Goal: Task Accomplishment & Management: Manage account settings

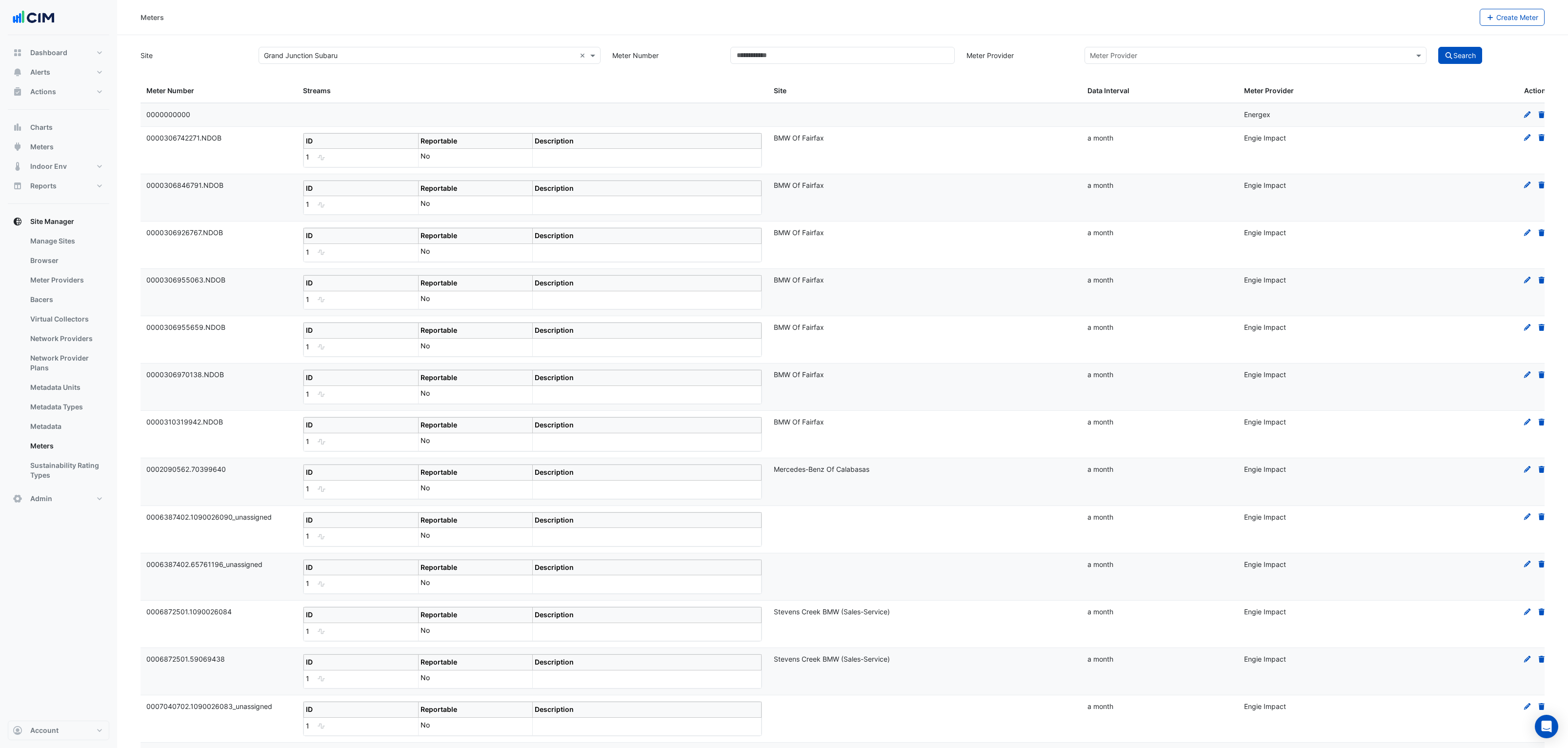
select select "***"
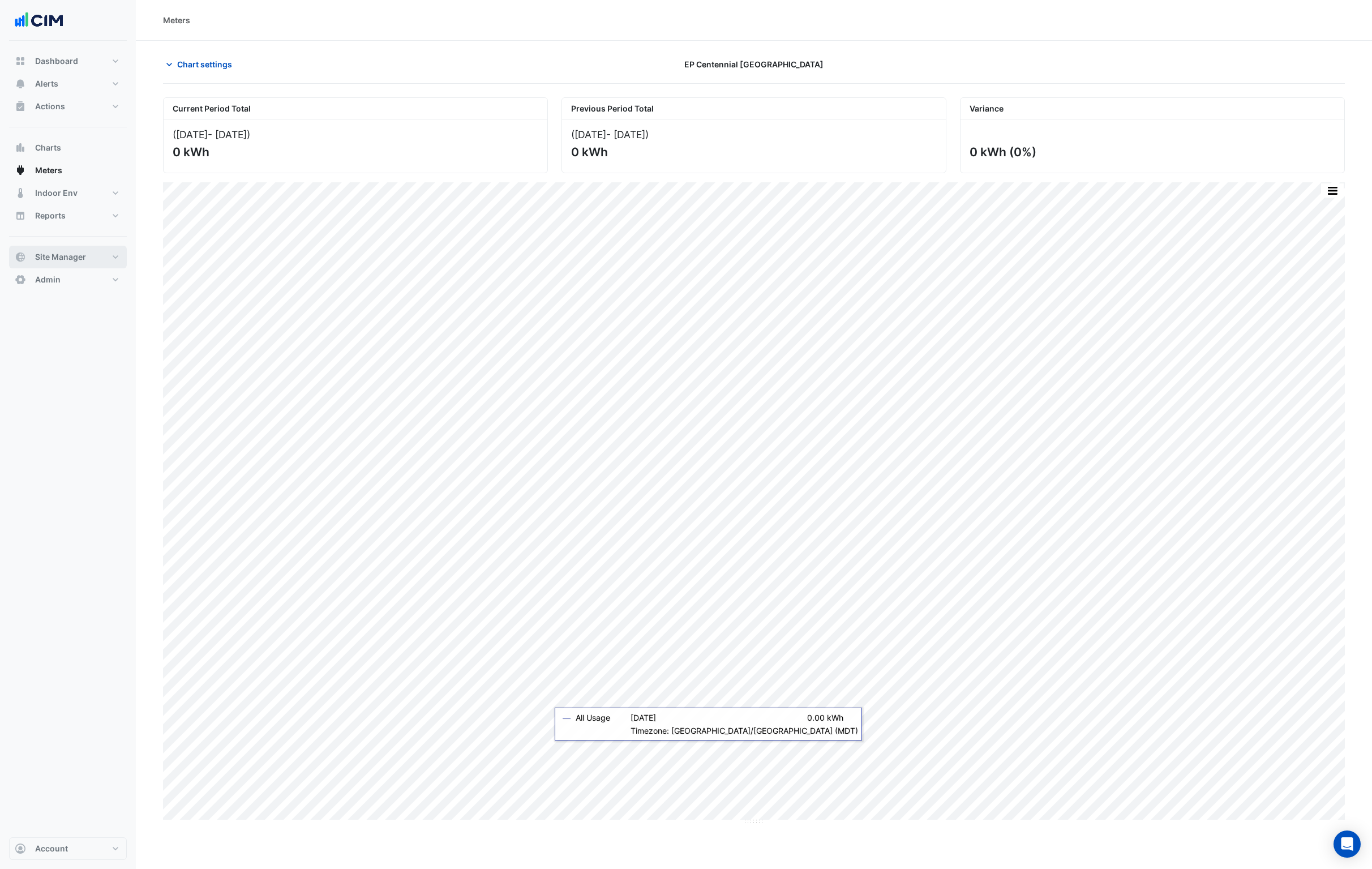
click at [59, 259] on span "Site Manager" at bounding box center [60, 257] width 51 height 11
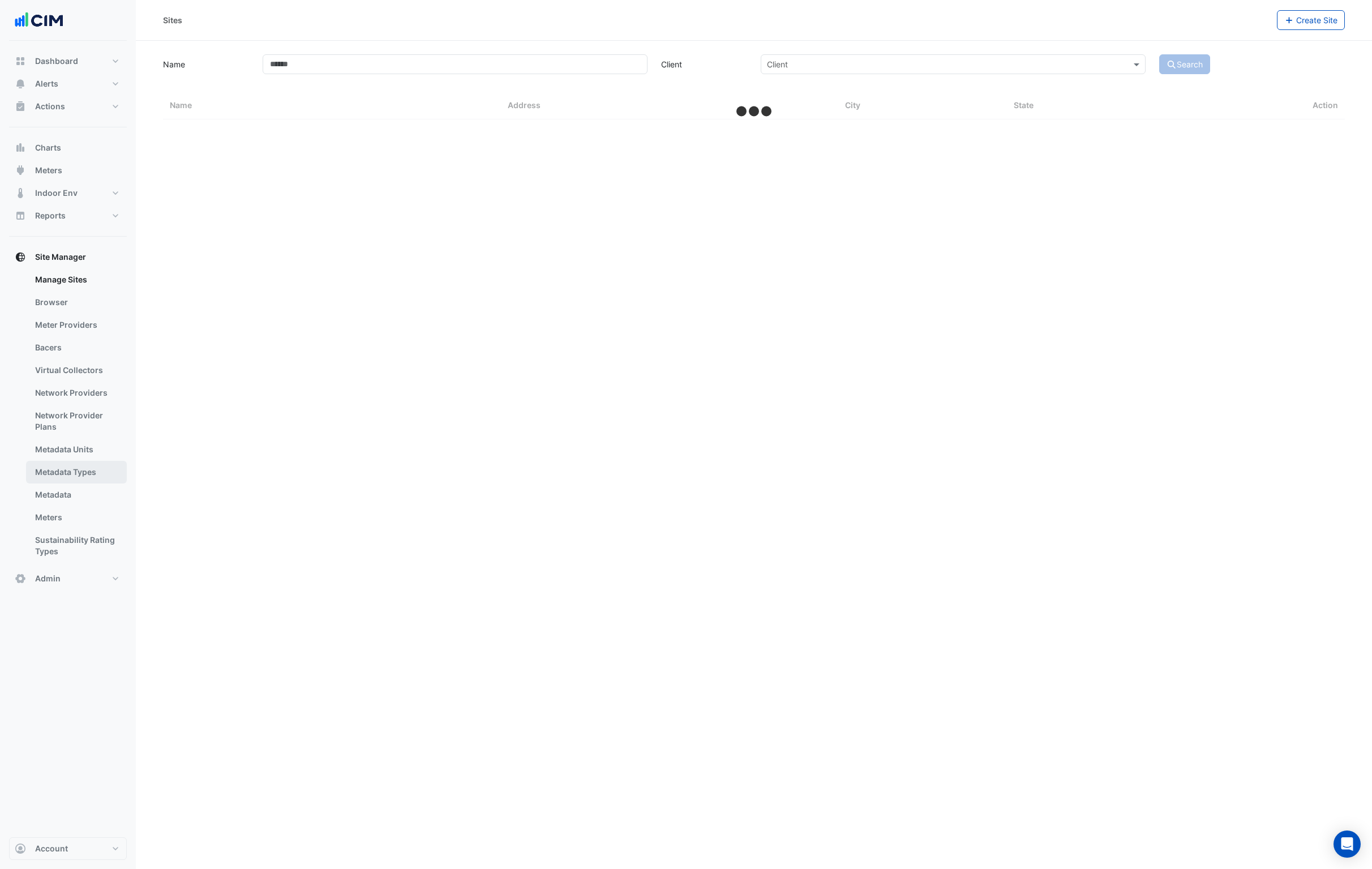
select select "***"
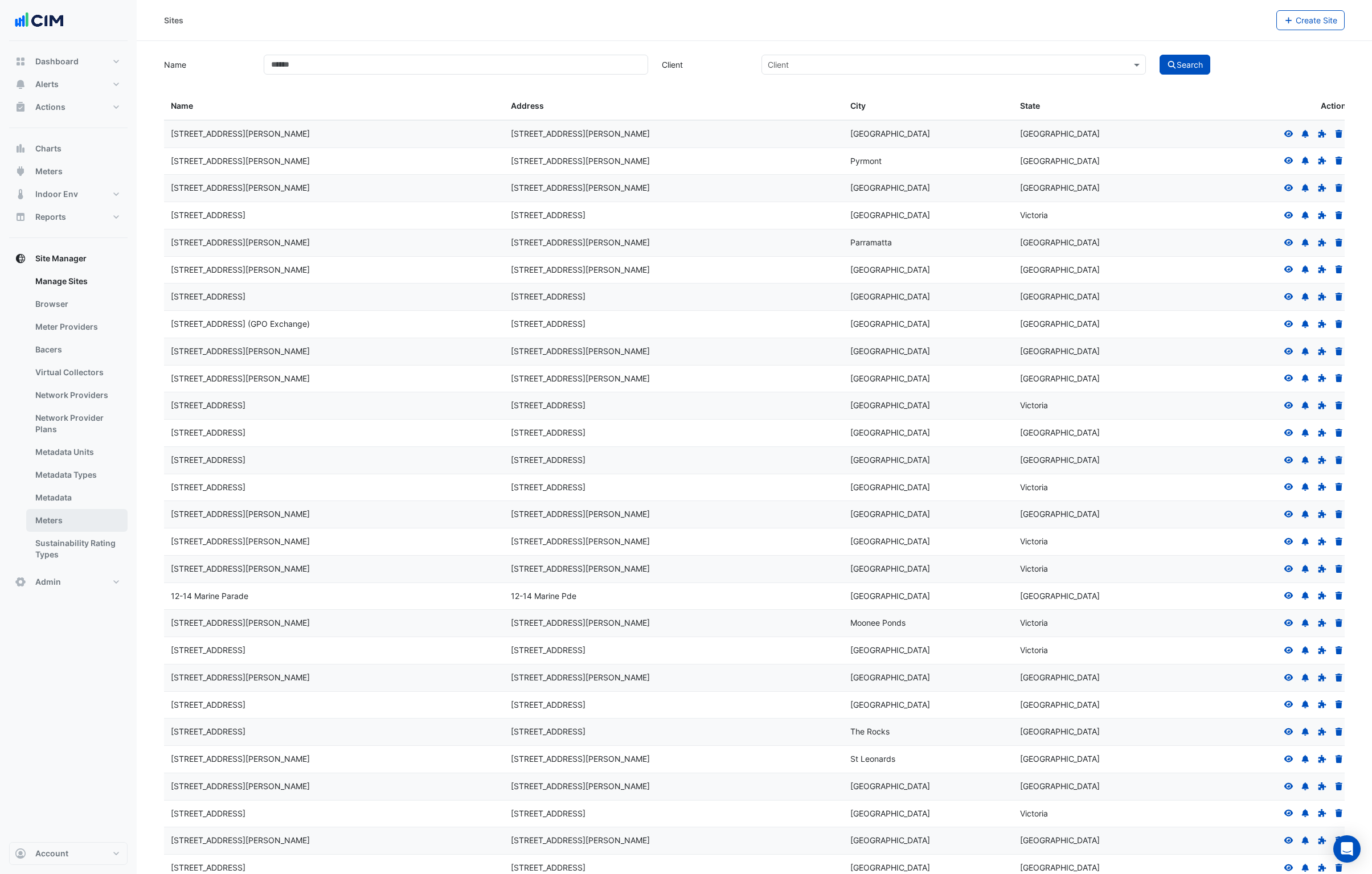
click at [59, 520] on link "Meters" at bounding box center [77, 521] width 102 height 23
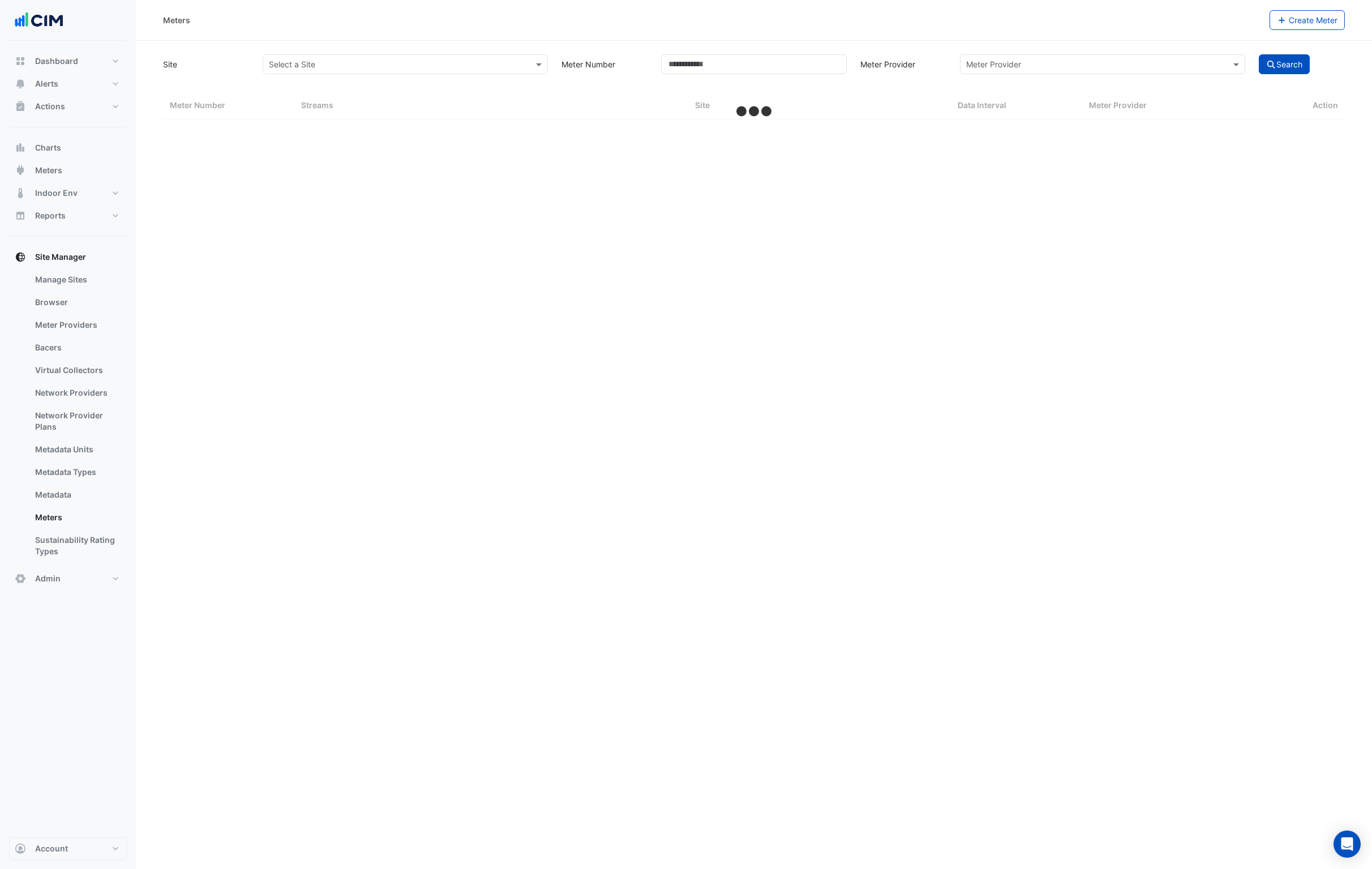
select select "***"
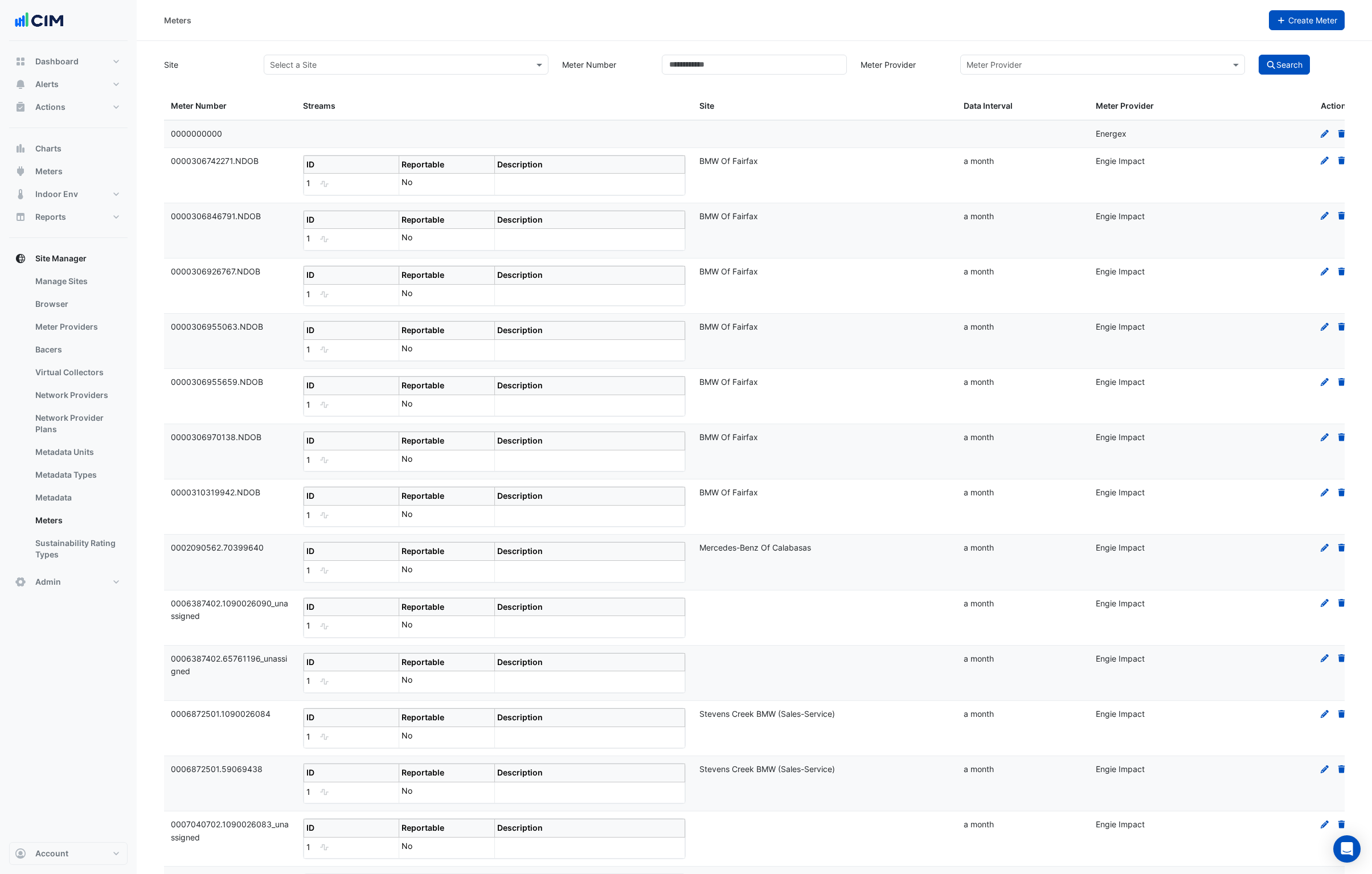
click at [1296, 21] on span "Create Meter" at bounding box center [1313, 21] width 49 height 10
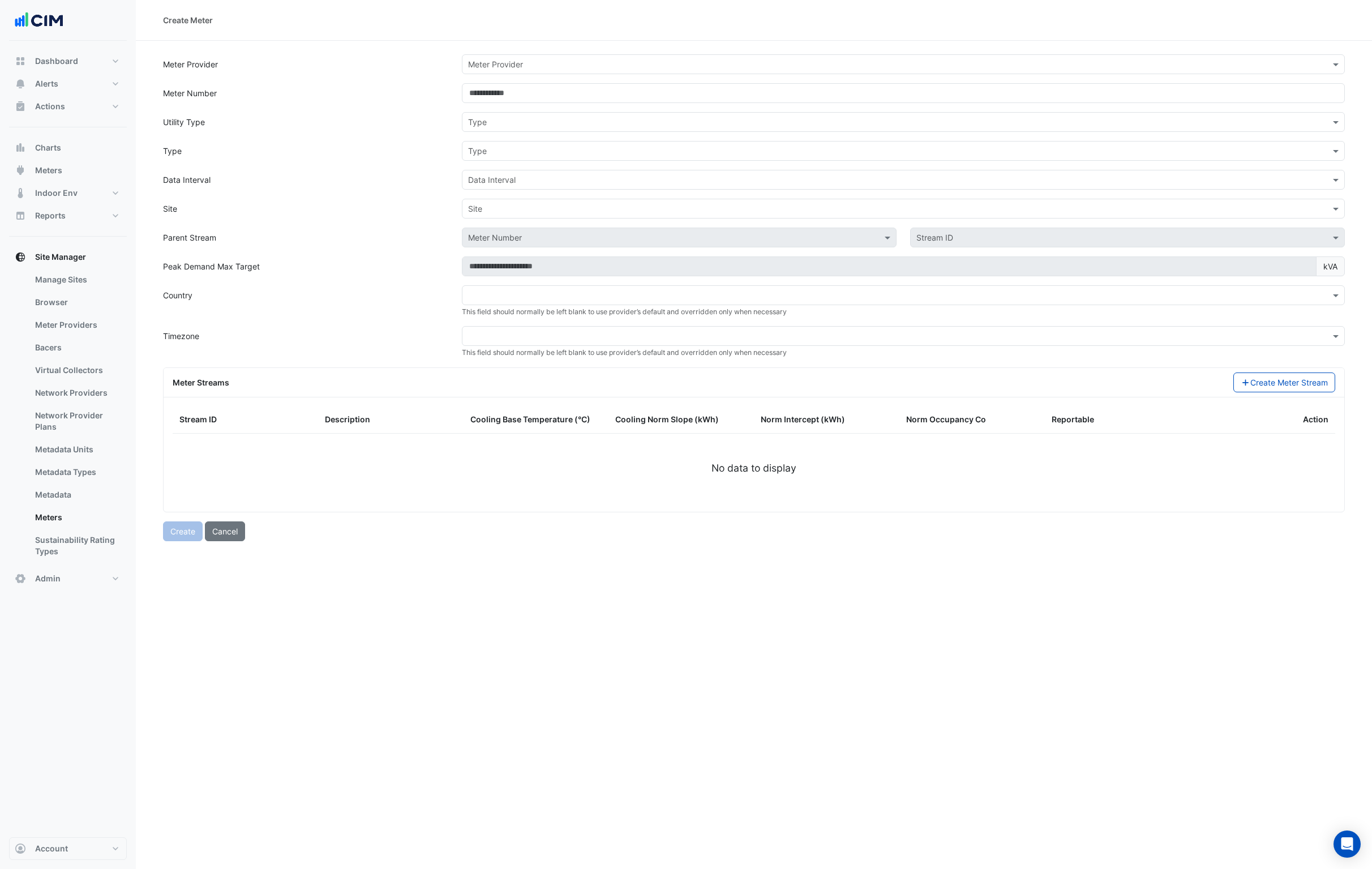
click at [521, 63] on input "text" at bounding box center [892, 65] width 848 height 12
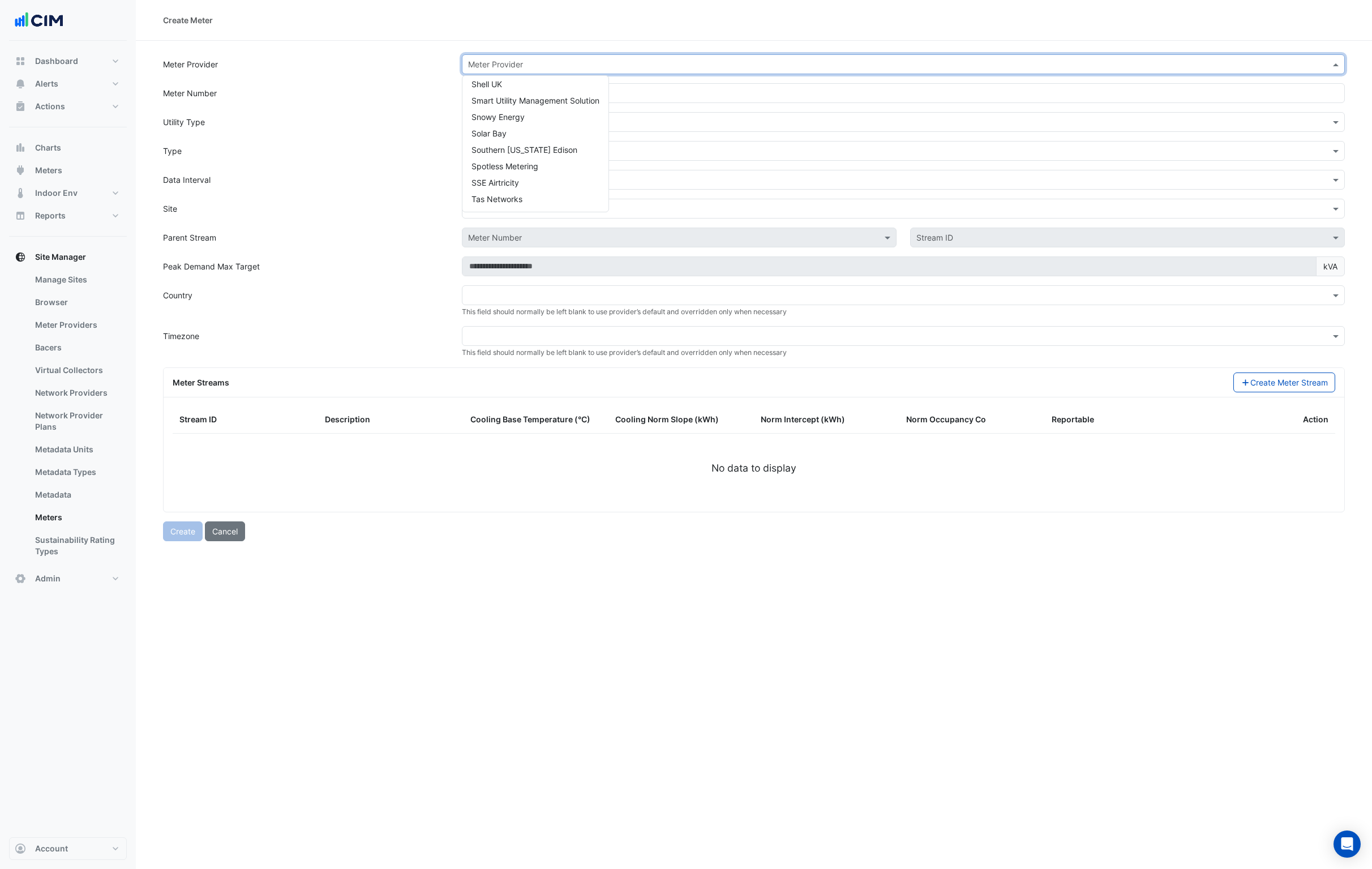
scroll to position [907, 0]
click at [521, 183] on div "Xcel Energy" at bounding box center [535, 182] width 146 height 16
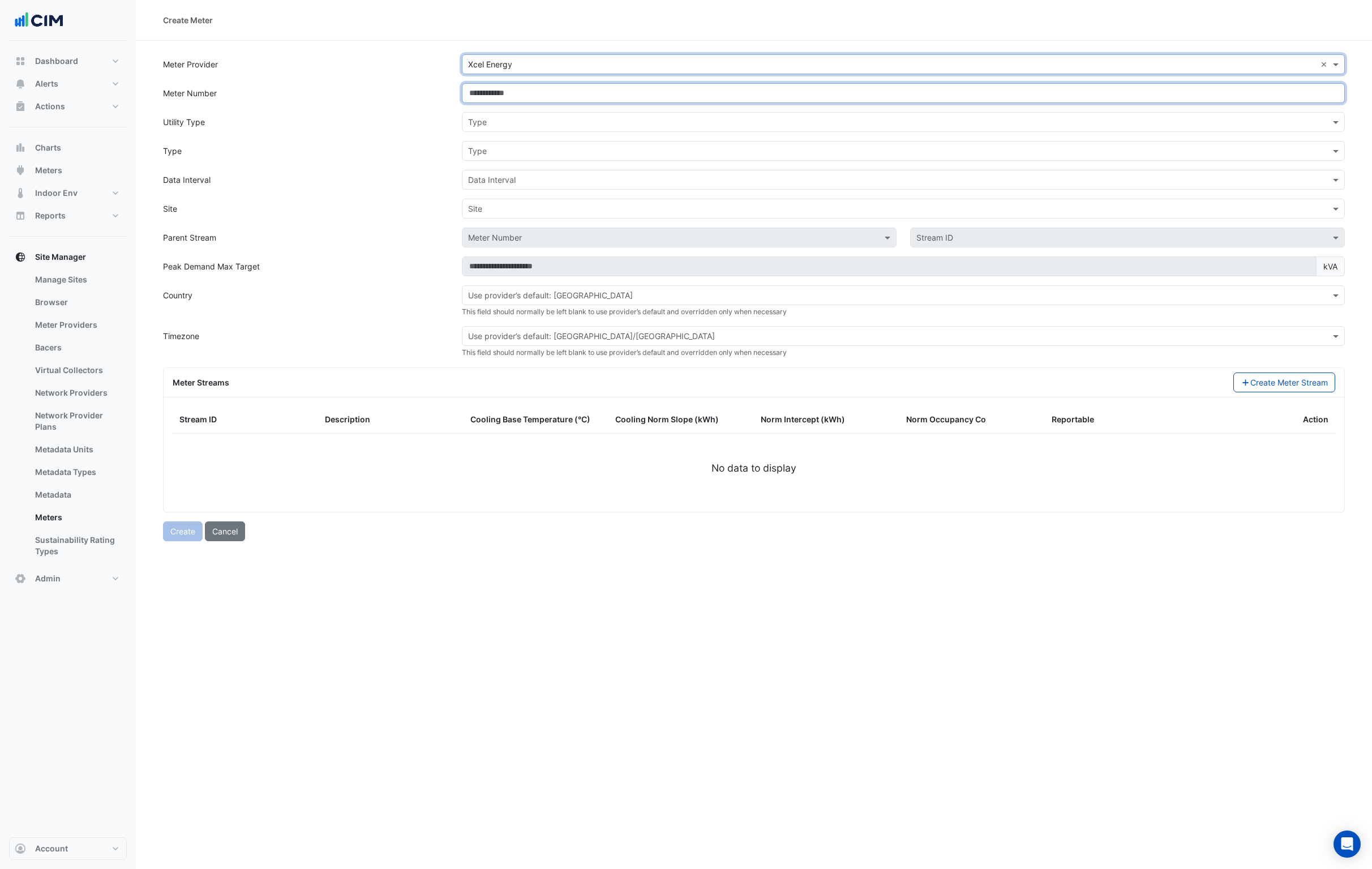
click at [505, 95] on input "Meter Number" at bounding box center [904, 93] width 883 height 20
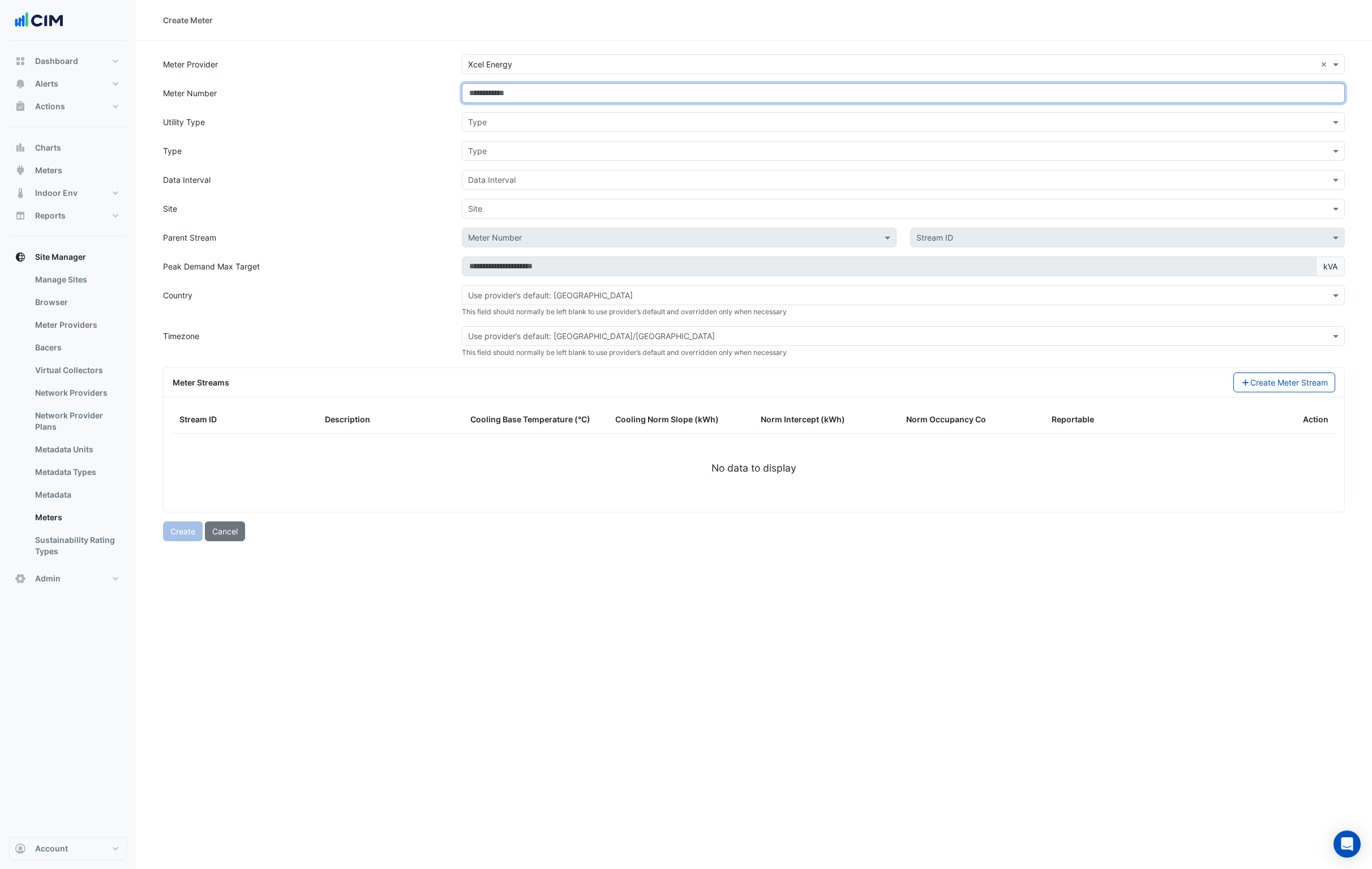
paste input "**********"
type input "**********"
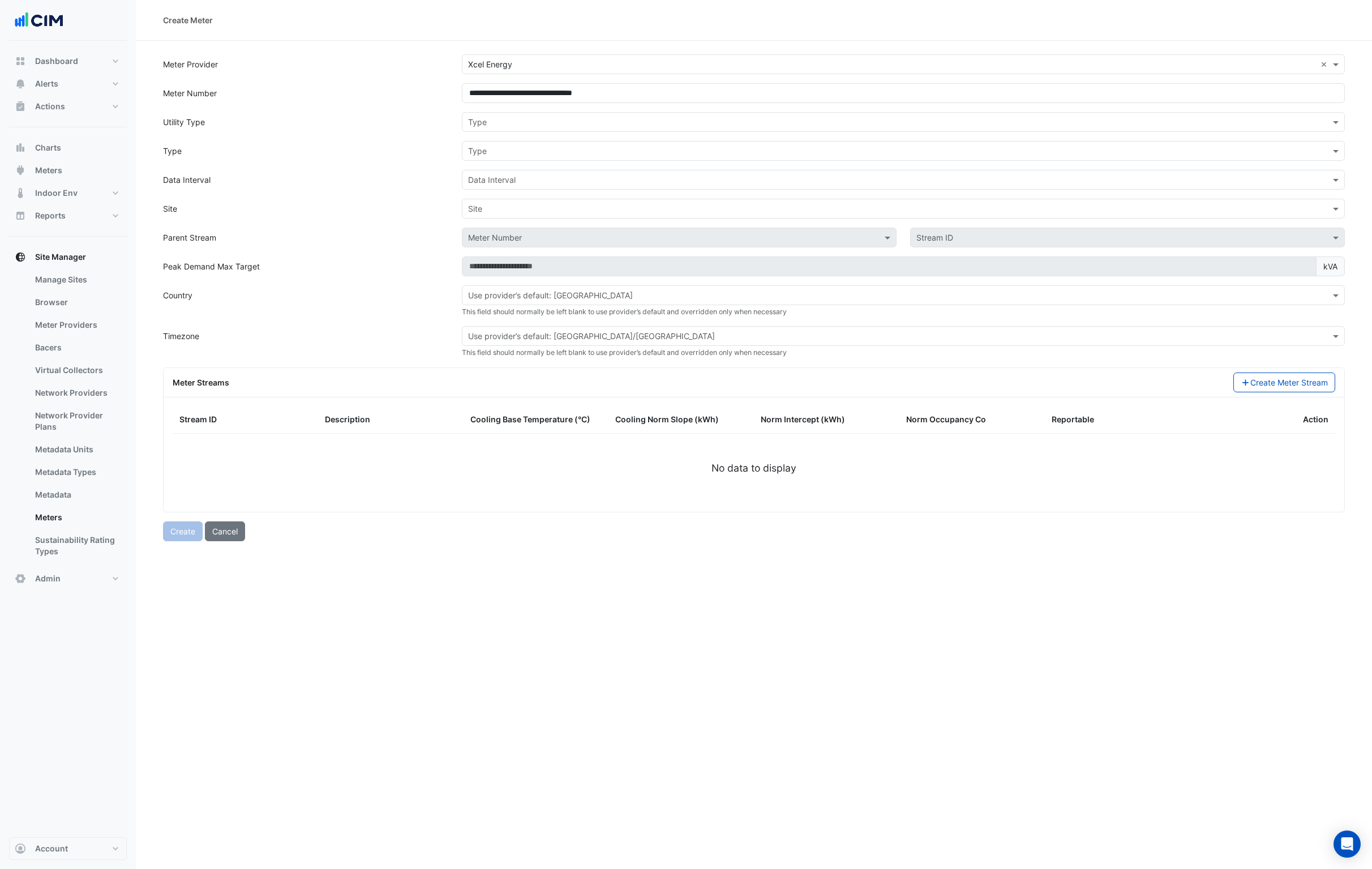
click at [503, 124] on input "text" at bounding box center [892, 122] width 848 height 12
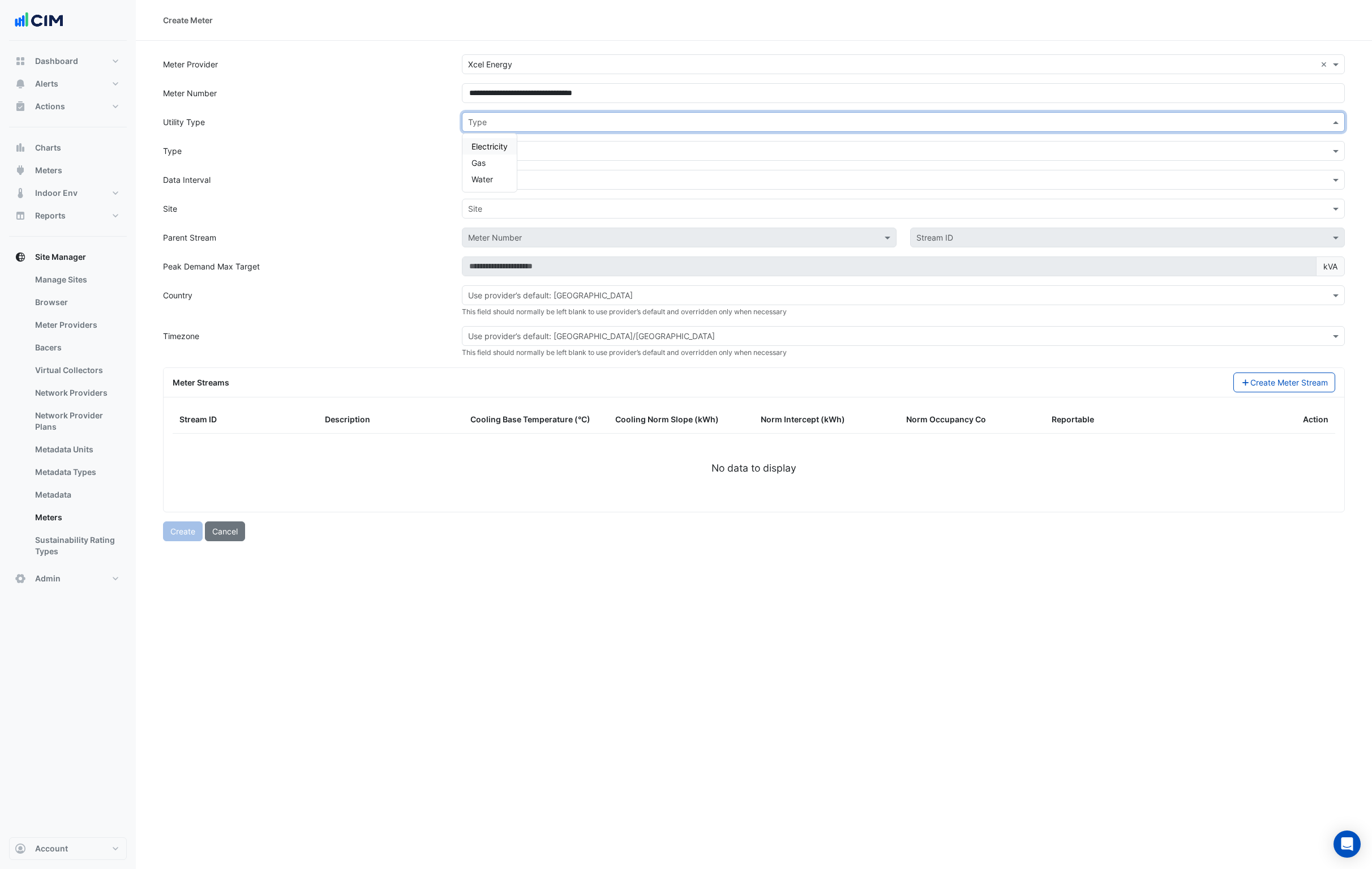
click at [499, 146] on span "Electricity" at bounding box center [489, 146] width 36 height 10
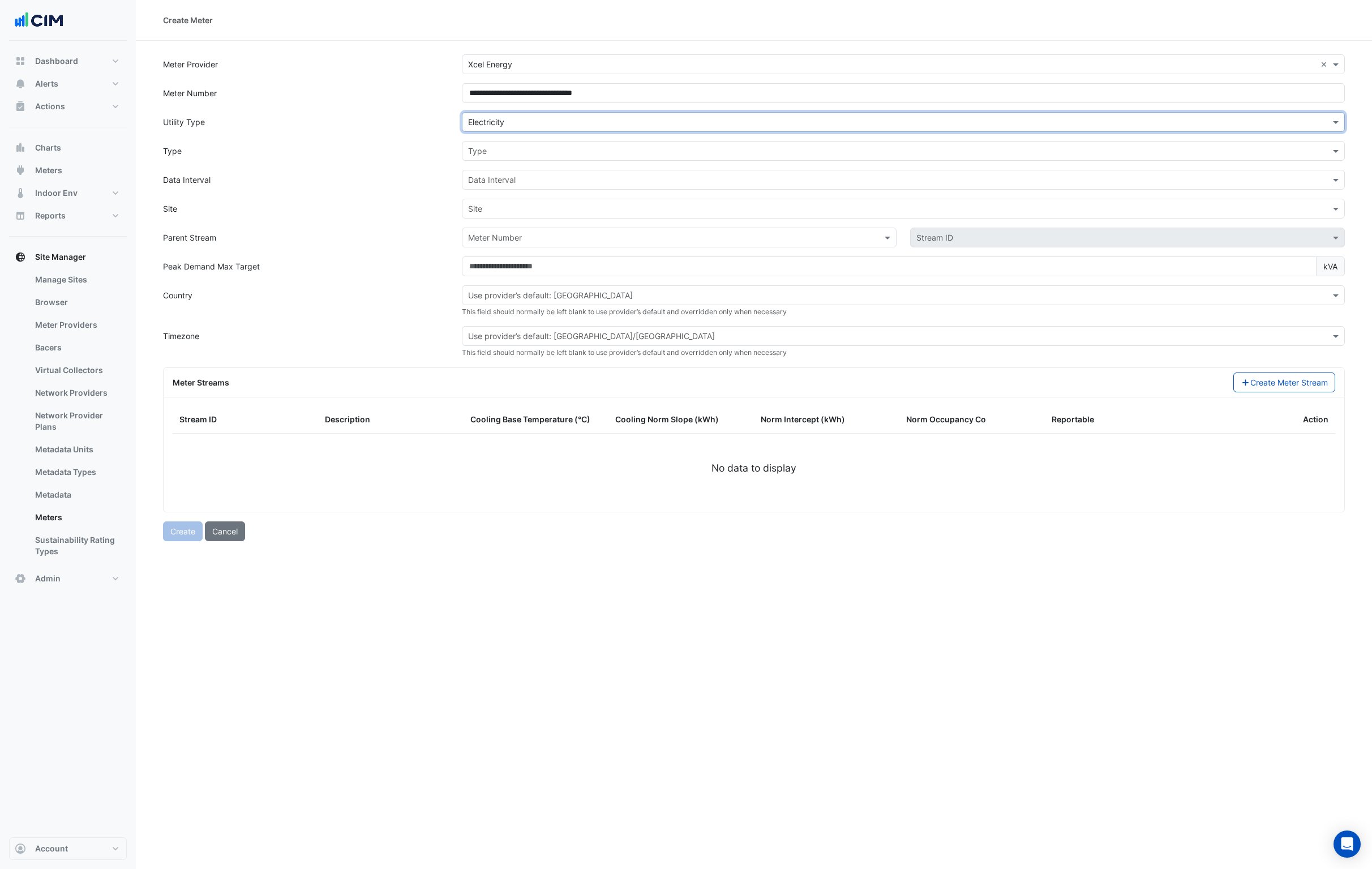
click at [500, 156] on input "text" at bounding box center [892, 151] width 848 height 12
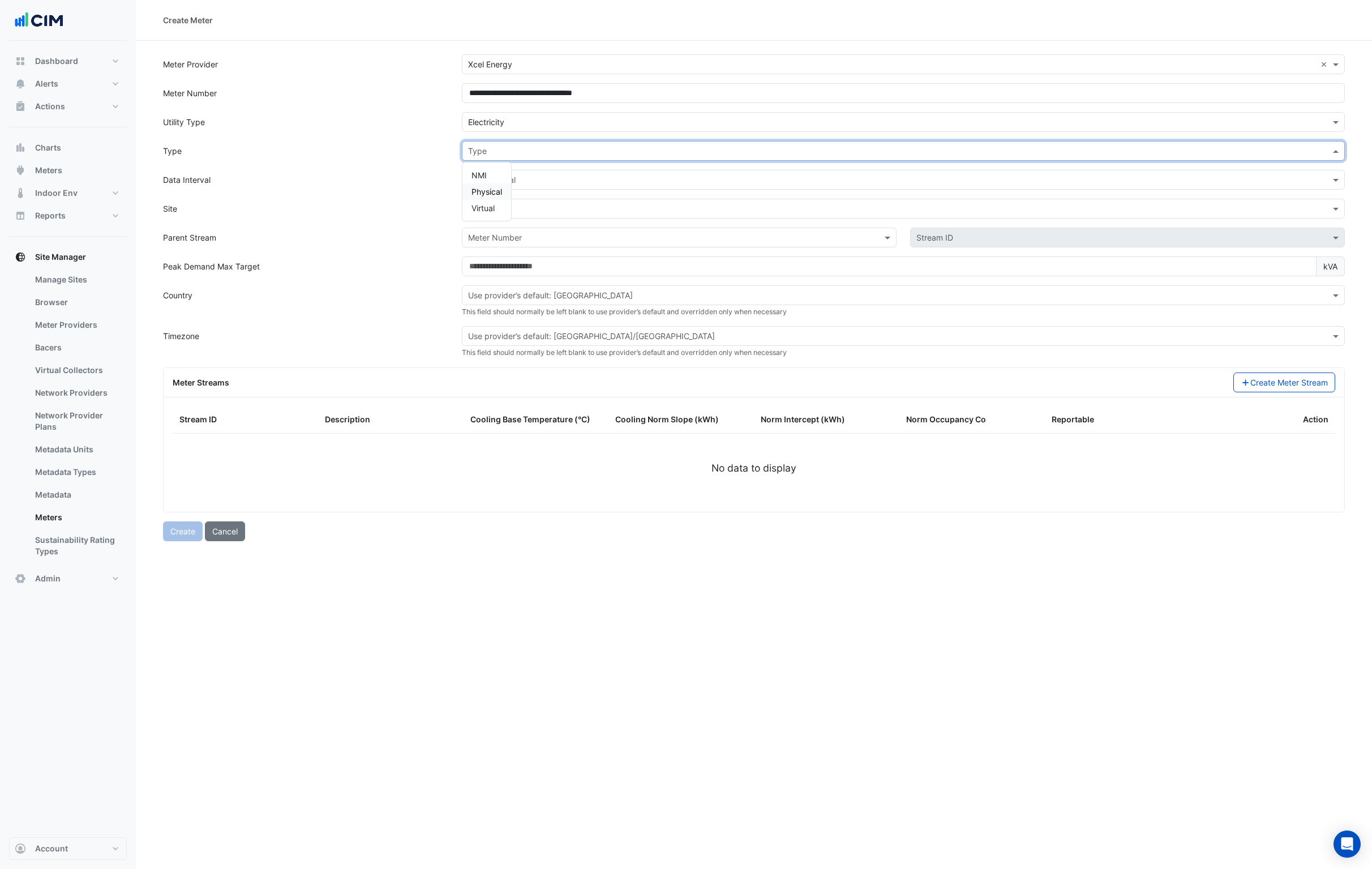
click at [493, 187] on span "Physical" at bounding box center [486, 192] width 31 height 10
click at [506, 183] on input "text" at bounding box center [892, 180] width 848 height 12
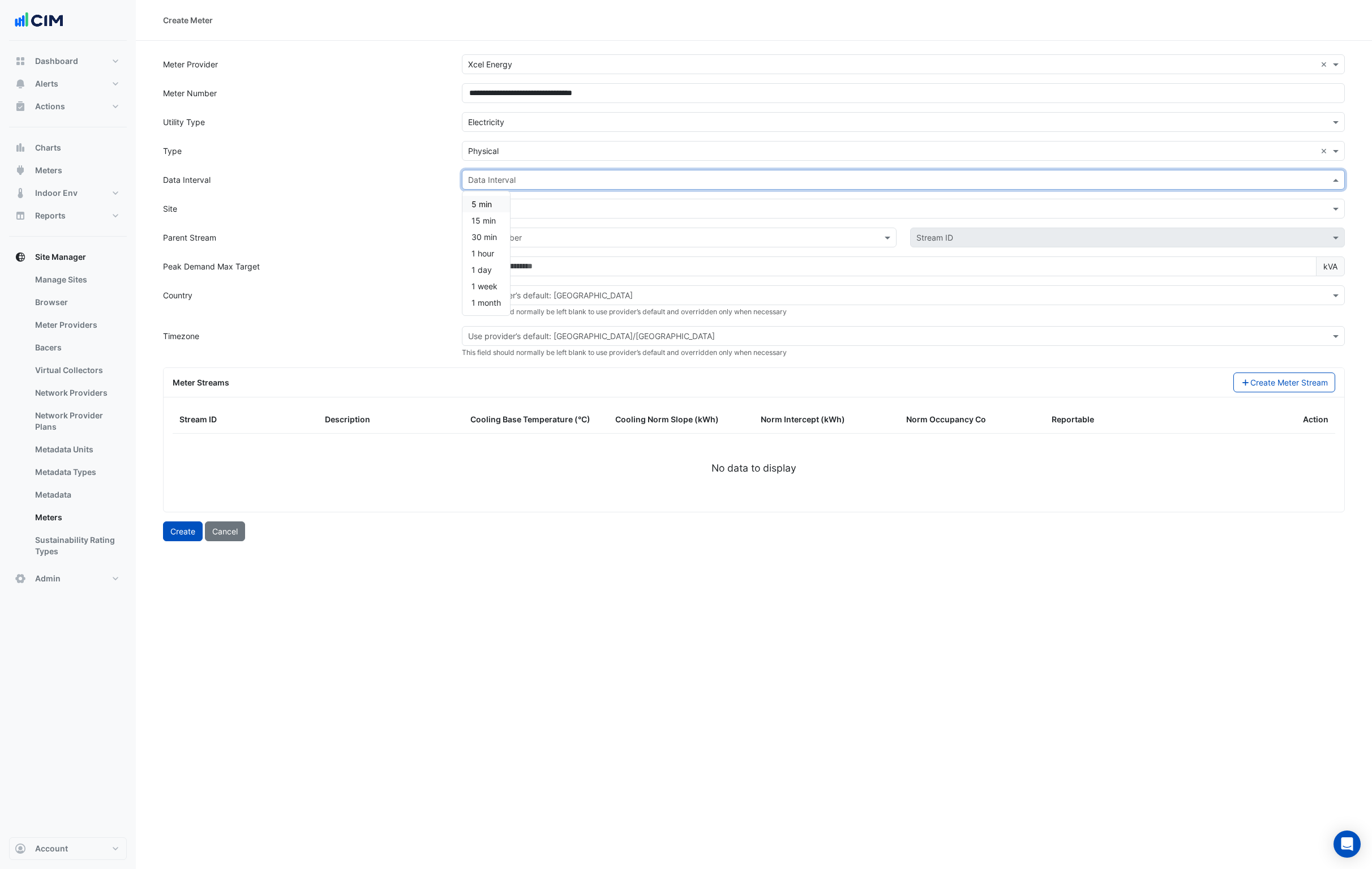
click at [387, 170] on div "Data Interval" at bounding box center [306, 180] width 299 height 20
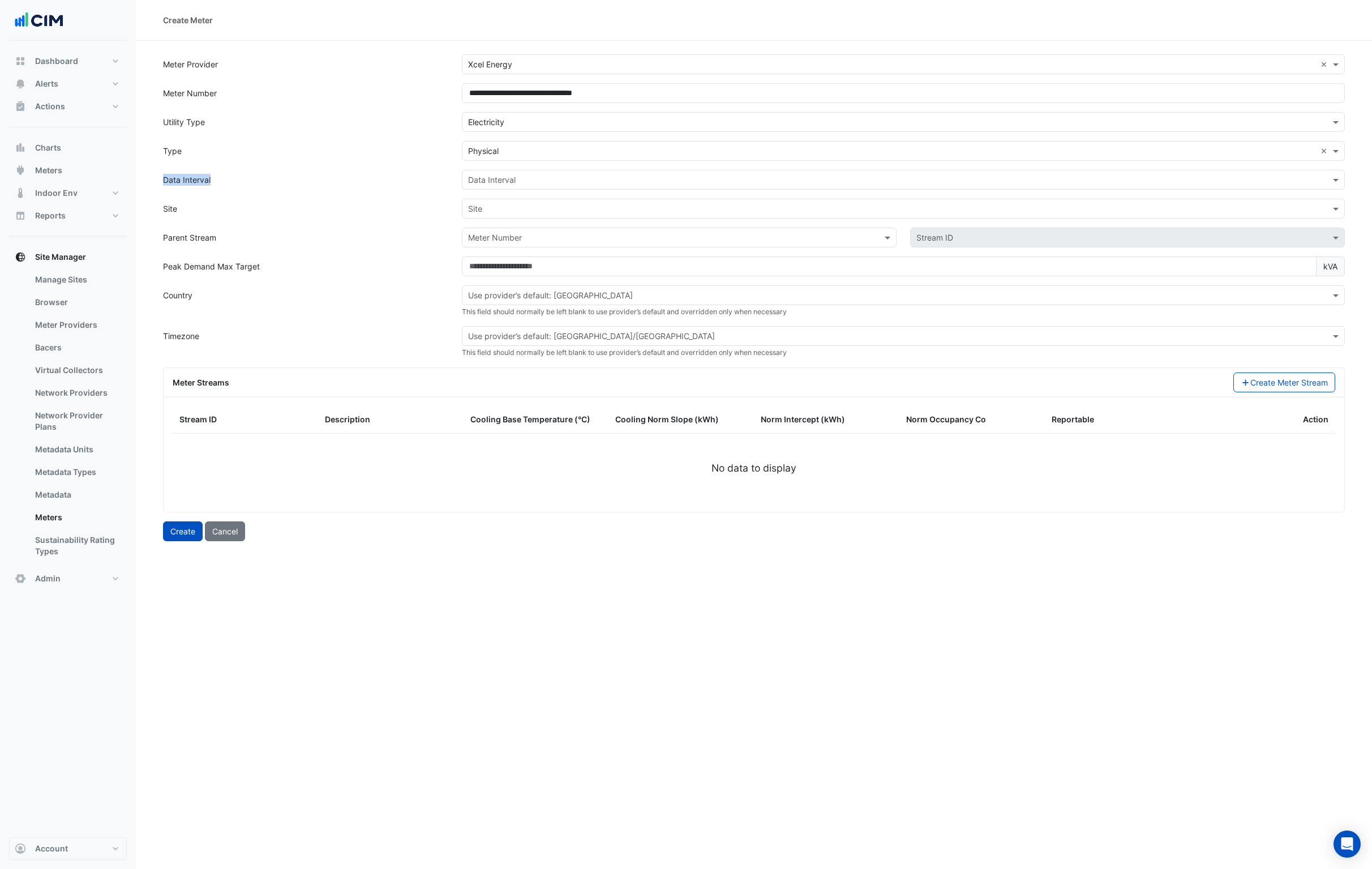
click at [635, 210] on input "text" at bounding box center [892, 209] width 848 height 12
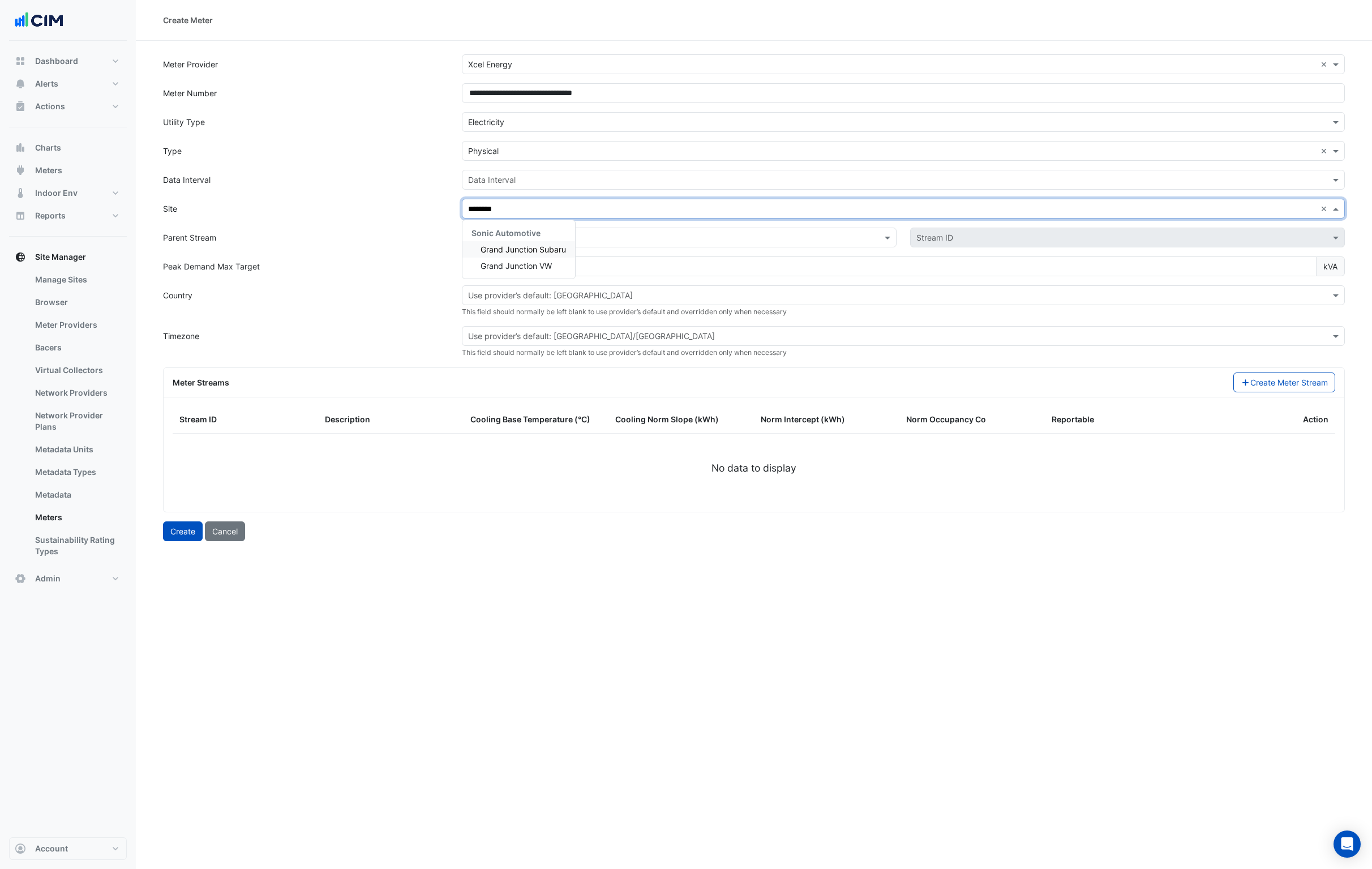
type input "*********"
click at [547, 265] on span "Grand Junction VW" at bounding box center [516, 266] width 71 height 10
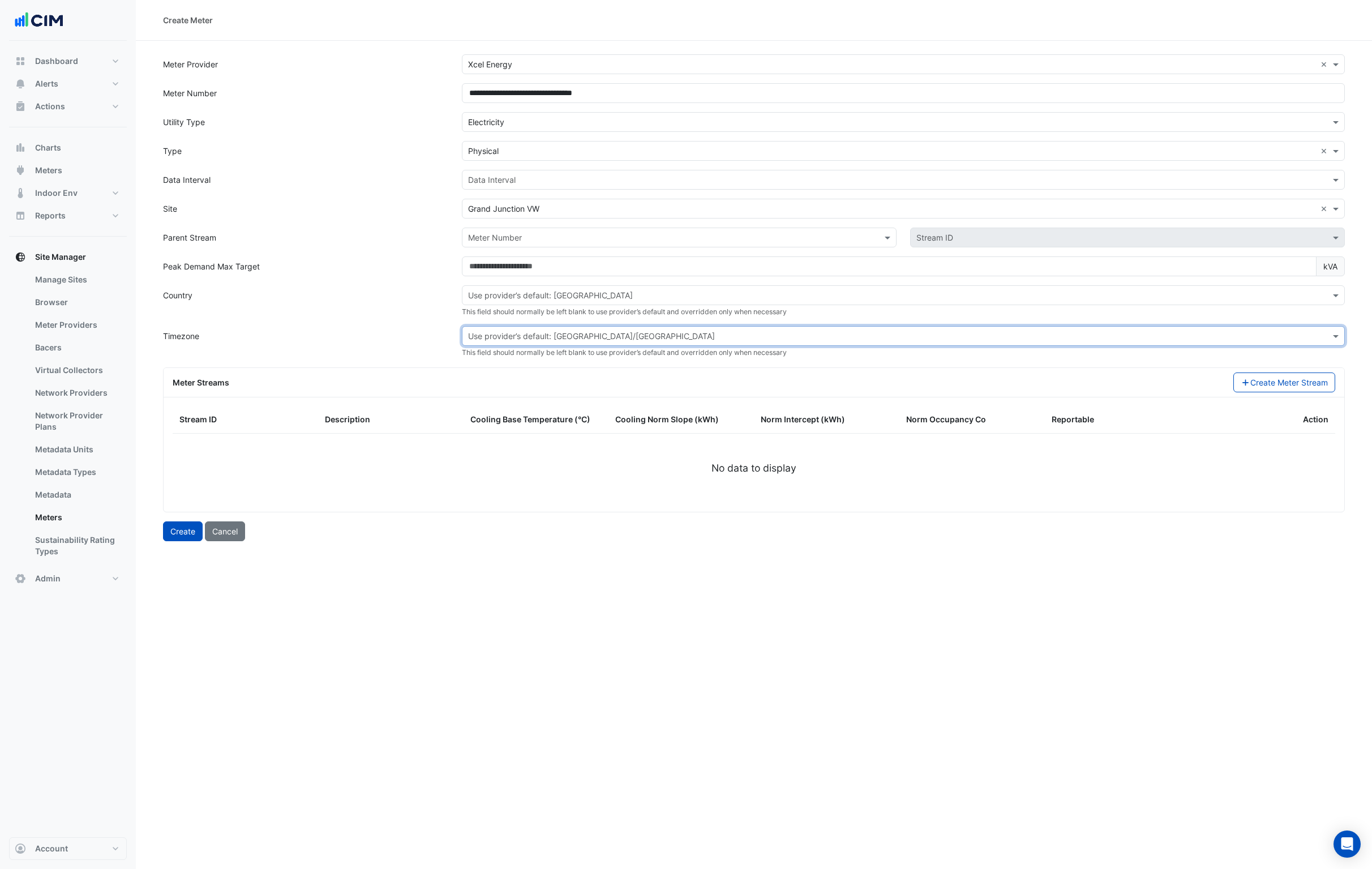
click at [569, 334] on input "text" at bounding box center [892, 336] width 848 height 12
click at [595, 293] on input "text" at bounding box center [892, 296] width 848 height 12
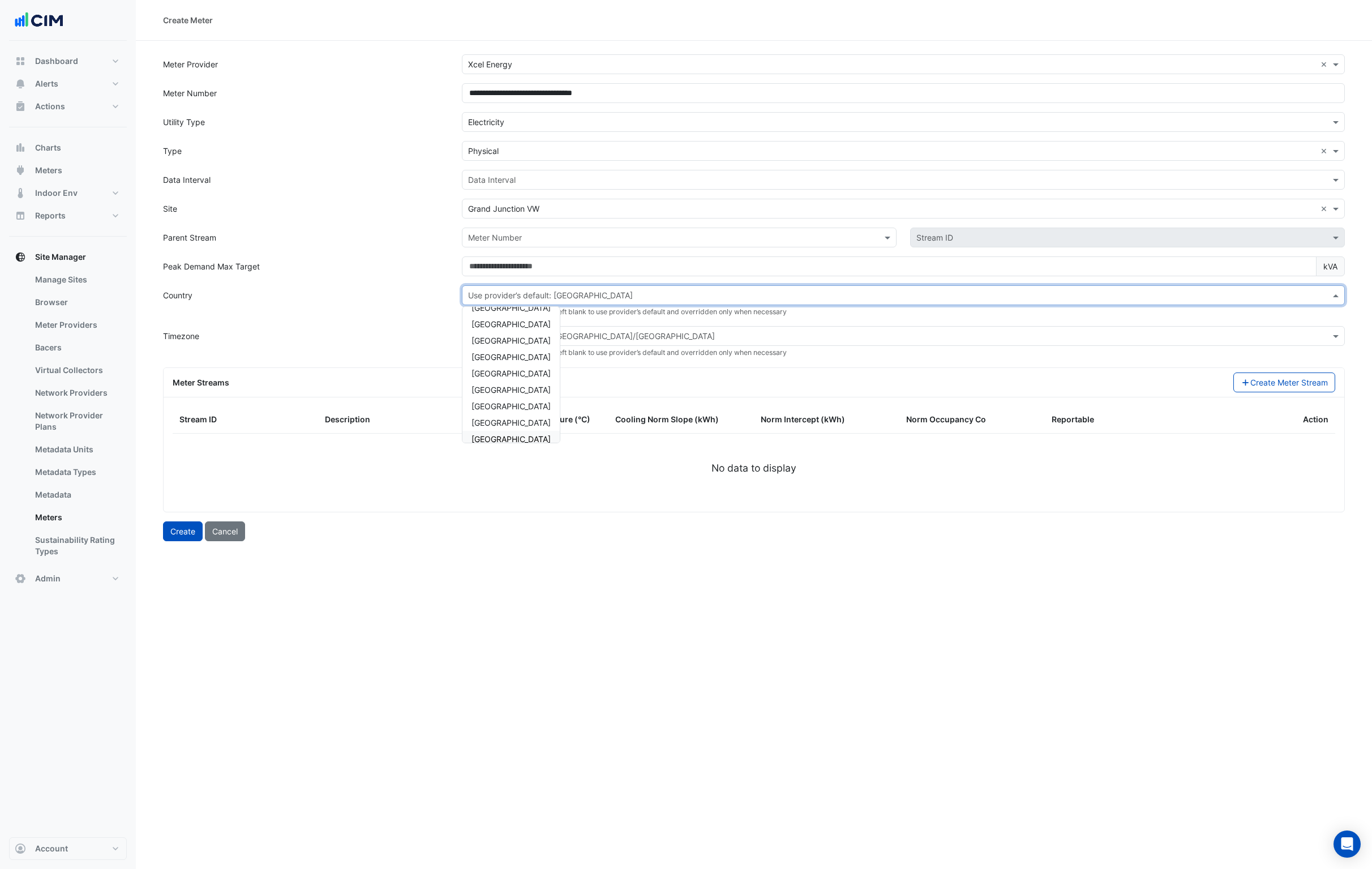
scroll to position [87, 0]
click at [493, 427] on div "USA" at bounding box center [511, 430] width 97 height 16
click at [532, 340] on input "text" at bounding box center [892, 336] width 848 height 12
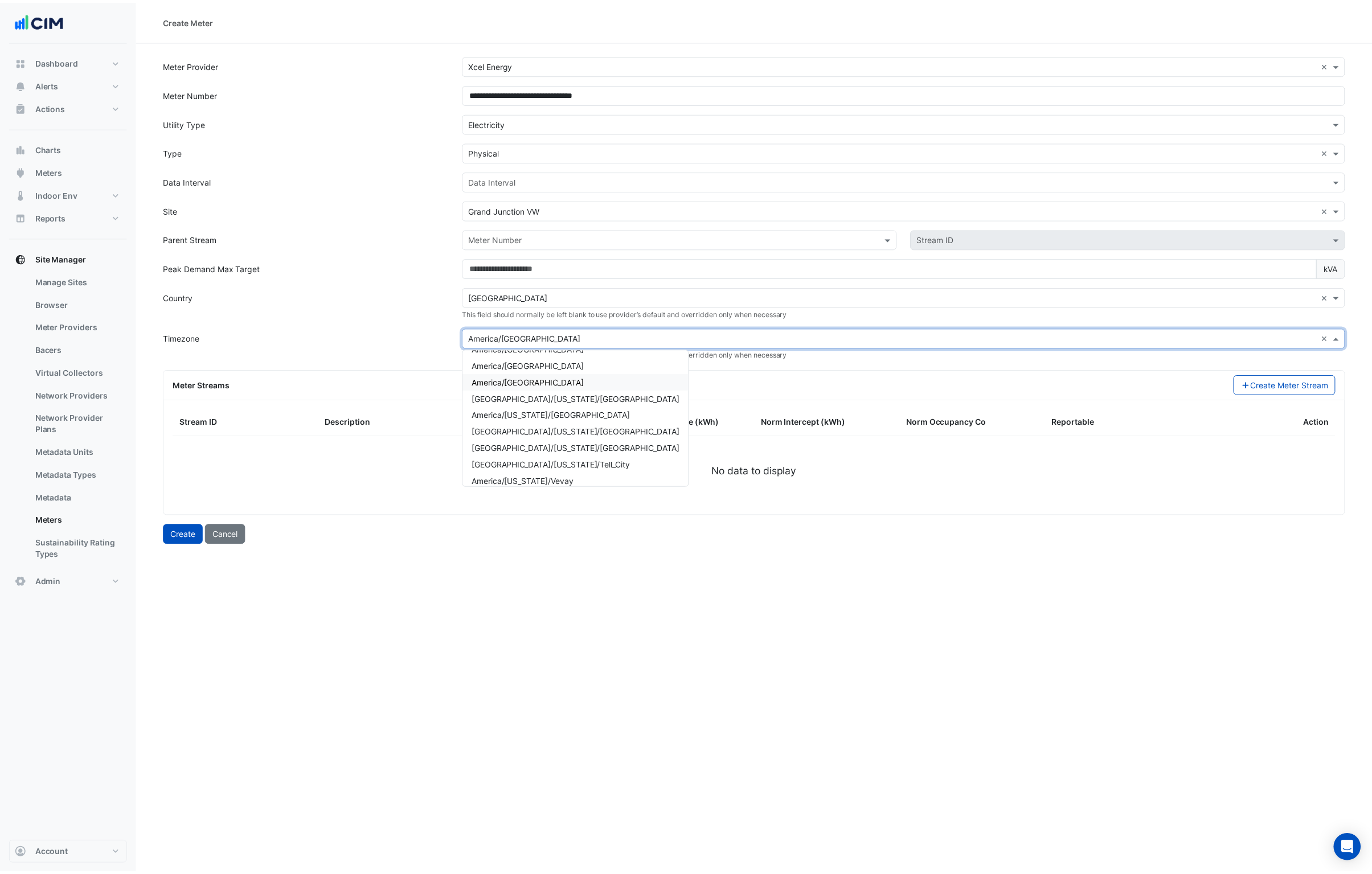
scroll to position [0, 0]
click at [534, 416] on span "America/Denver" at bounding box center [531, 412] width 113 height 10
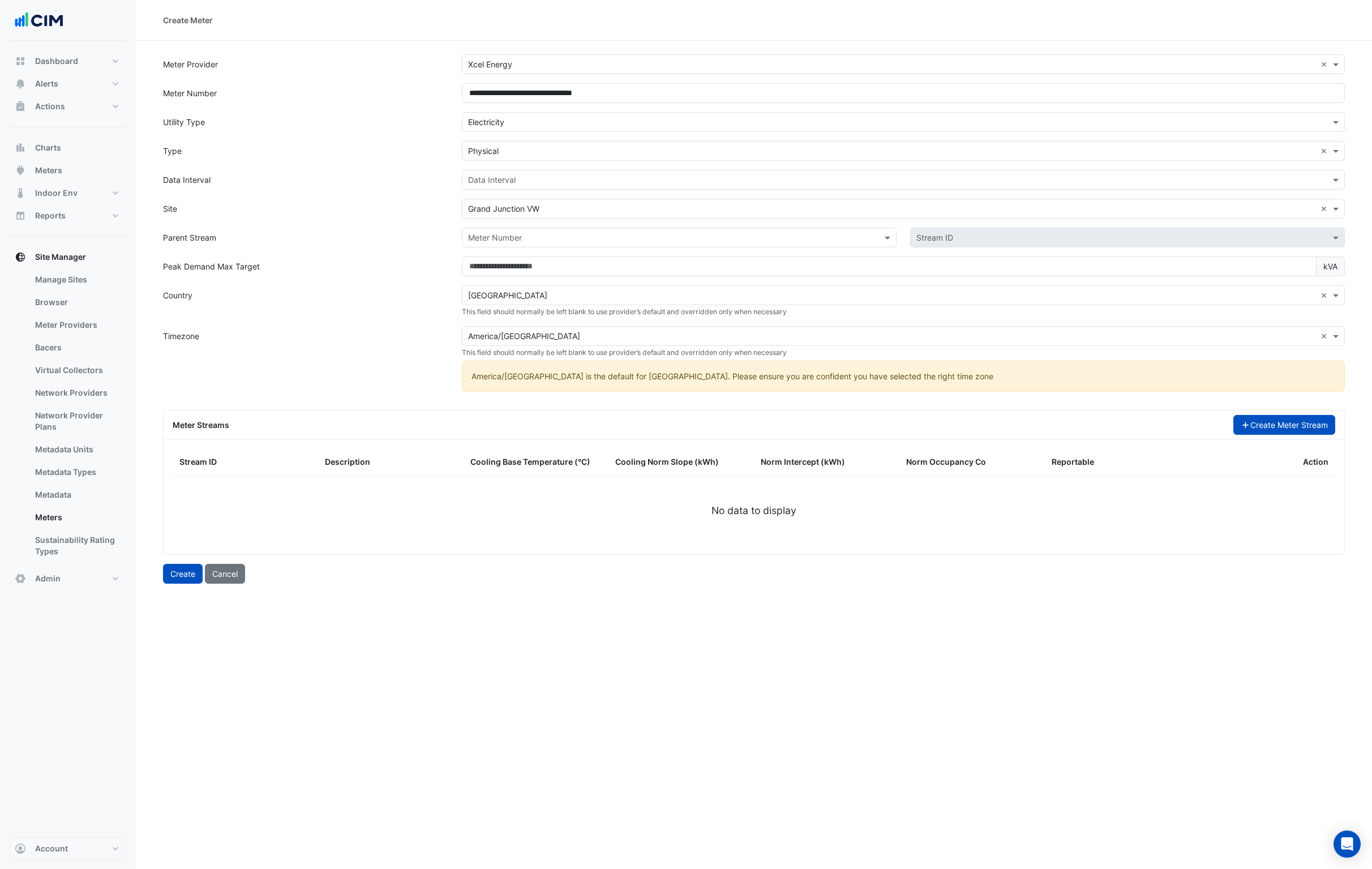
click at [1277, 428] on button "Create Meter Stream" at bounding box center [1285, 425] width 102 height 20
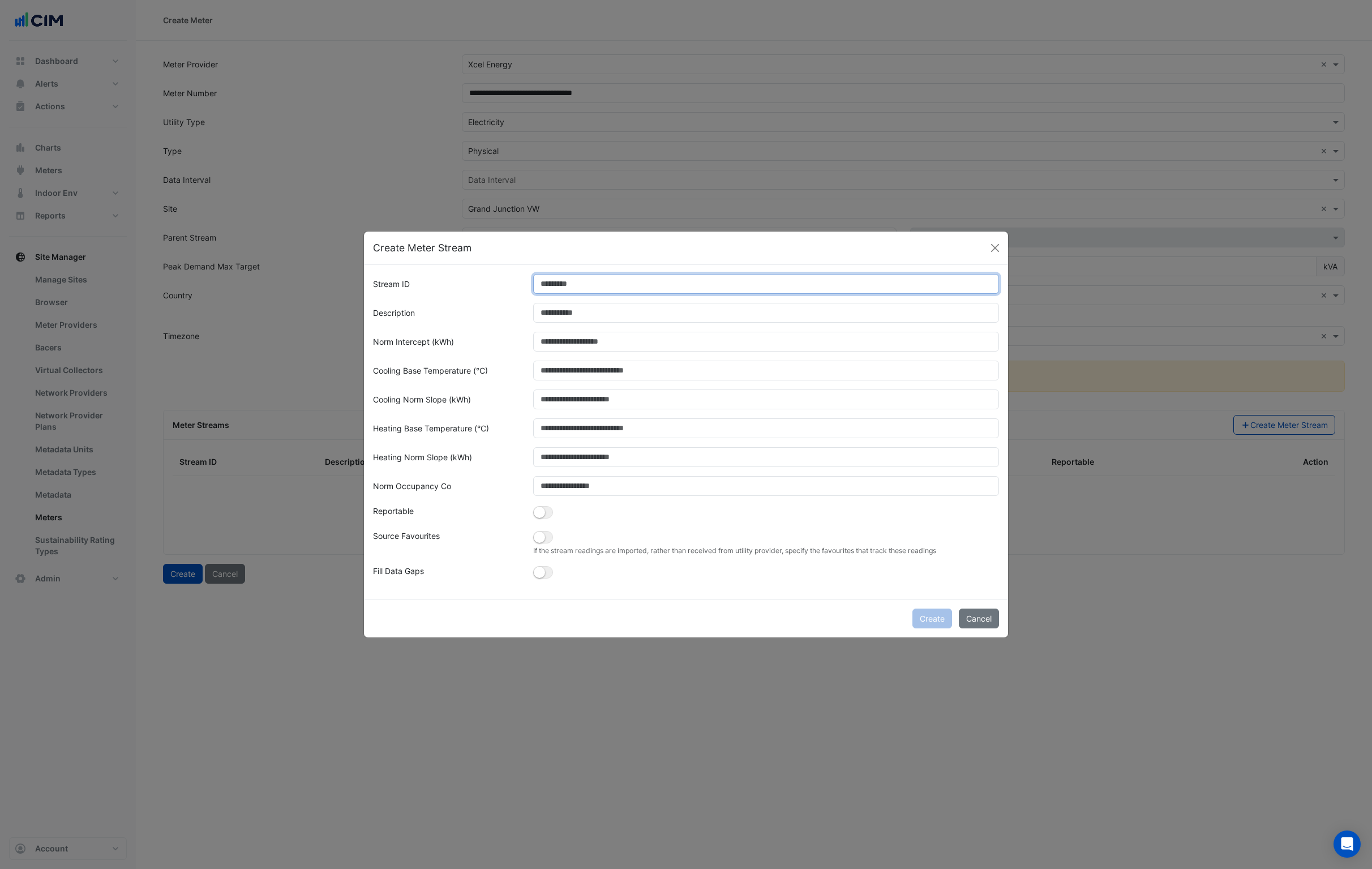
click at [568, 290] on input "Stream ID" at bounding box center [766, 284] width 466 height 20
type input "*"
click at [924, 615] on button "Create" at bounding box center [933, 619] width 40 height 20
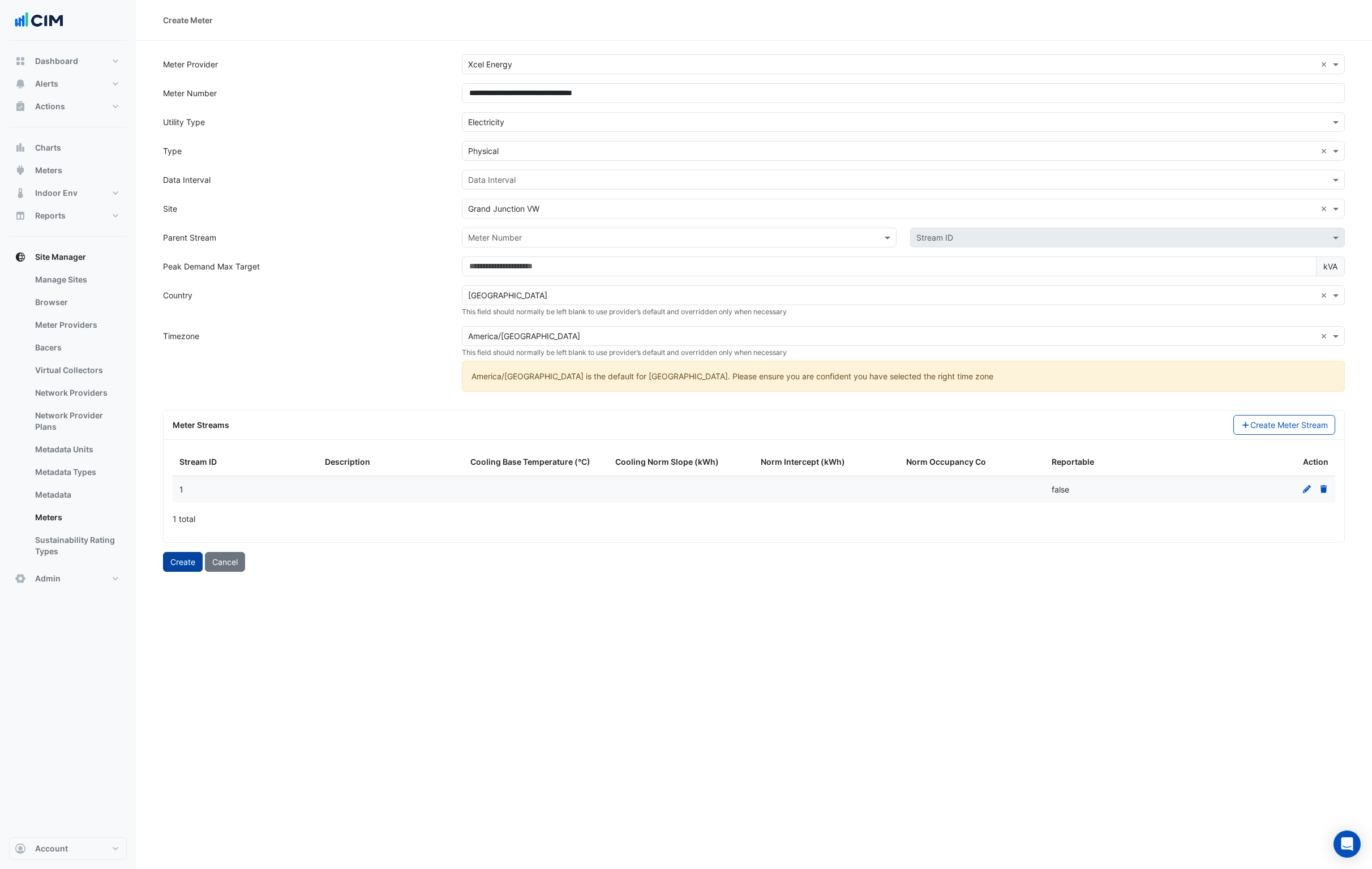
click at [191, 561] on button "Create" at bounding box center [183, 562] width 40 height 20
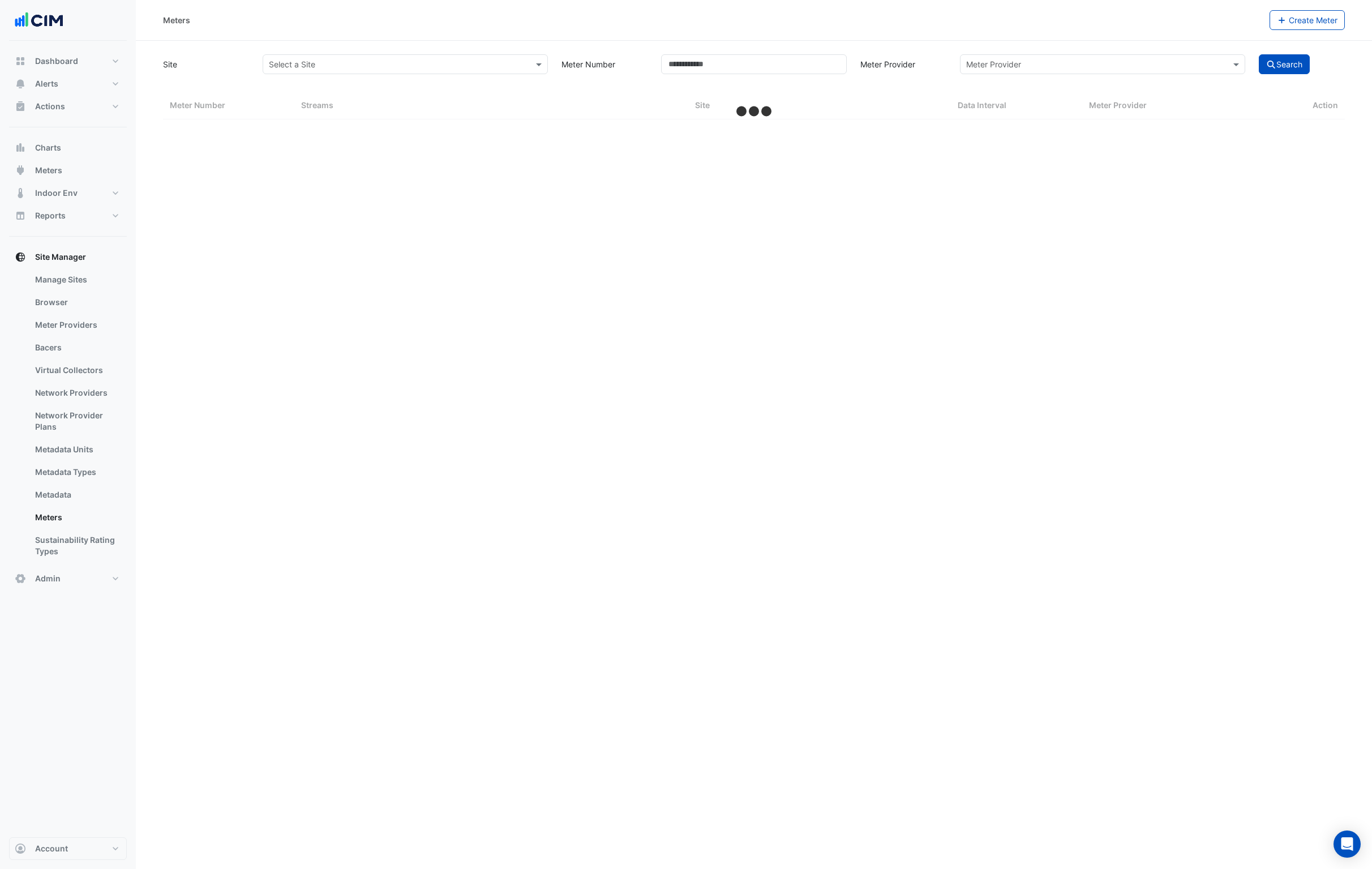
select select "***"
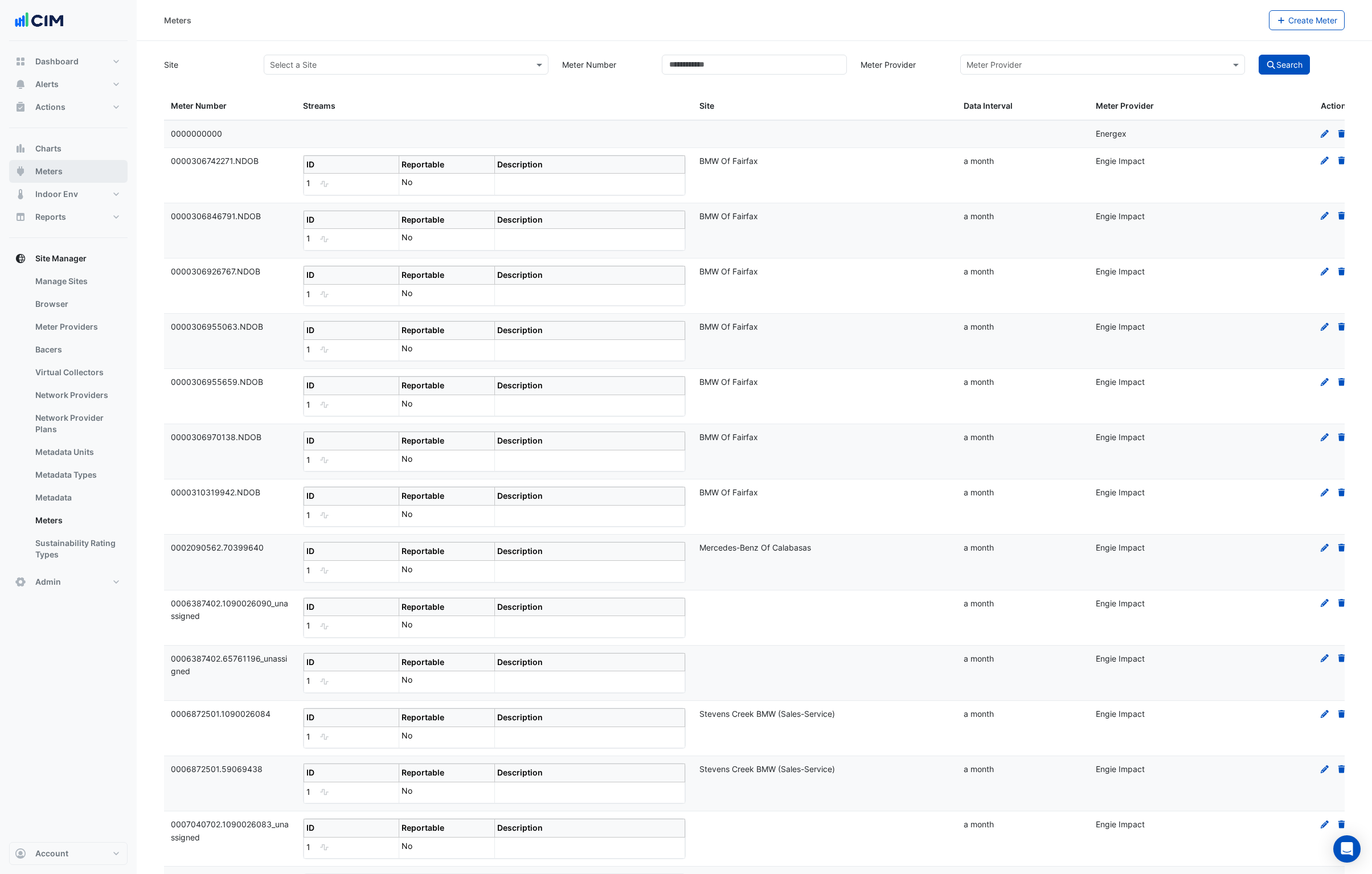
click at [57, 178] on button "Meters" at bounding box center [69, 172] width 119 height 23
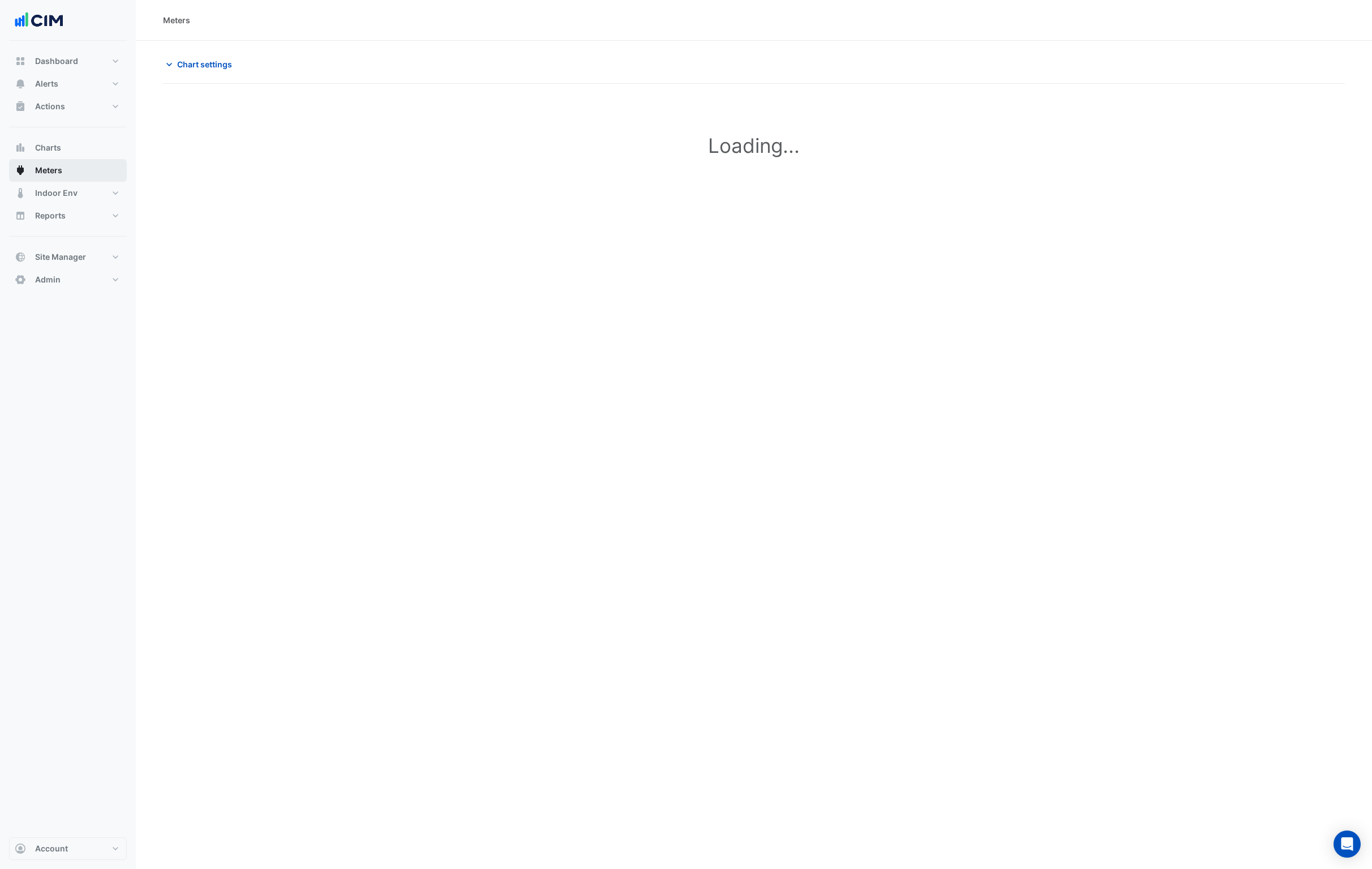
type input "**********"
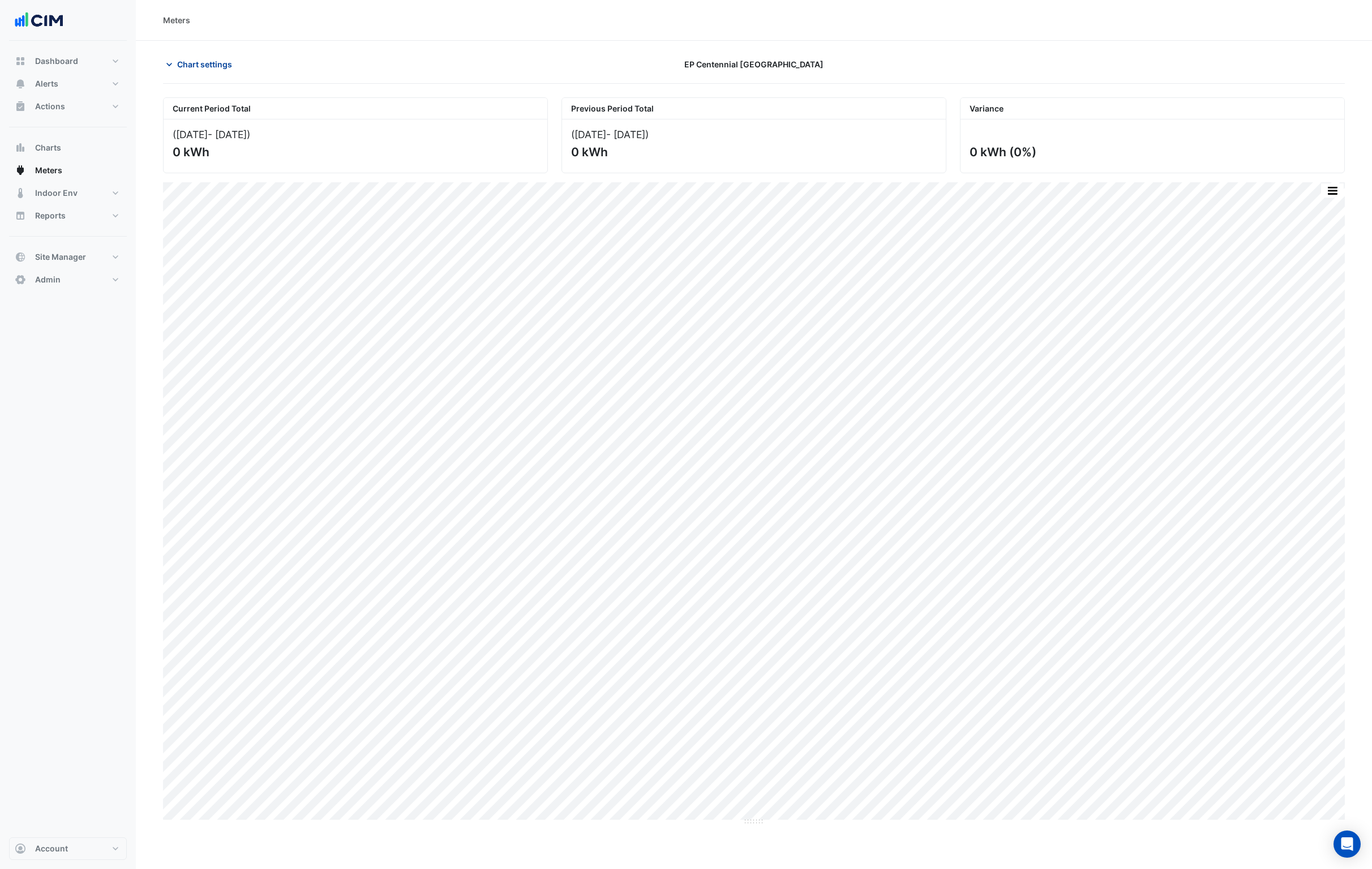
click at [203, 69] on span "Chart settings" at bounding box center [204, 64] width 55 height 12
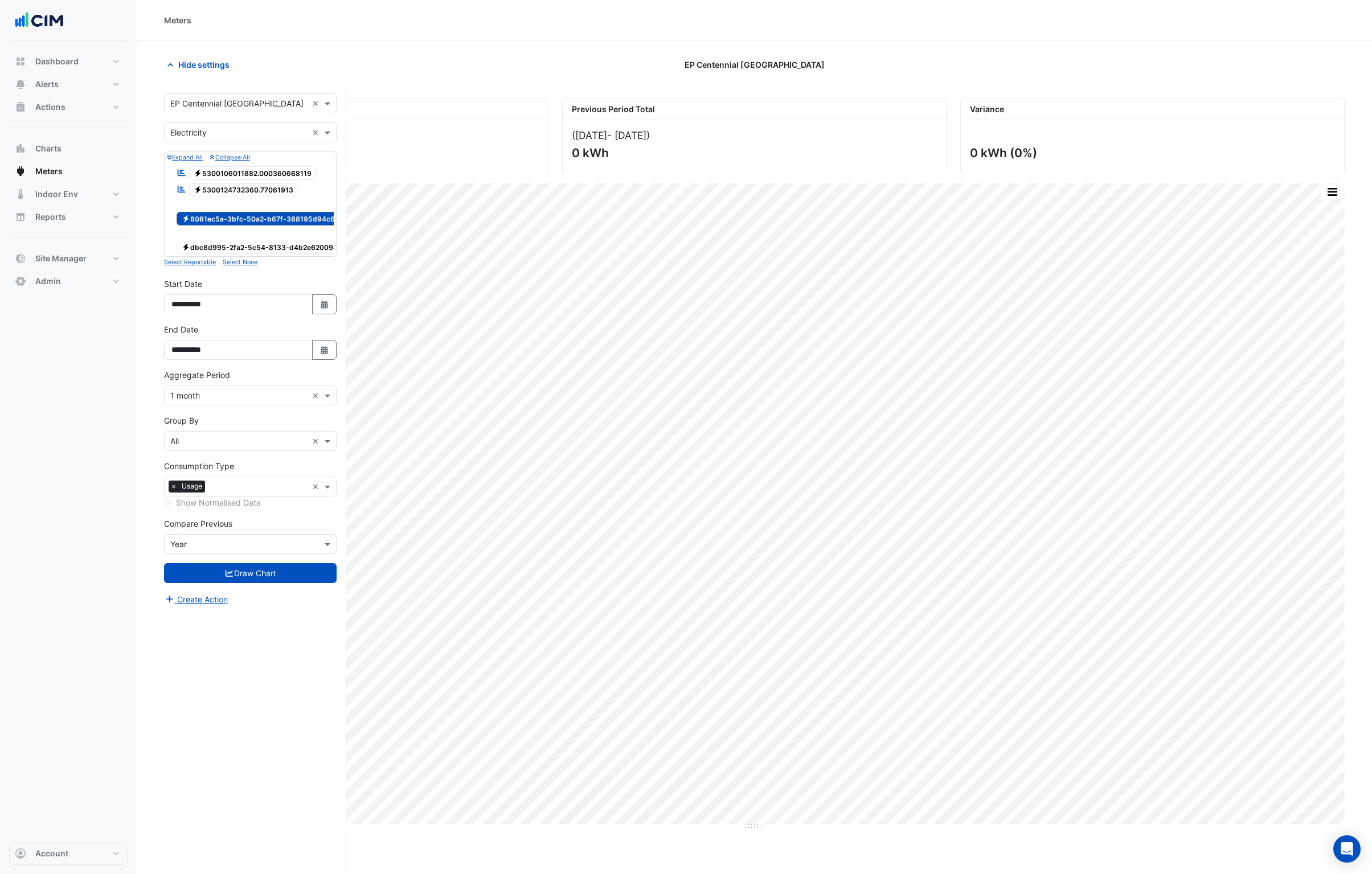
click at [225, 247] on span "Electricity dbc8d995-2fa2-5c54-8133-d4b2e620094d" at bounding box center [262, 247] width 171 height 14
click at [227, 215] on span "Electricity 8081ec5a-3bfc-50a2-b67f-388195d94c6d" at bounding box center [260, 218] width 168 height 14
click at [240, 579] on button "Draw Chart" at bounding box center [250, 574] width 172 height 20
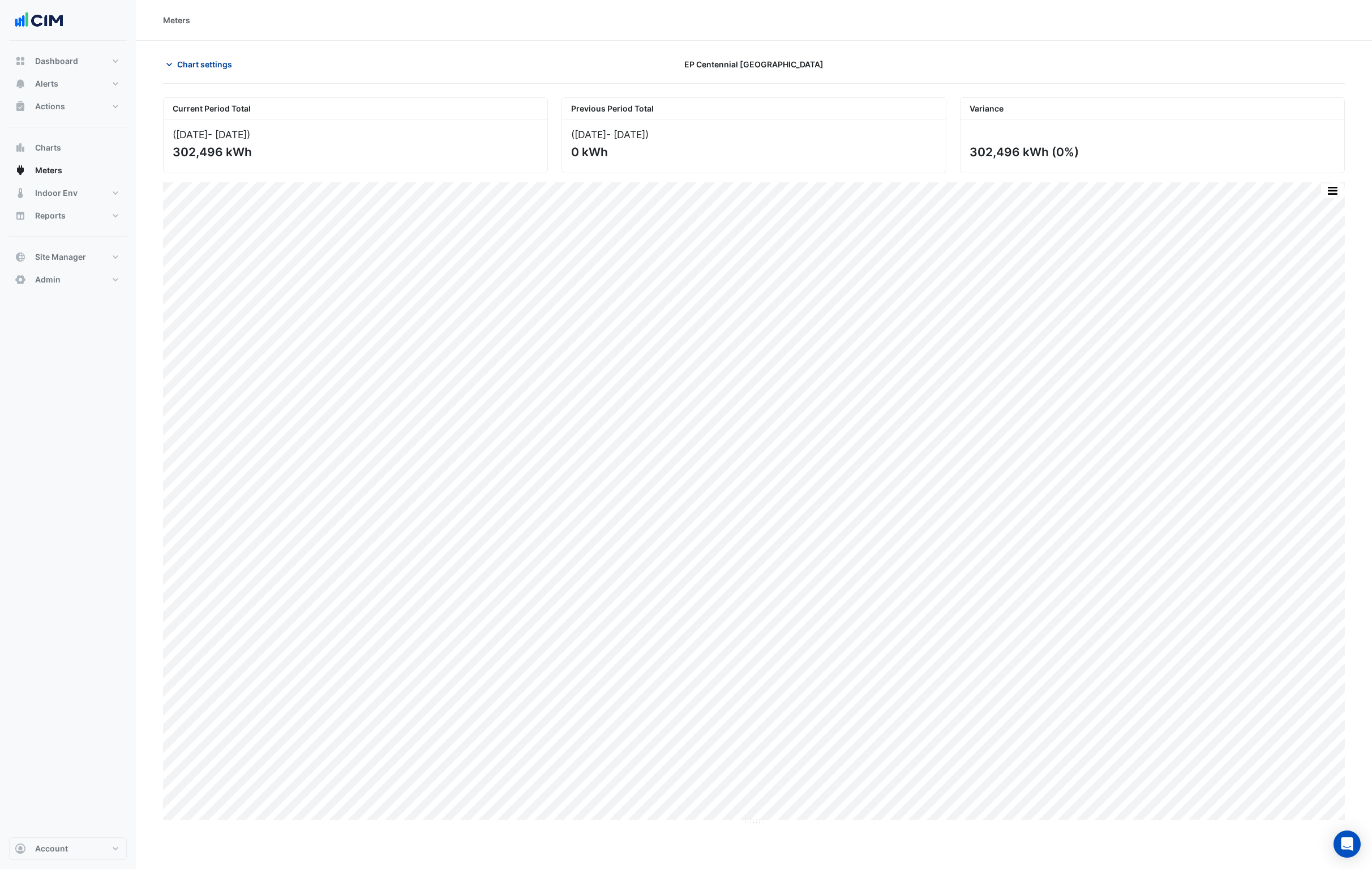
click at [223, 70] on button "Chart settings" at bounding box center [201, 64] width 77 height 20
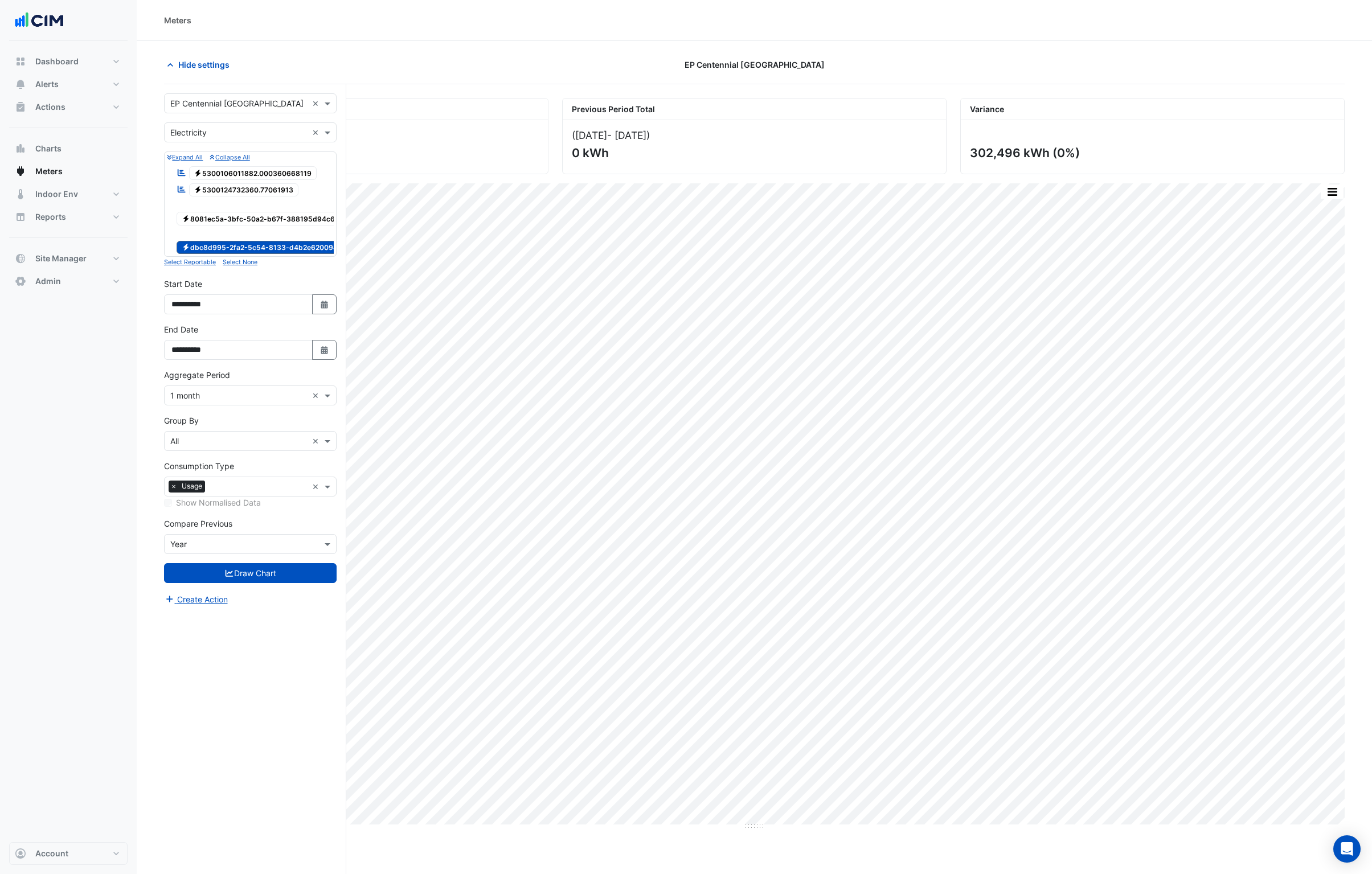
click at [236, 106] on input "text" at bounding box center [239, 104] width 137 height 12
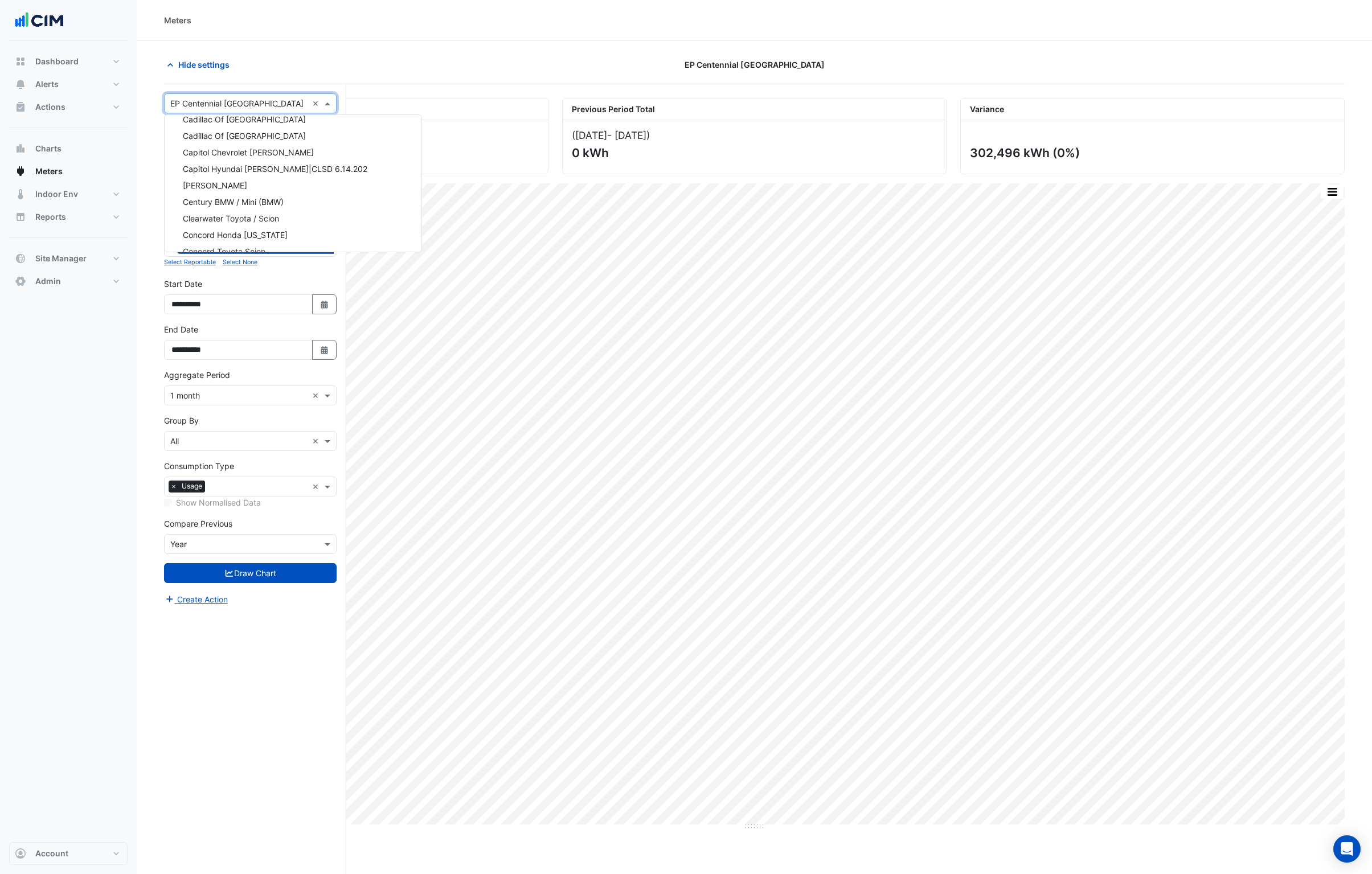
scroll to position [16544, 0]
drag, startPoint x: 253, startPoint y: 106, endPoint x: 259, endPoint y: 107, distance: 6.1
click at [253, 106] on input "text" at bounding box center [239, 104] width 137 height 12
click at [289, 106] on input "text" at bounding box center [239, 104] width 137 height 12
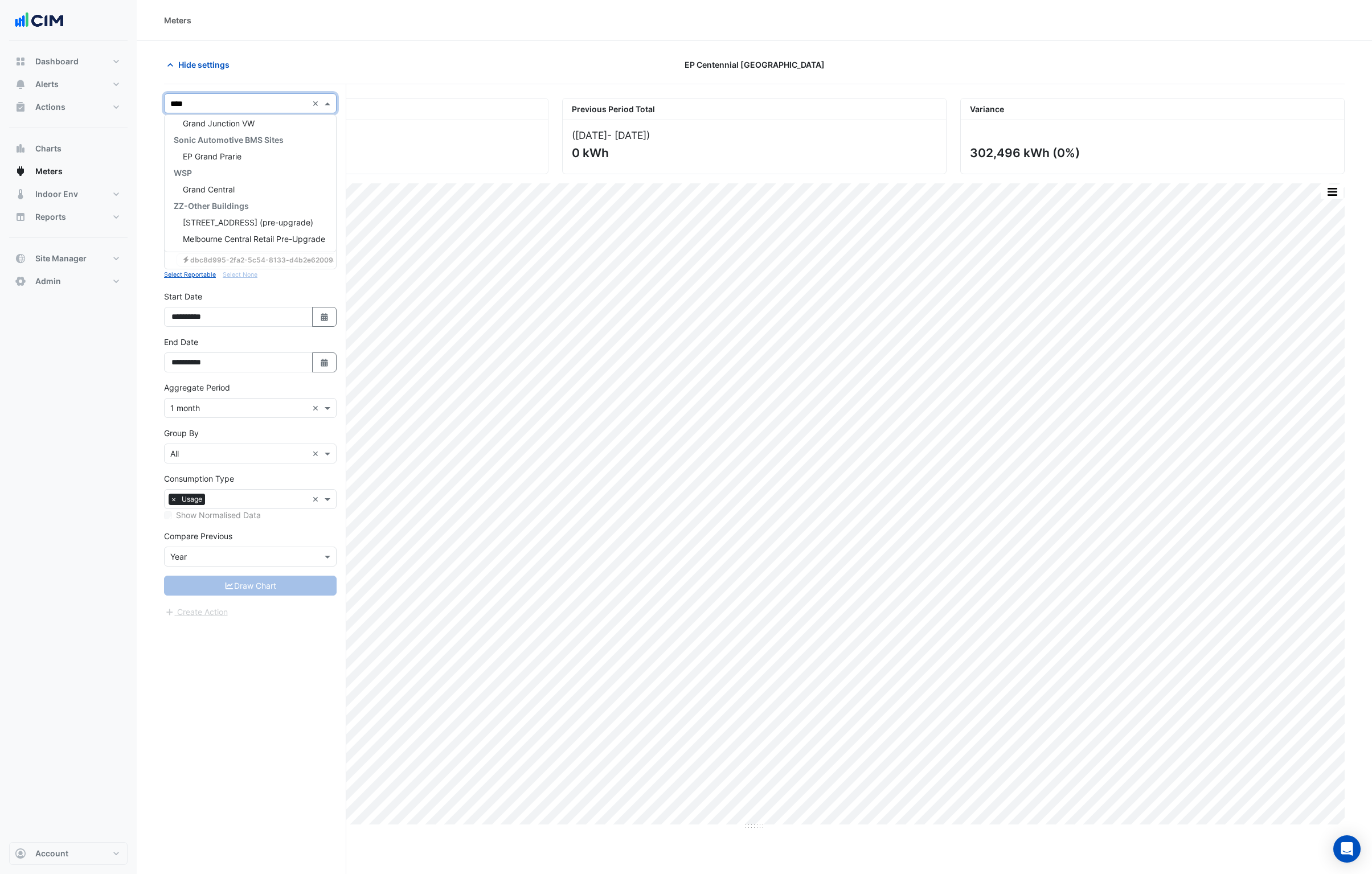
type input "*****"
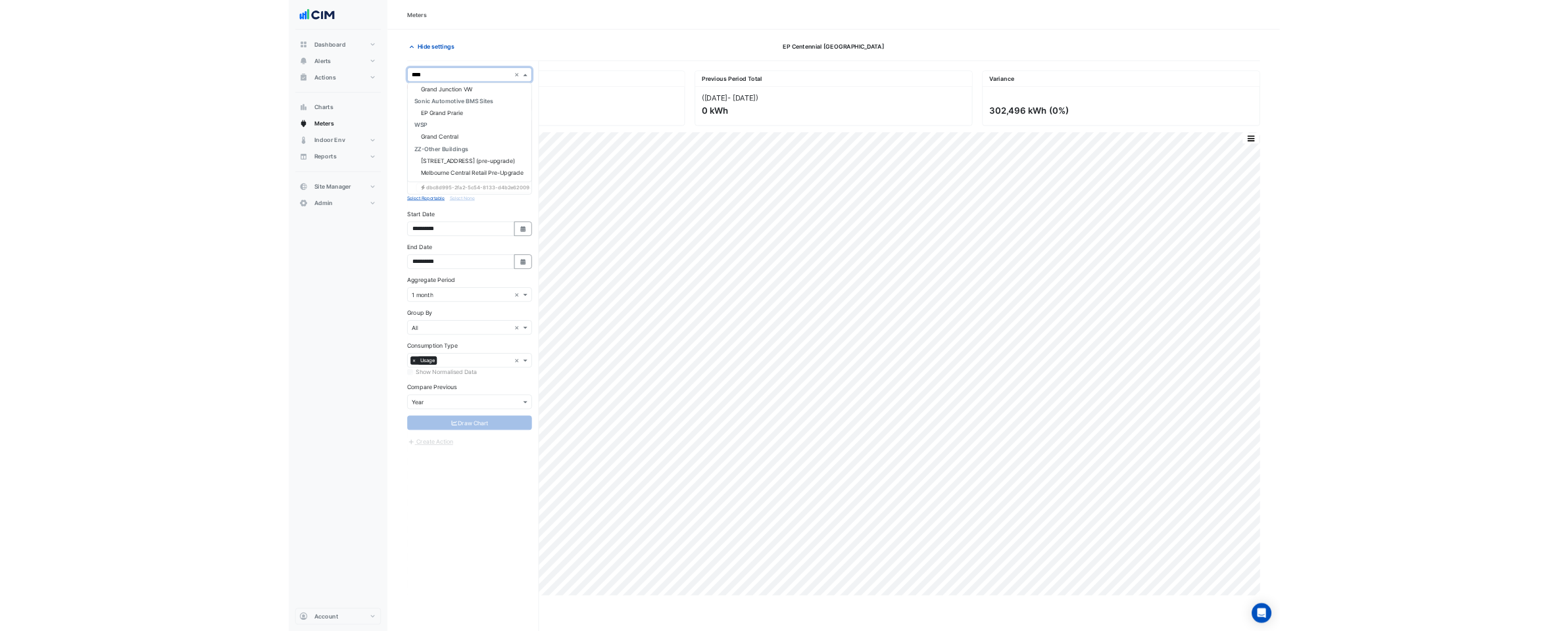
scroll to position [82, 0]
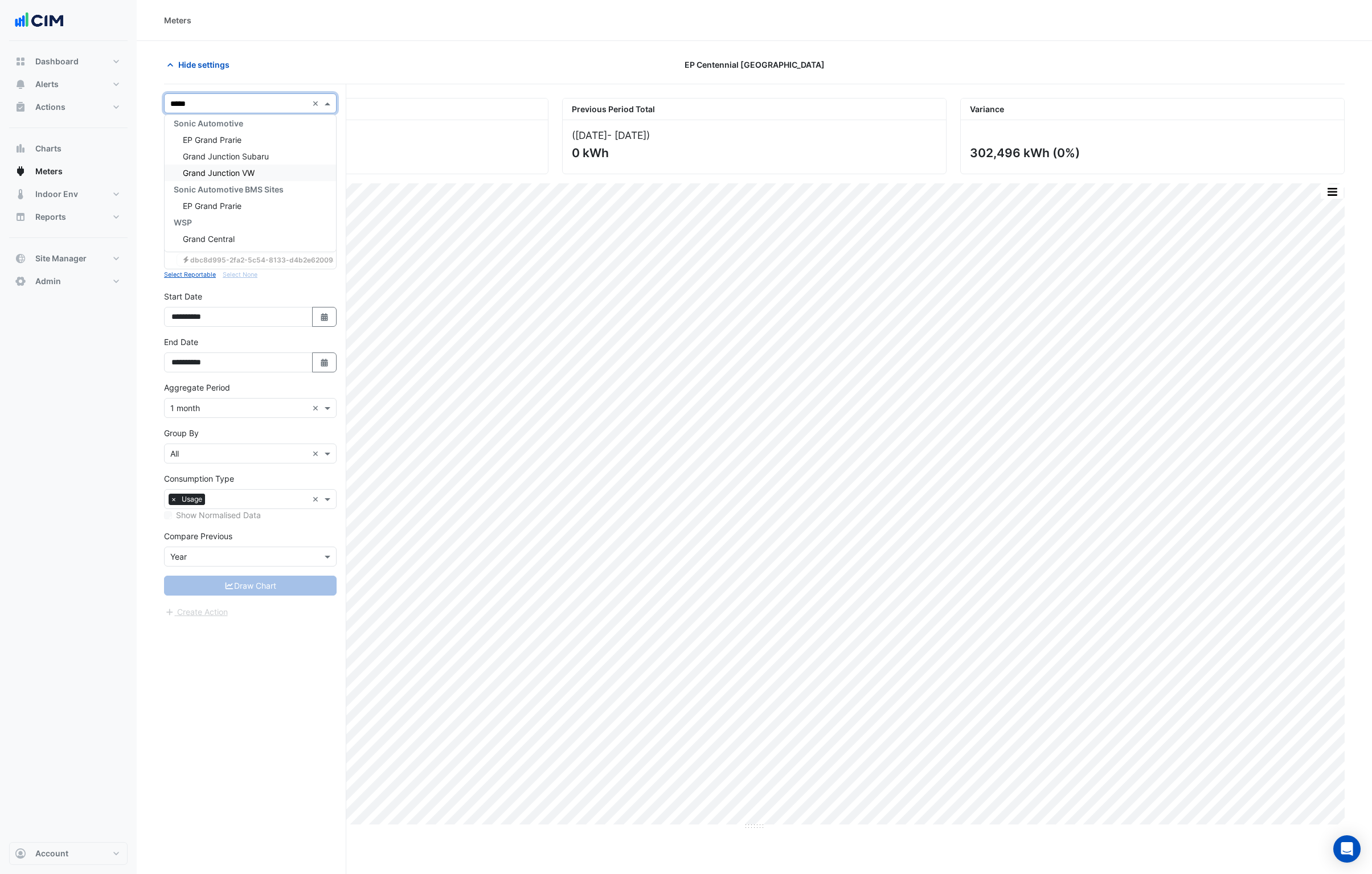
click at [259, 169] on div "Grand Junction VW" at bounding box center [250, 172] width 172 height 16
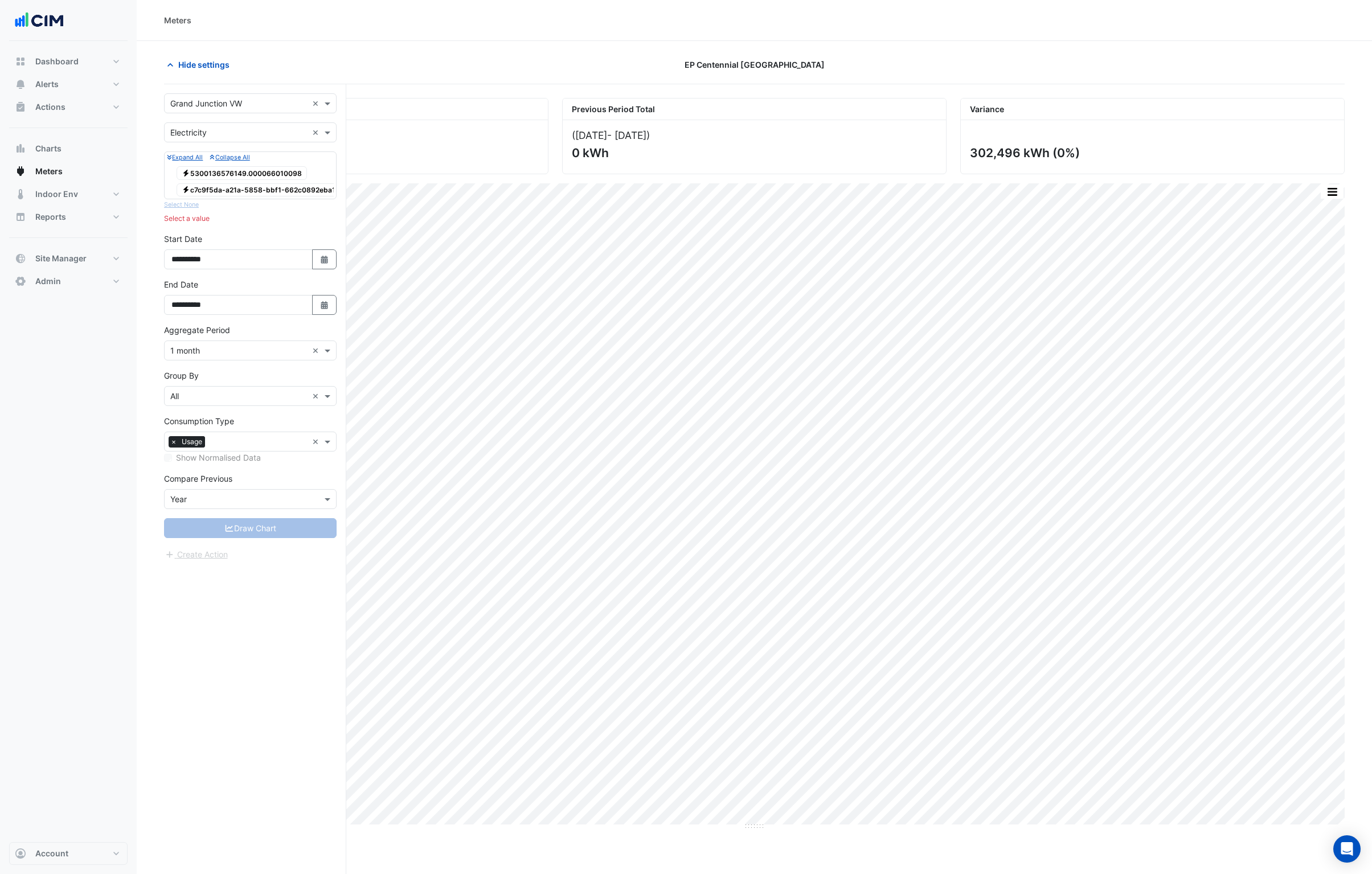
click at [230, 187] on span "Electricity c7c9f5da-a21a-5858-bbf1-662c0892eba1" at bounding box center [258, 190] width 164 height 14
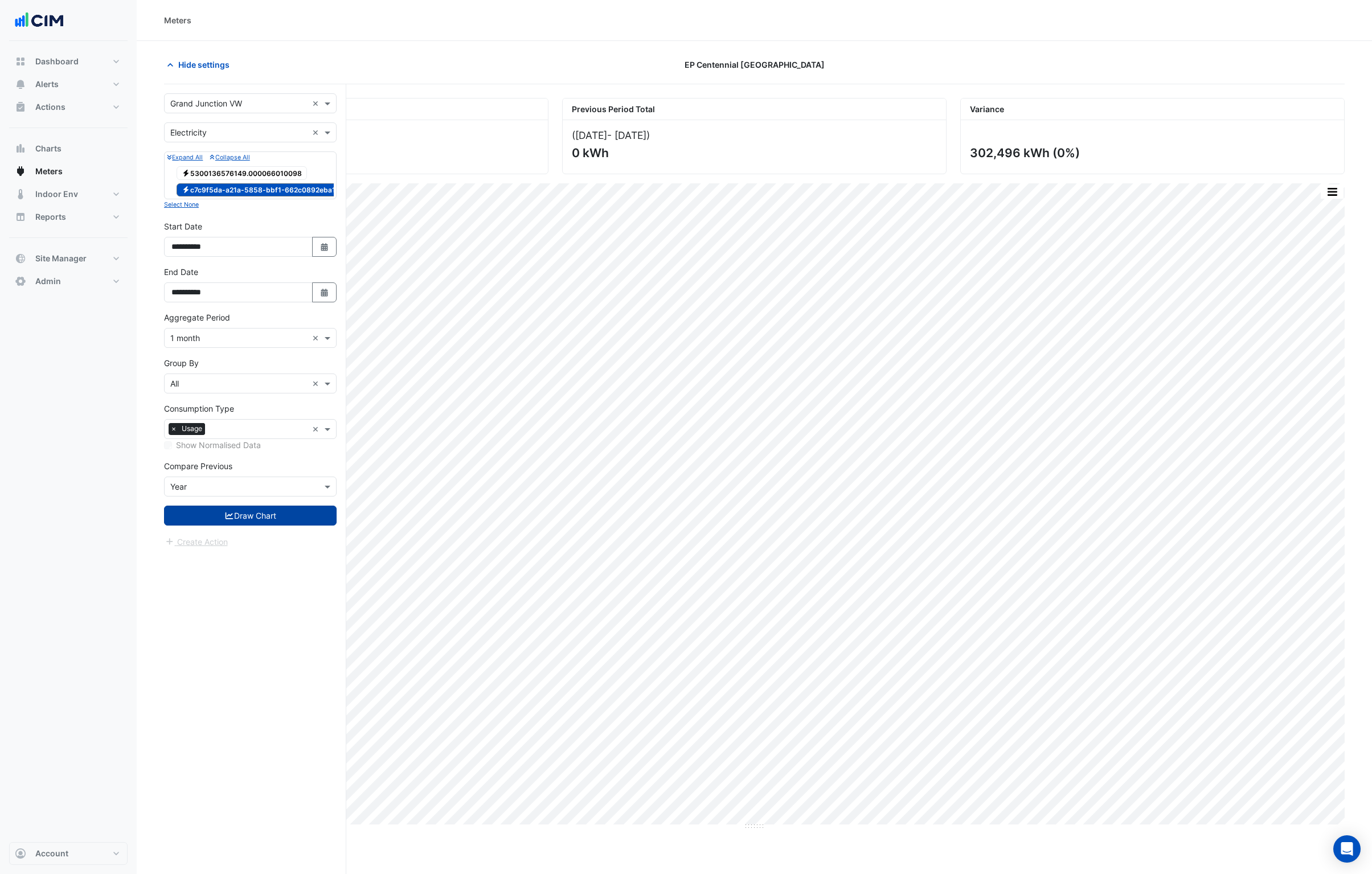
click at [259, 526] on button "Draw Chart" at bounding box center [250, 516] width 172 height 20
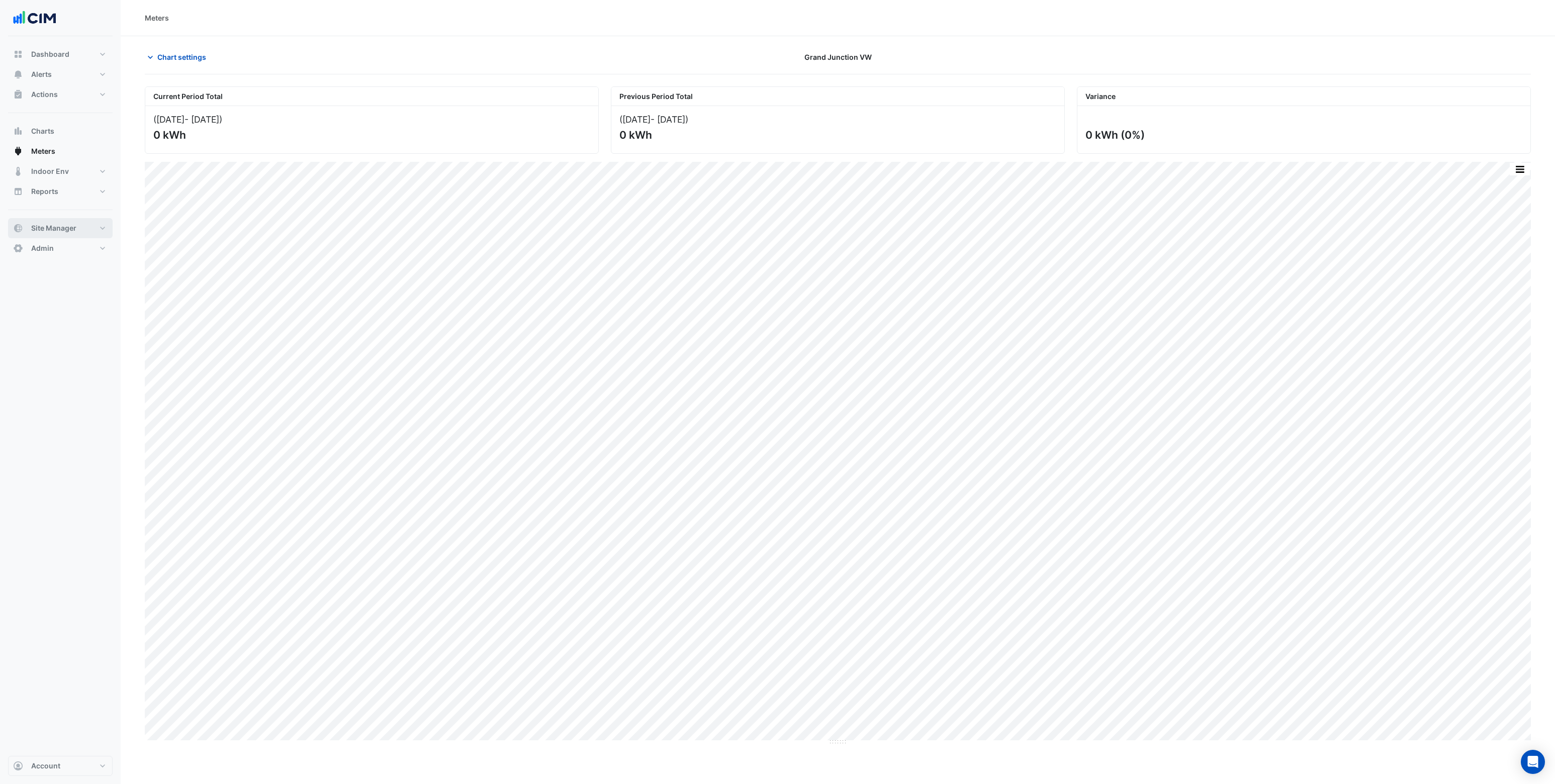
click at [49, 227] on span "Site Manager" at bounding box center [54, 229] width 45 height 10
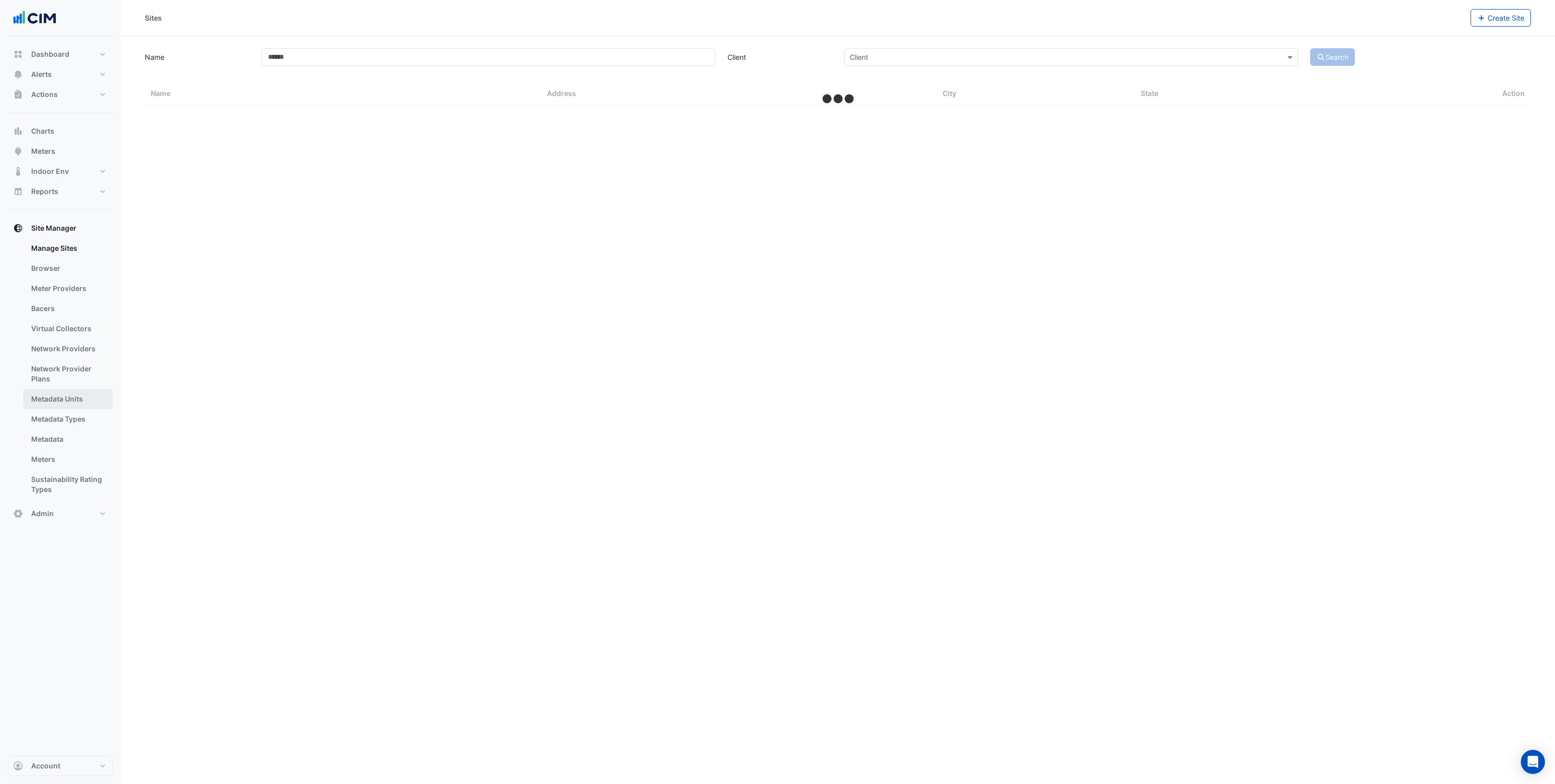
select select "***"
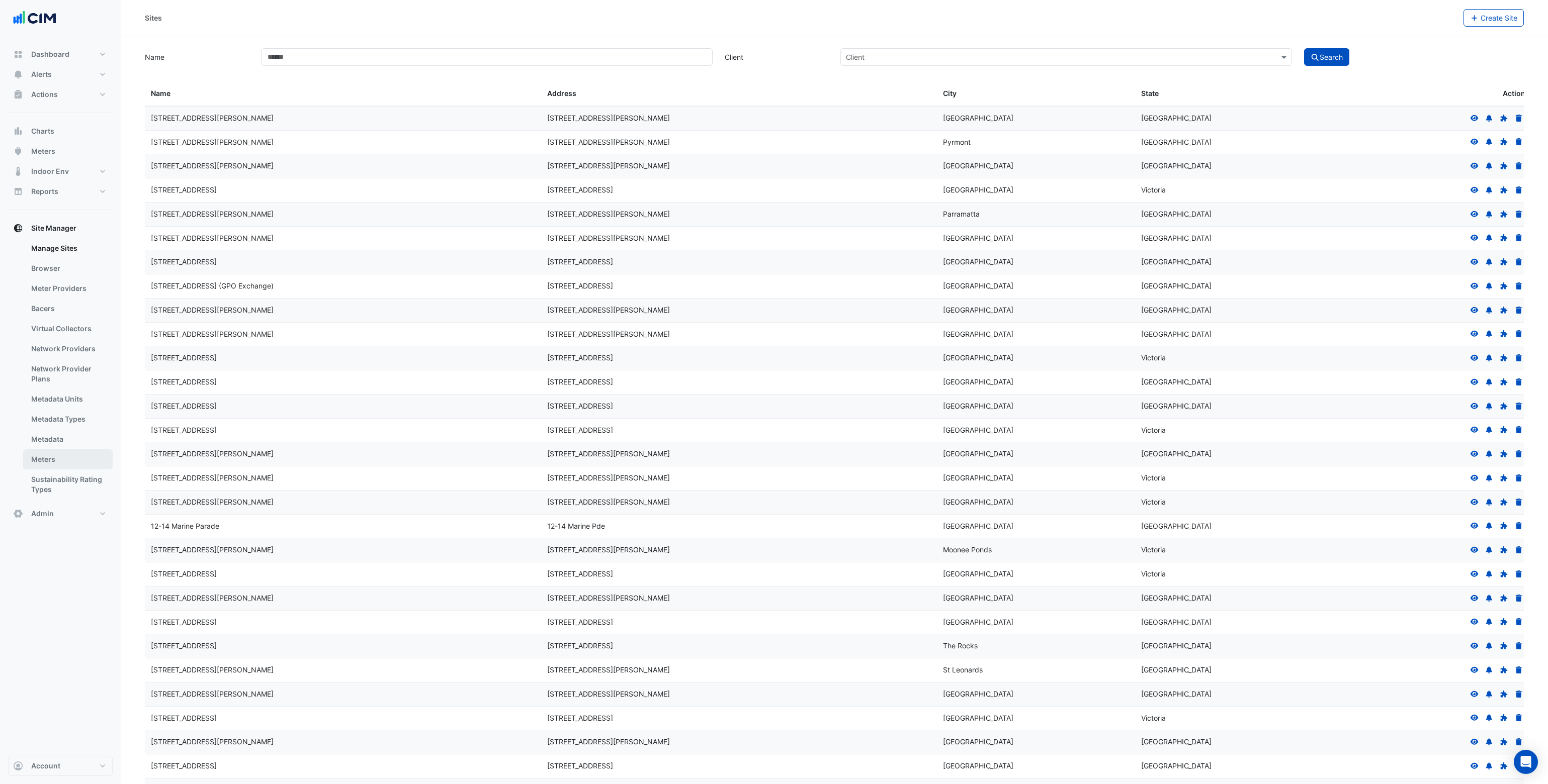
click at [51, 458] on link "Meters" at bounding box center [68, 460] width 90 height 20
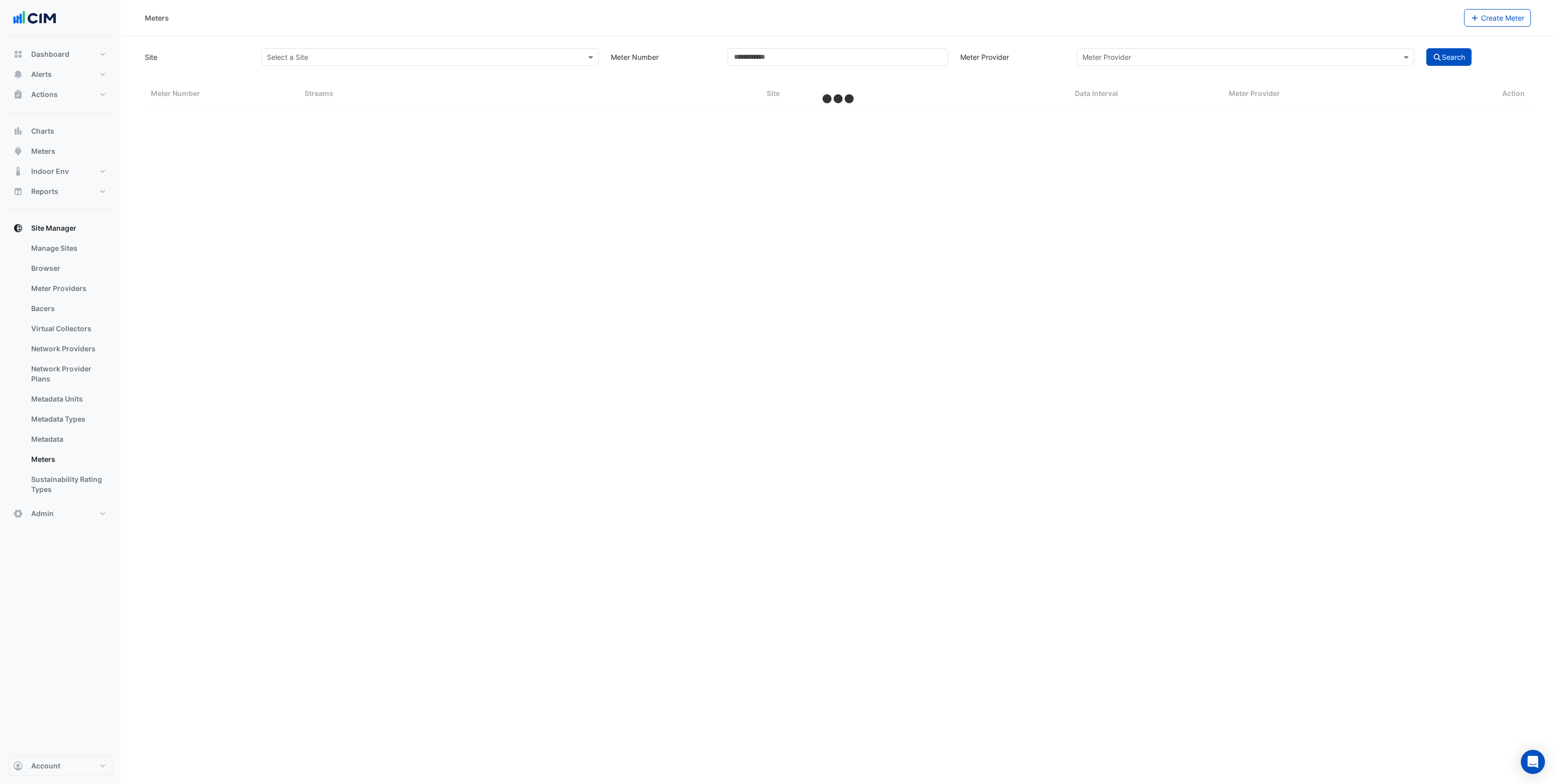
select select "***"
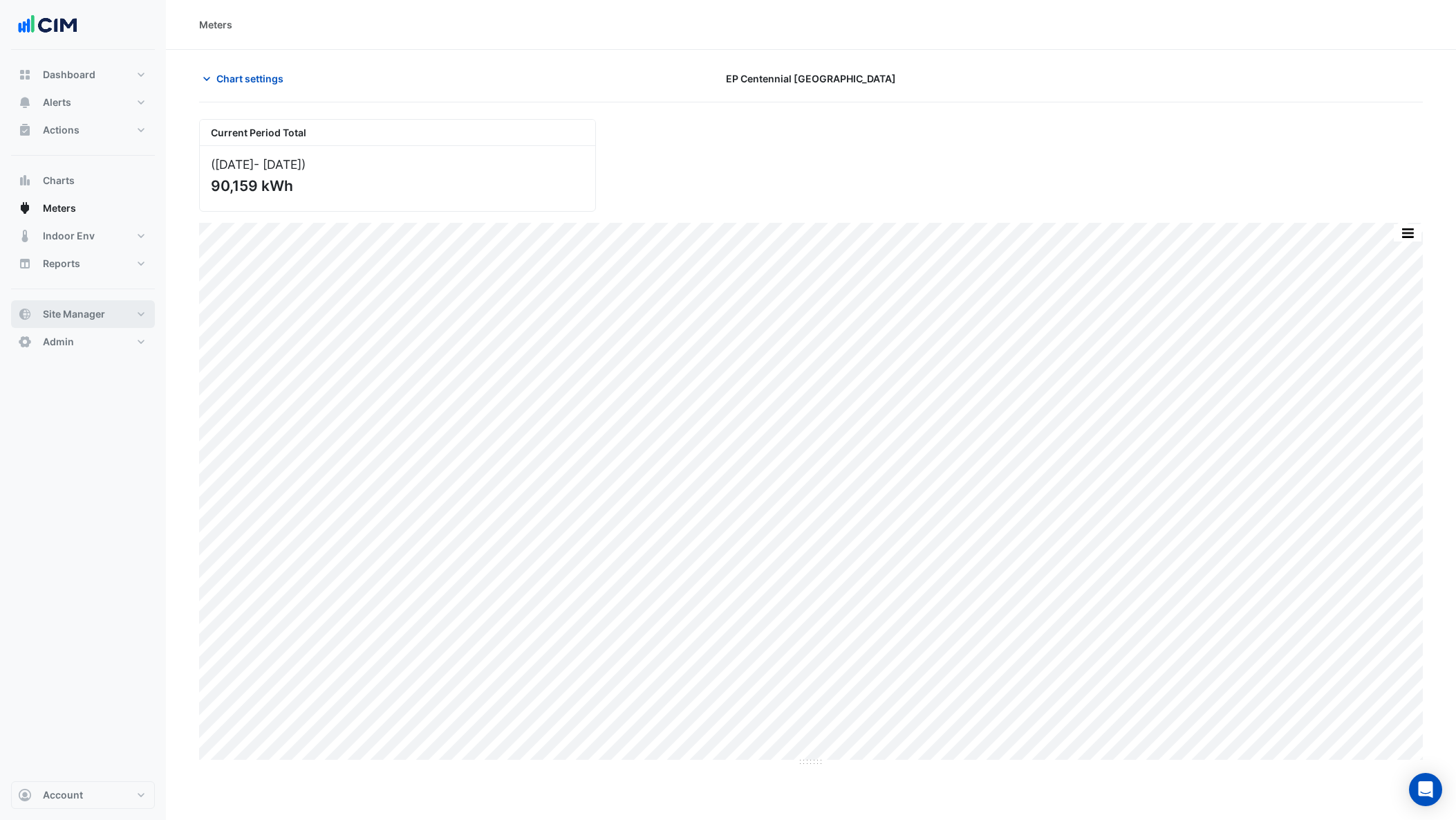
click at [63, 308] on span "Site Manager" at bounding box center [74, 314] width 63 height 14
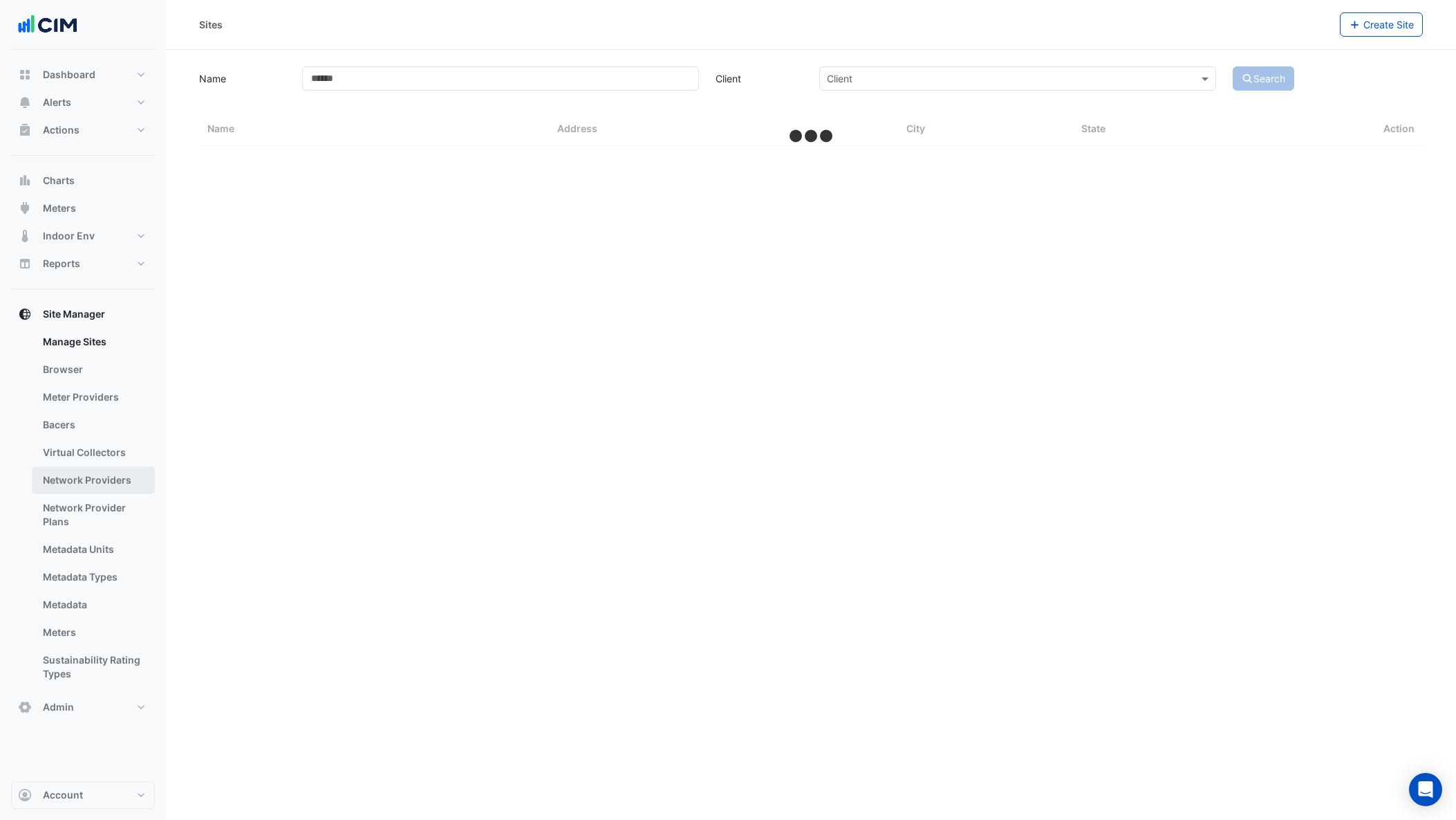
select select "***"
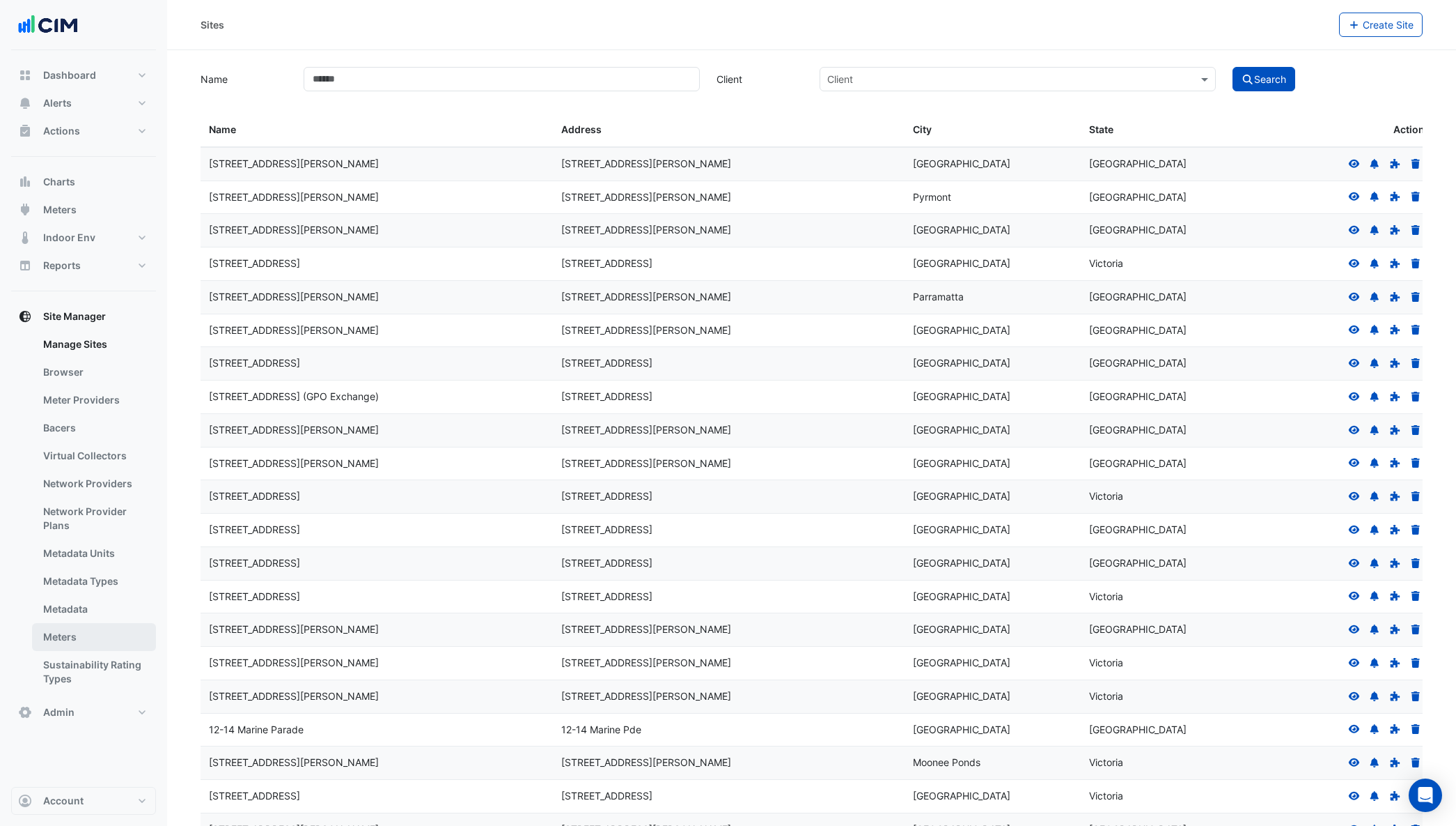
click at [72, 638] on link "Meters" at bounding box center [94, 637] width 124 height 28
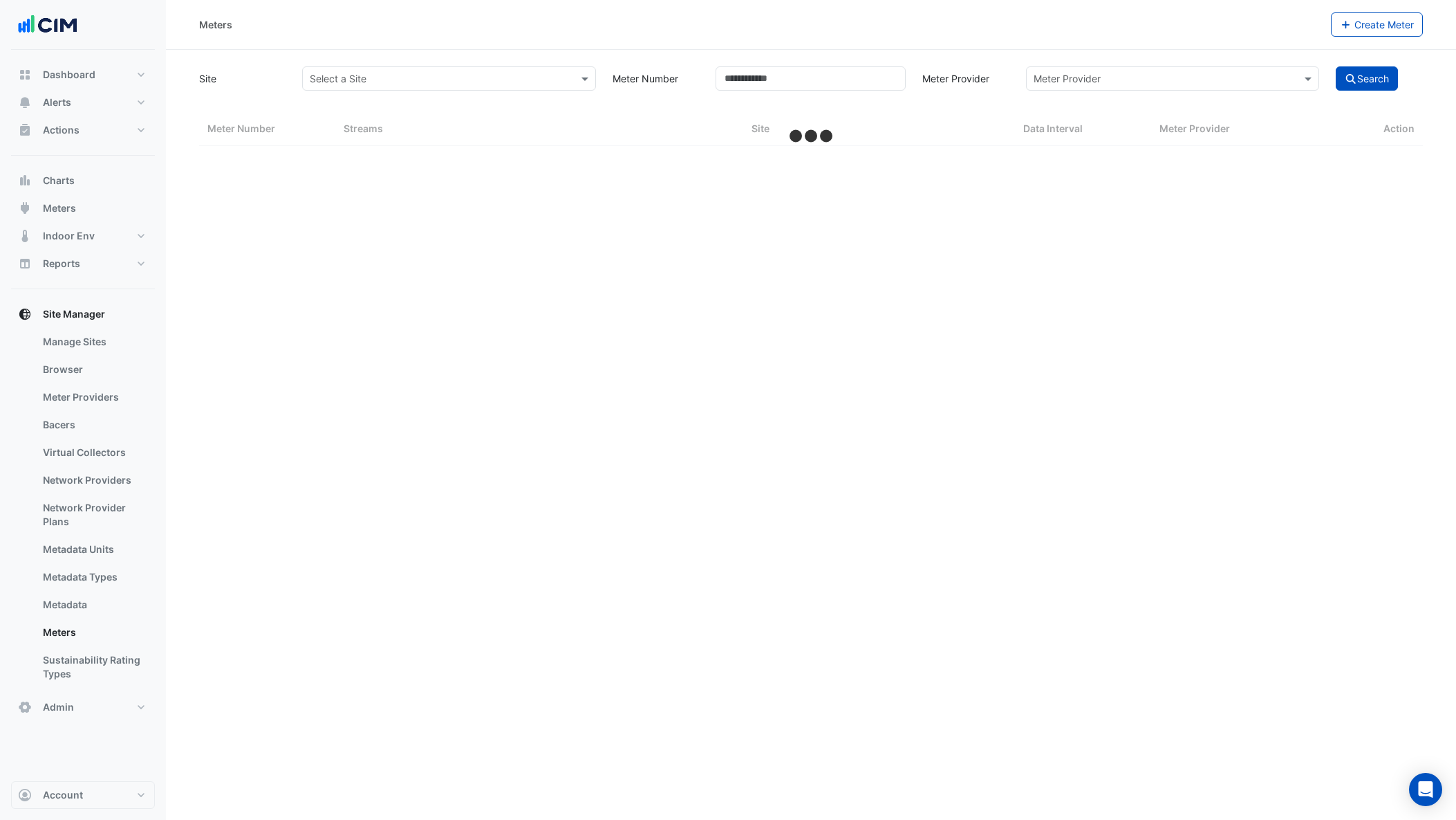
select select "***"
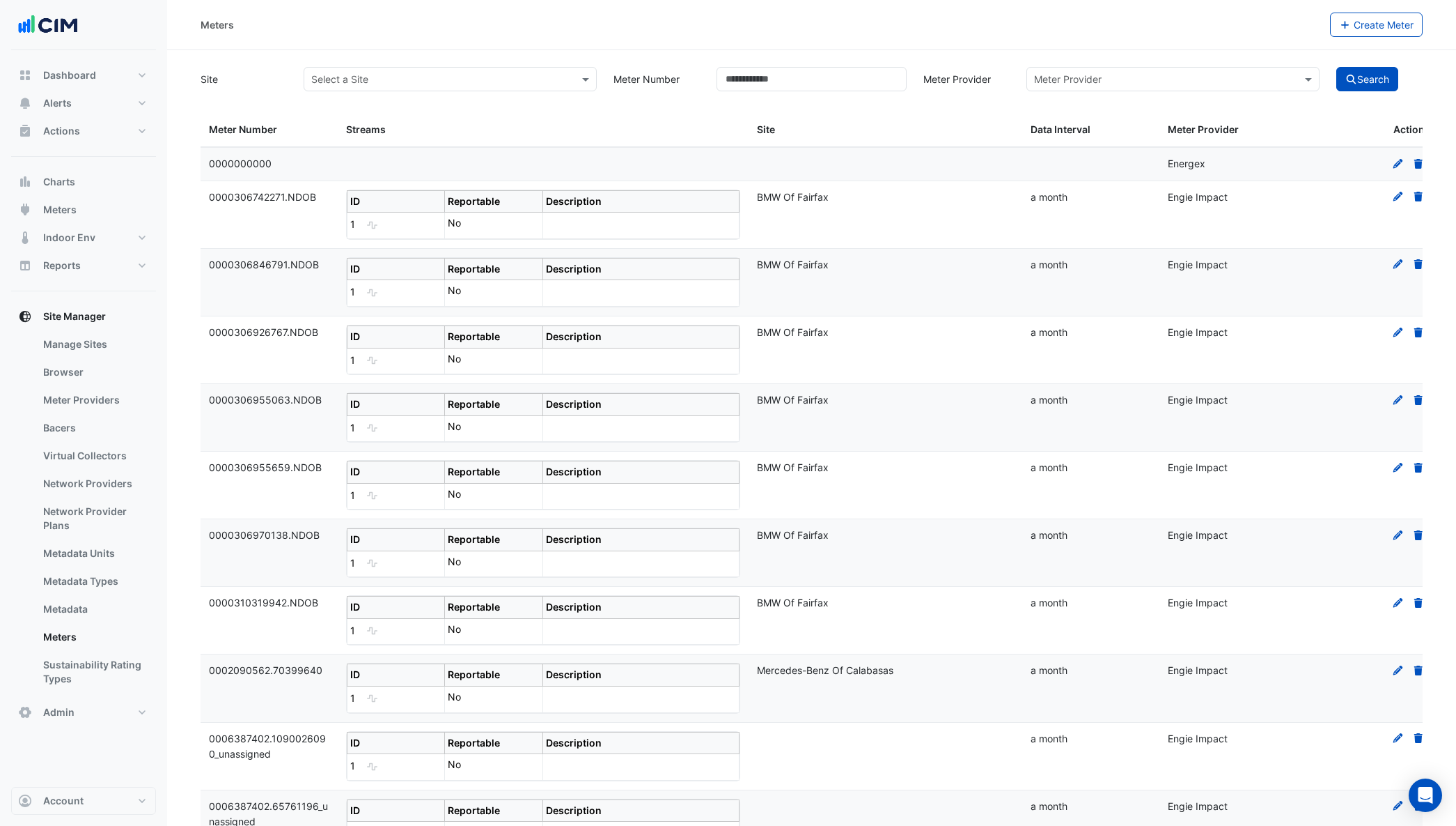
click at [373, 81] on input "text" at bounding box center [436, 80] width 250 height 15
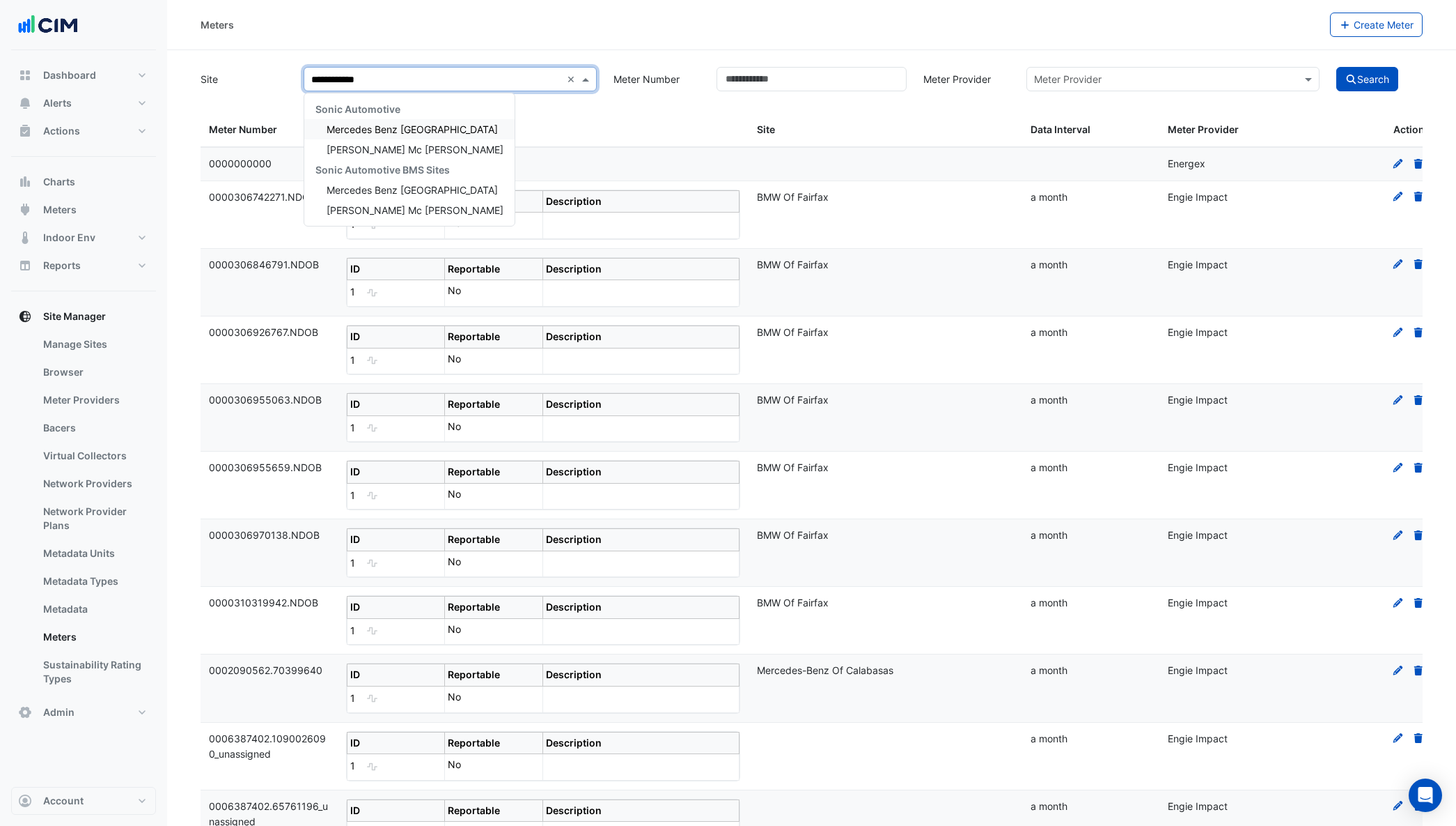
type input "**********"
click at [419, 129] on span "Mercedes Benz [GEOGRAPHIC_DATA]" at bounding box center [412, 130] width 171 height 12
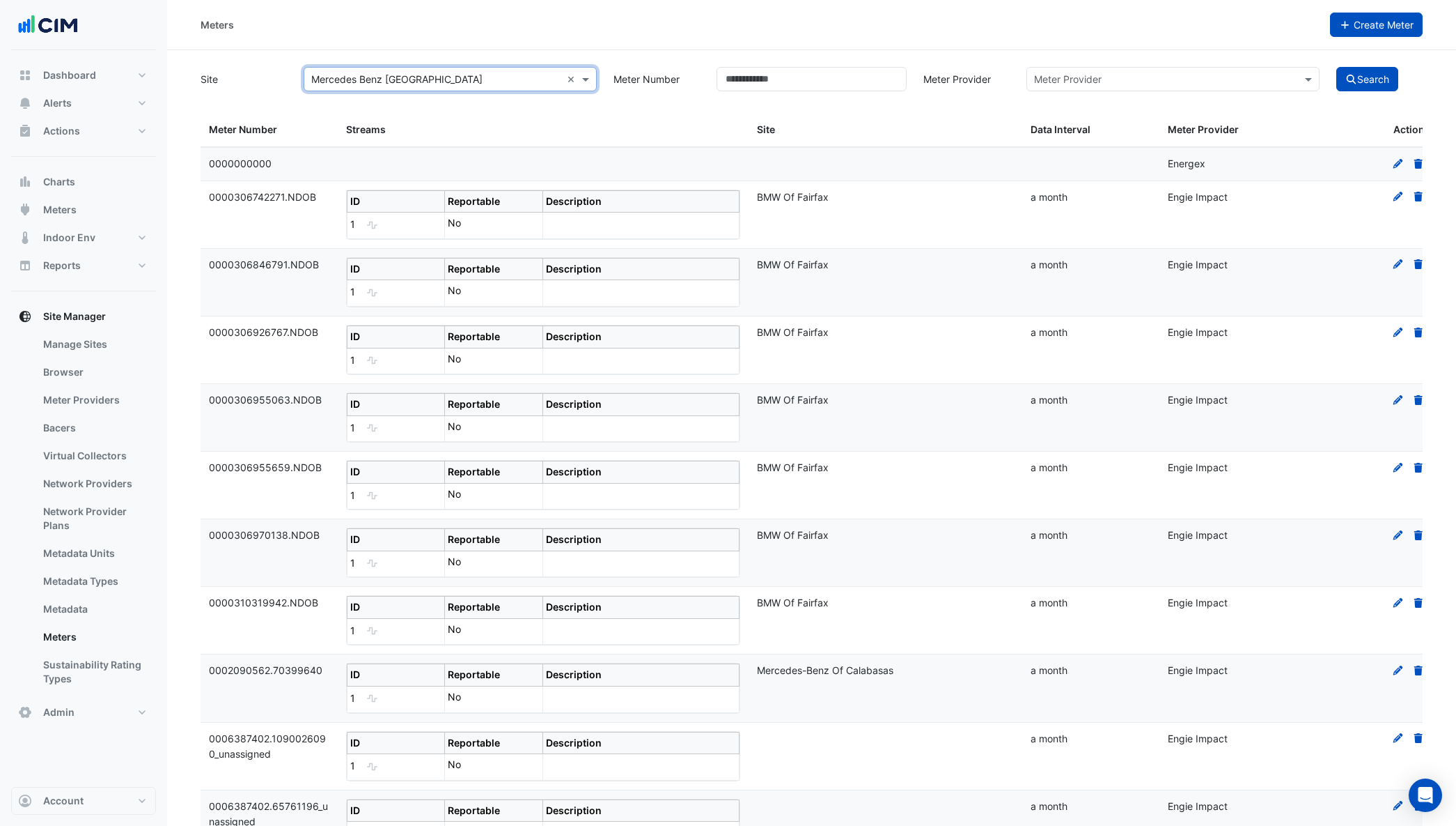
click at [1369, 25] on span "Create Meter" at bounding box center [1383, 25] width 59 height 12
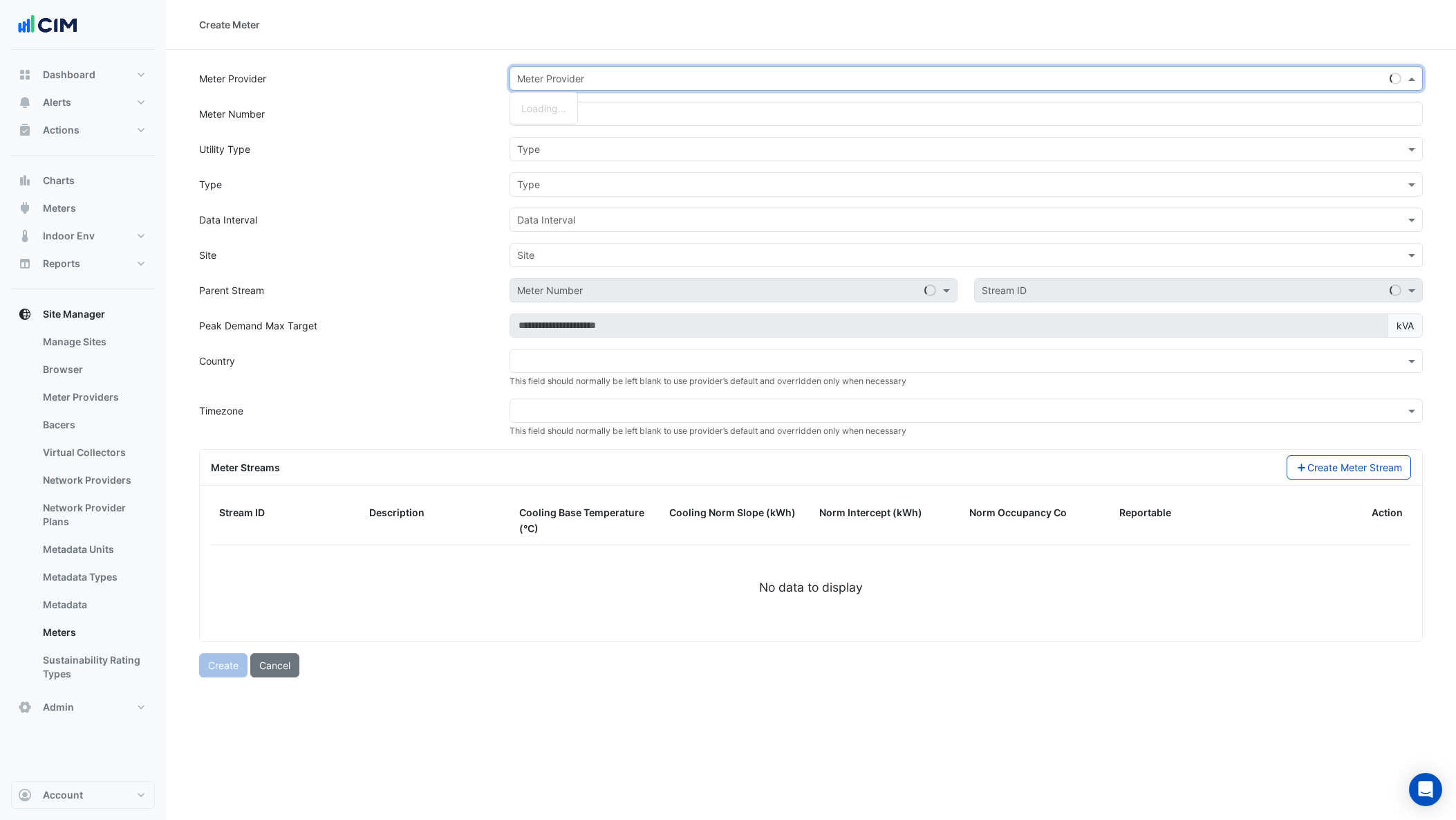
click at [614, 73] on input "text" at bounding box center [952, 79] width 871 height 15
type input "**********"
click at [1236, 69] on div "**********" at bounding box center [966, 78] width 914 height 24
click at [1409, 80] on span at bounding box center [1413, 78] width 17 height 15
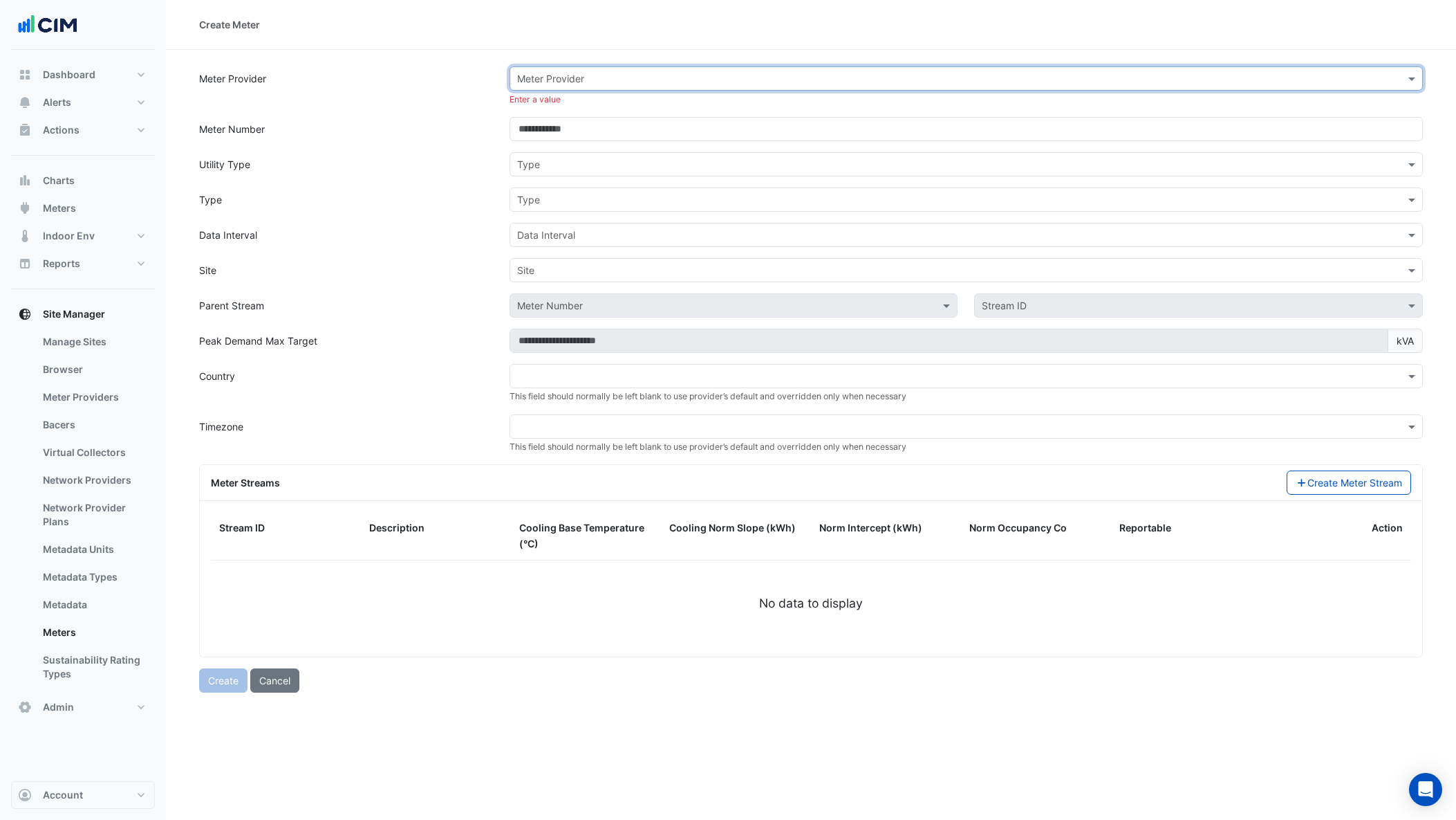
click at [1427, 76] on div "Meter Provider Enter a value" at bounding box center [966, 85] width 931 height 39
click at [1406, 77] on span at bounding box center [1413, 78] width 17 height 15
type input "****"
click at [533, 107] on span "Xcel Energy" at bounding box center [548, 109] width 54 height 12
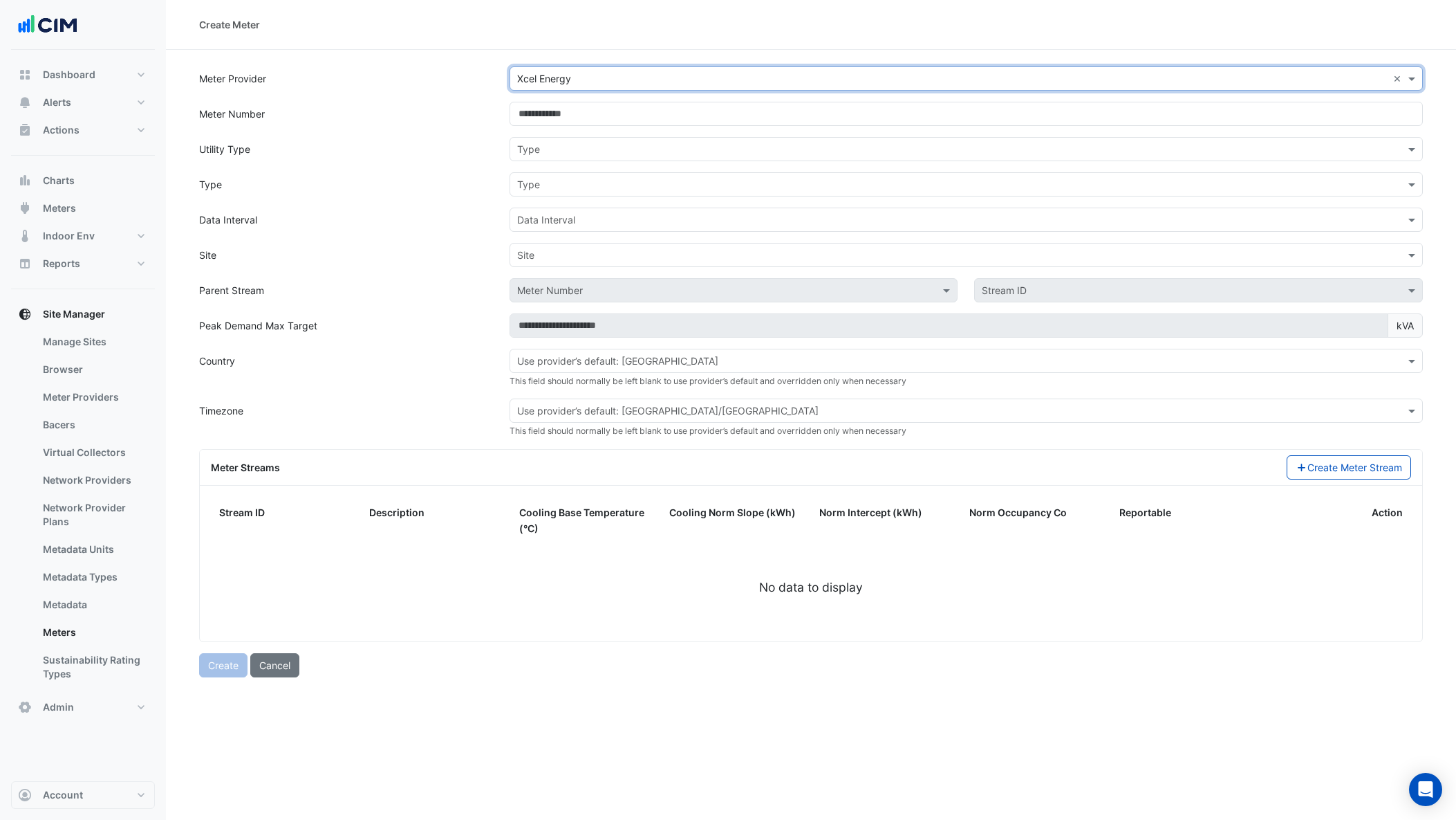
click at [539, 126] on form "Meter Provider Meter Provider × Xcel Energy × Meter Number Utility Type Type Ty…" at bounding box center [810, 371] width 1223 height 611
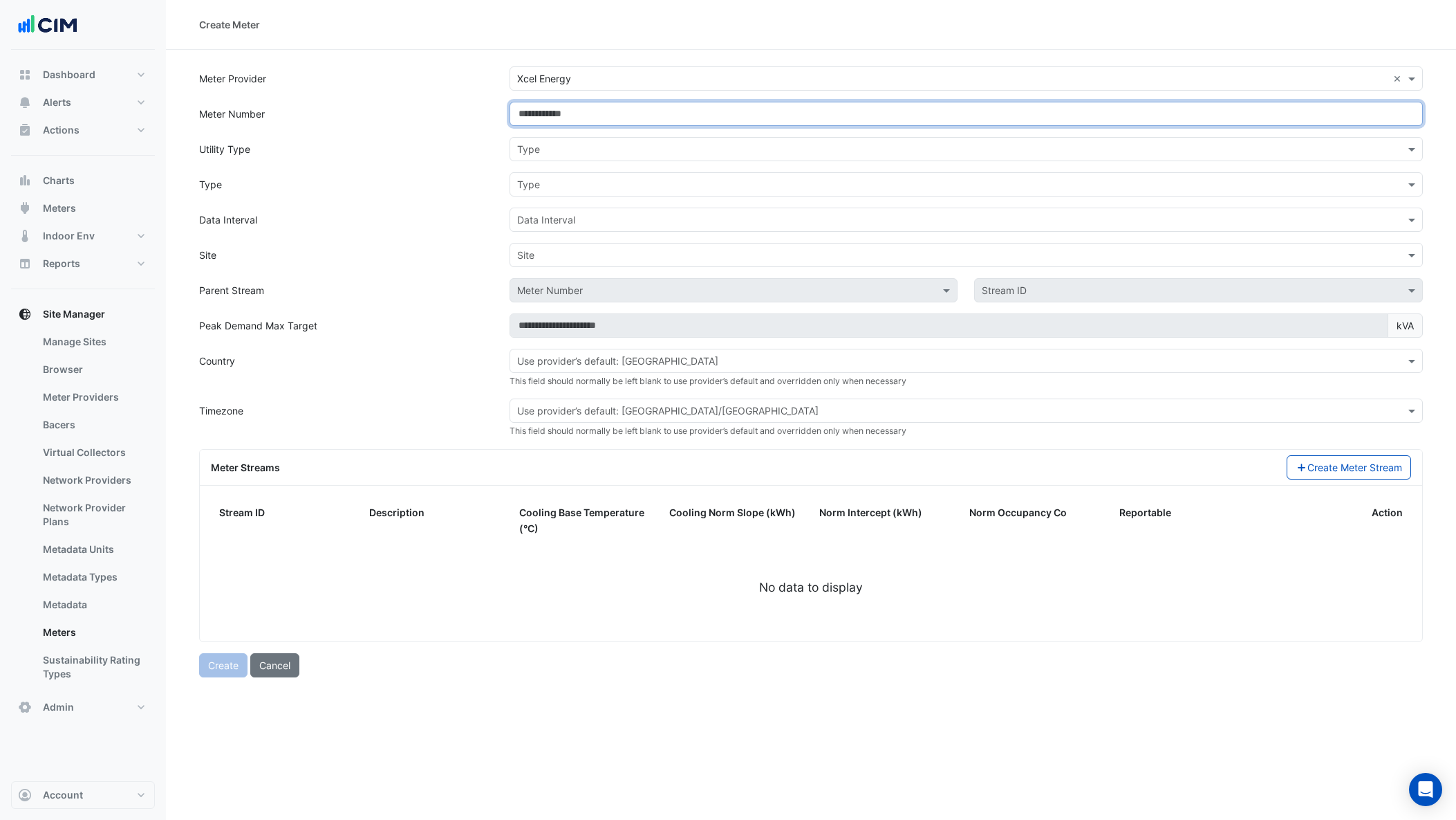
click at [546, 115] on input "Meter Number" at bounding box center [966, 114] width 914 height 24
paste input "**********"
type input "**********"
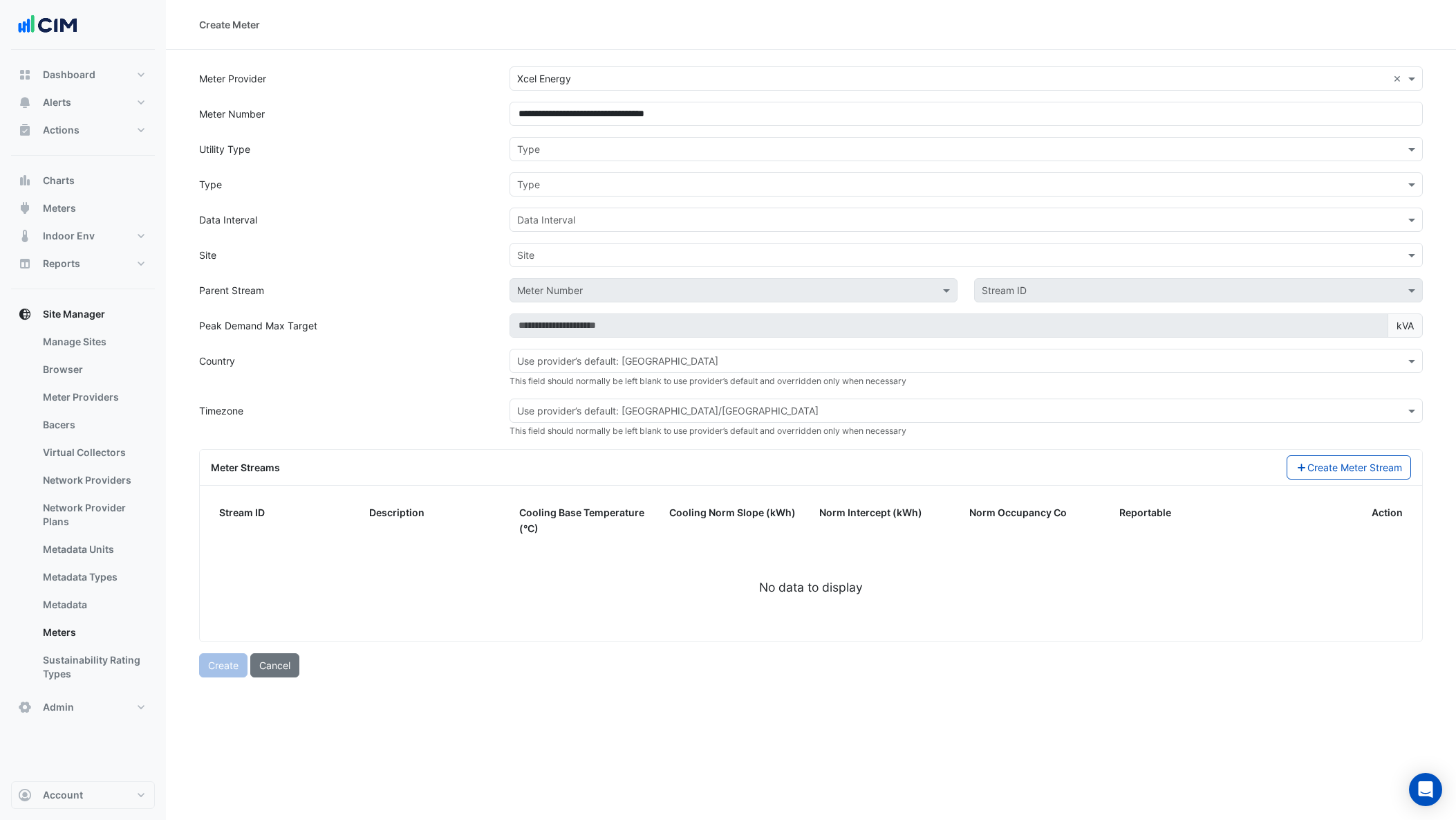
drag, startPoint x: 405, startPoint y: 175, endPoint x: 493, endPoint y: 158, distance: 89.6
click at [405, 175] on div "Type" at bounding box center [346, 184] width 311 height 24
click at [514, 150] on div at bounding box center [966, 149] width 912 height 16
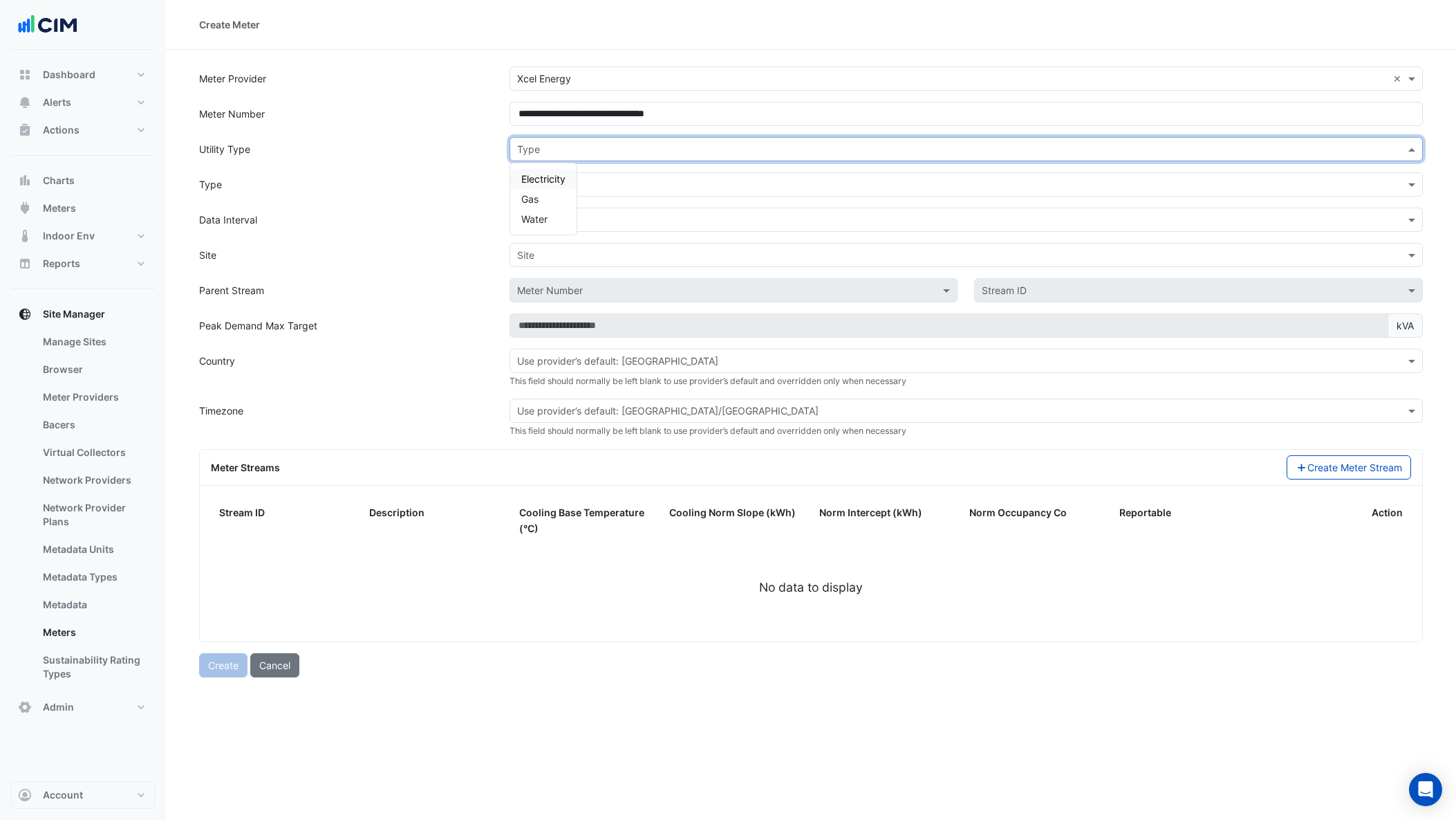
click at [548, 178] on span "Electricity" at bounding box center [543, 179] width 44 height 12
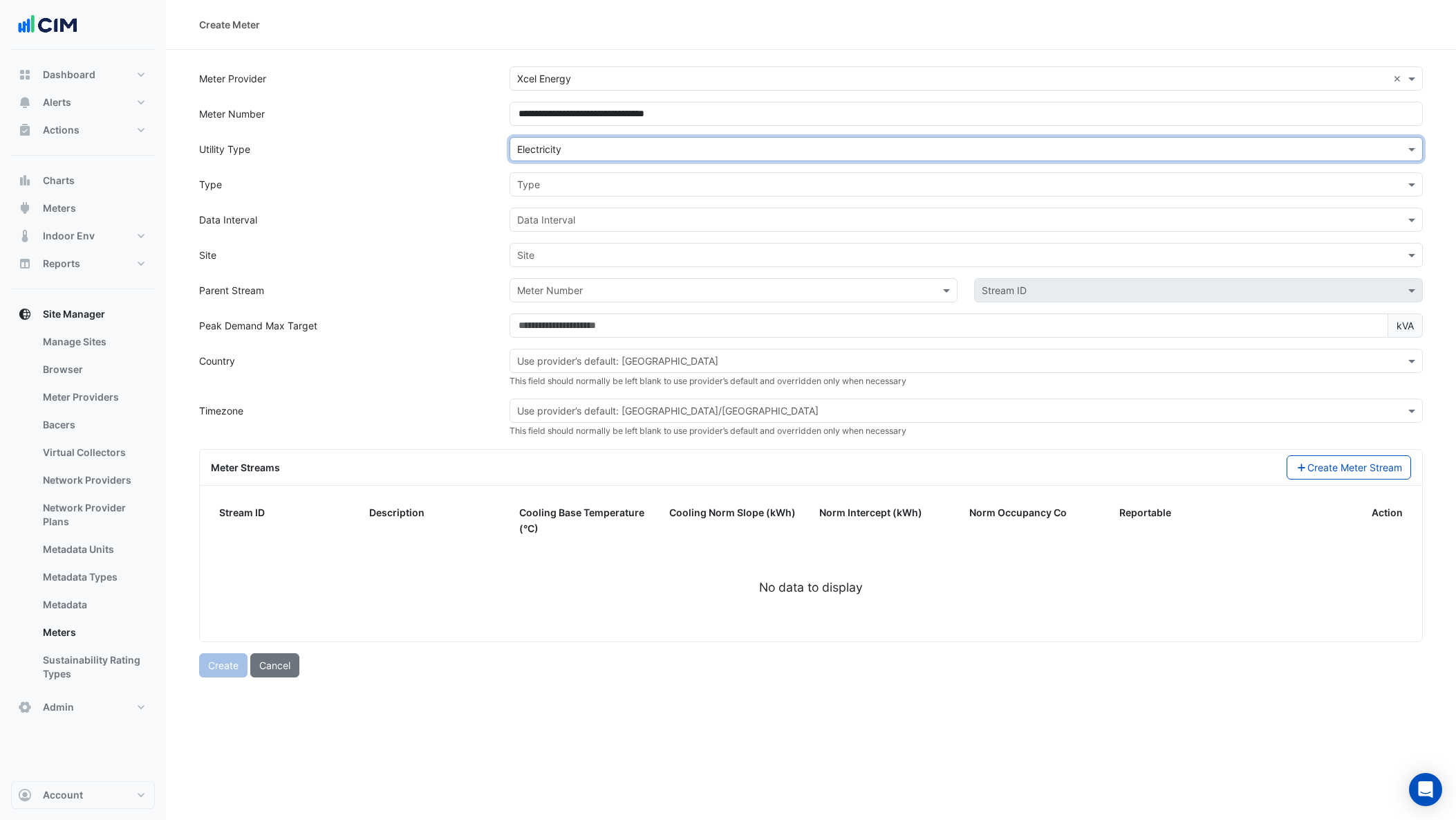
click at [559, 188] on input "text" at bounding box center [952, 185] width 871 height 15
click at [545, 235] on span "Physical" at bounding box center [539, 235] width 37 height 12
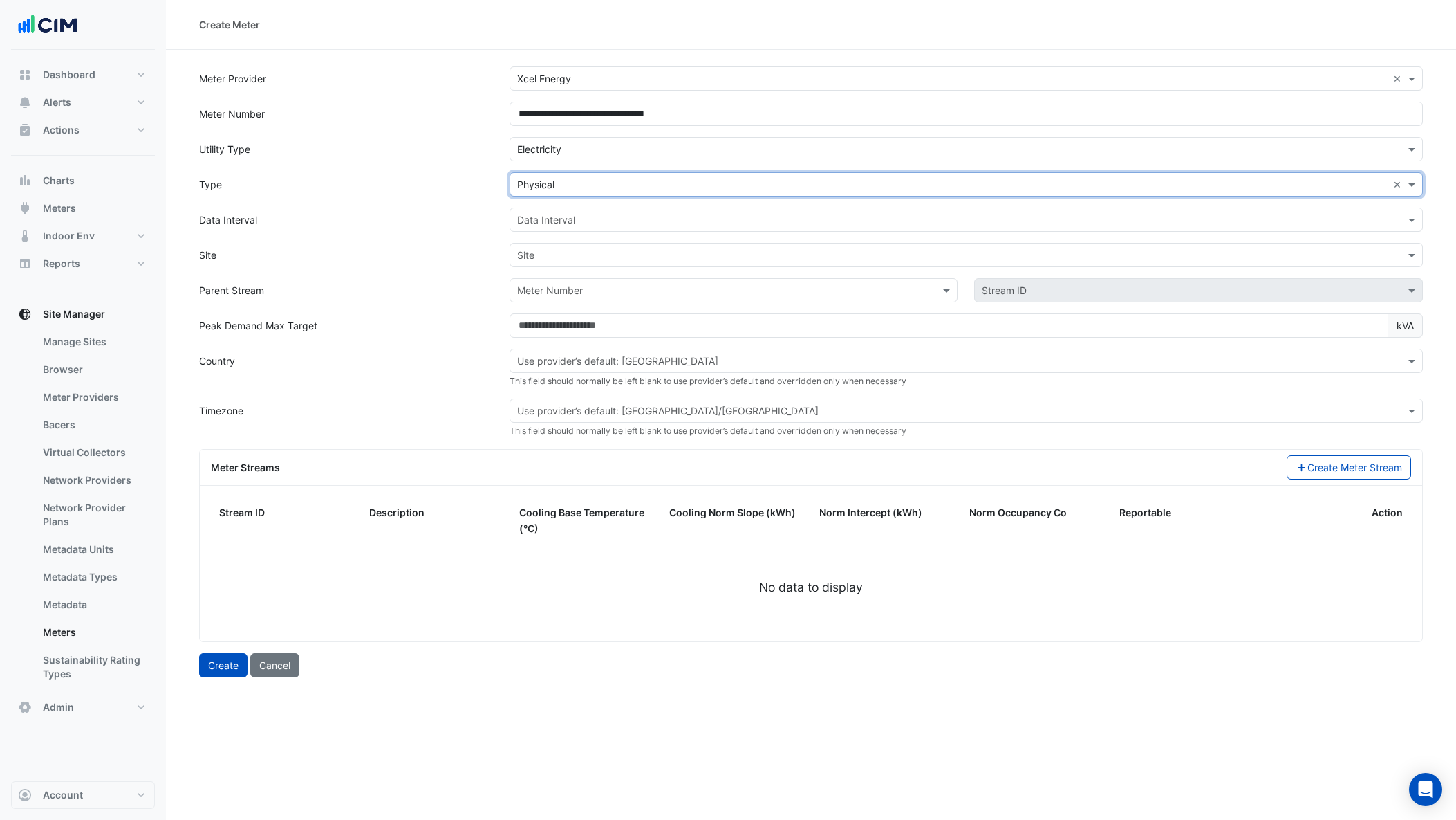
click at [570, 221] on input "text" at bounding box center [952, 220] width 871 height 15
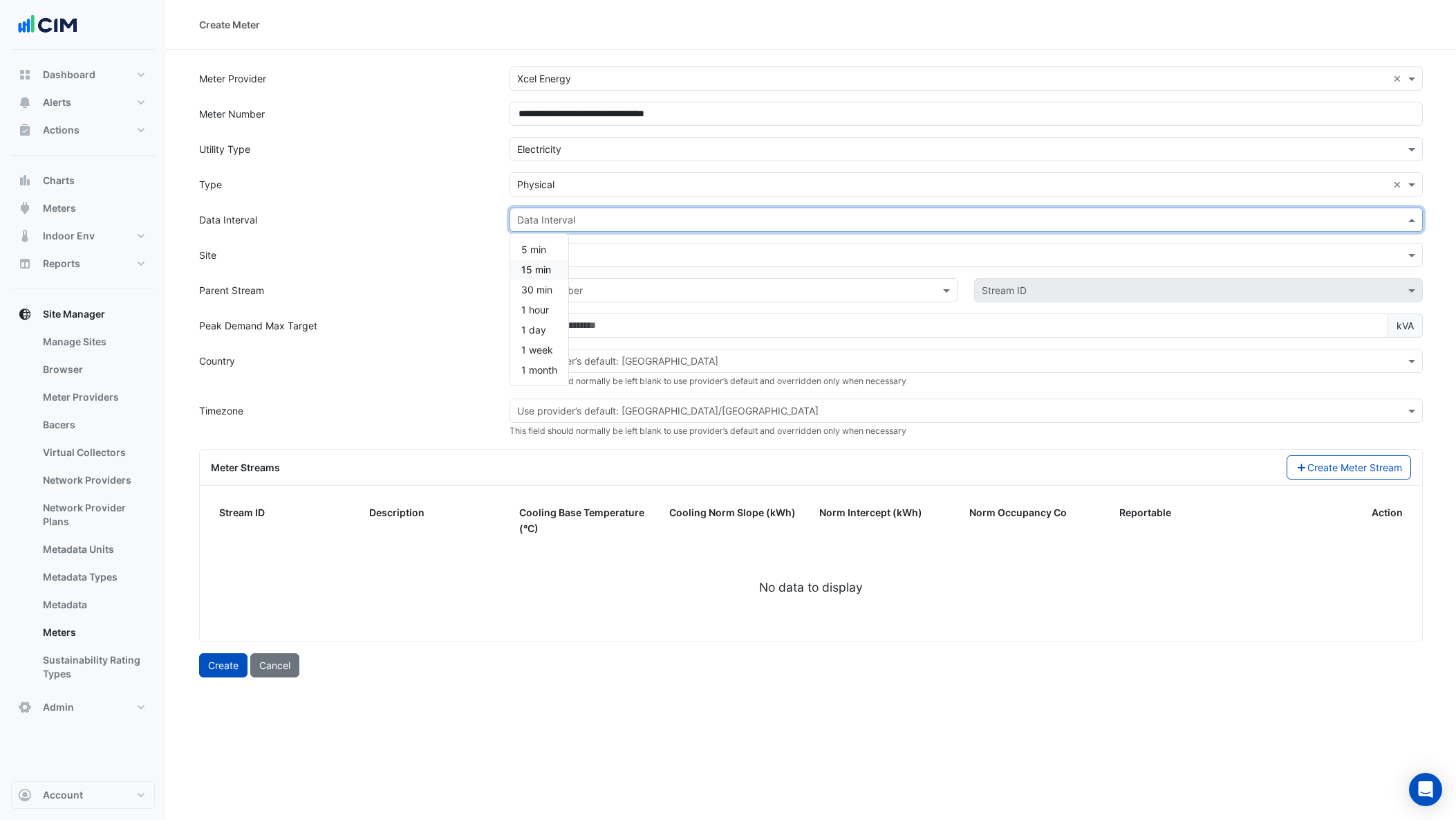
click at [499, 253] on div "Site" at bounding box center [346, 255] width 311 height 24
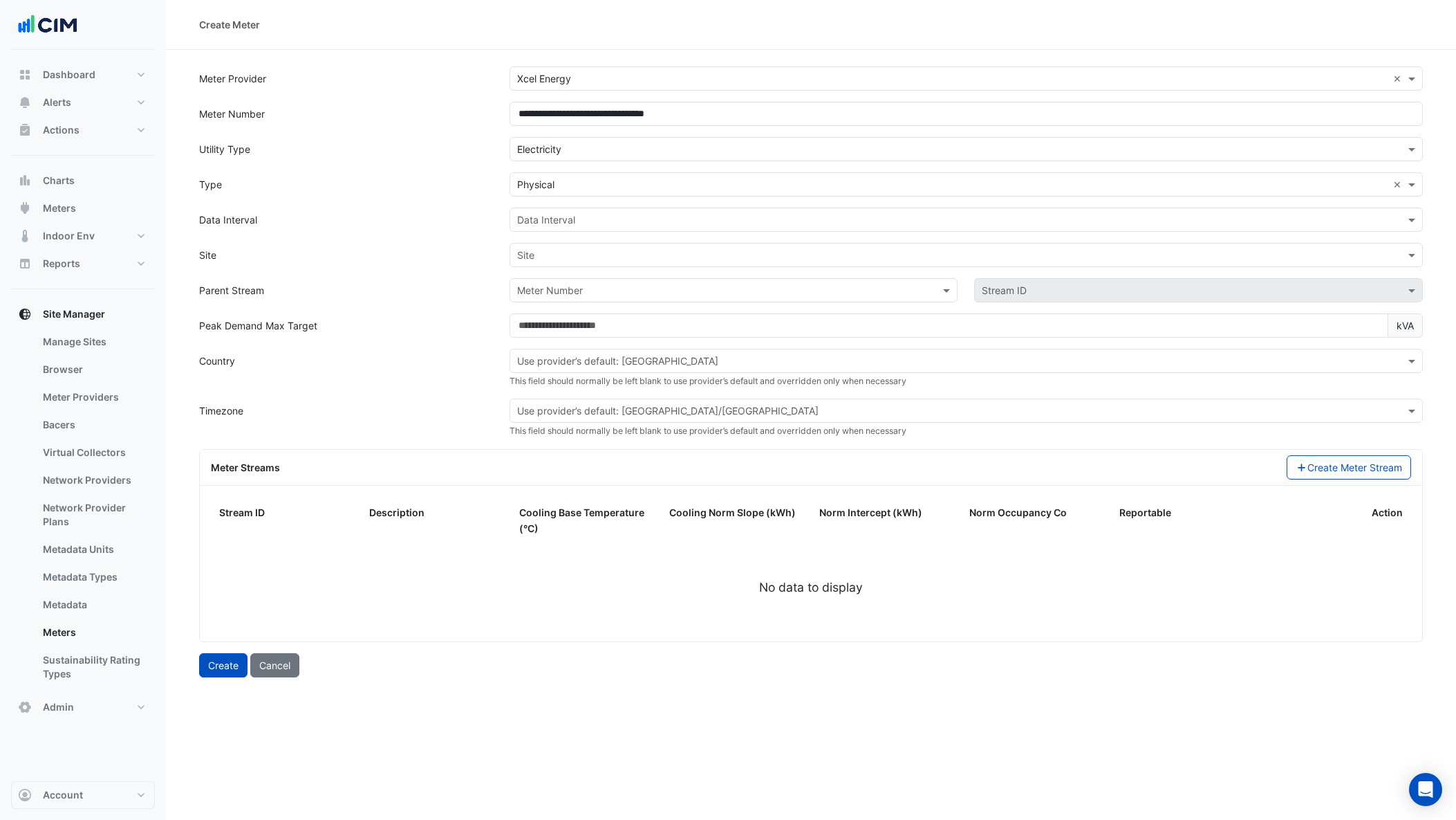
click at [582, 261] on input "text" at bounding box center [952, 255] width 871 height 15
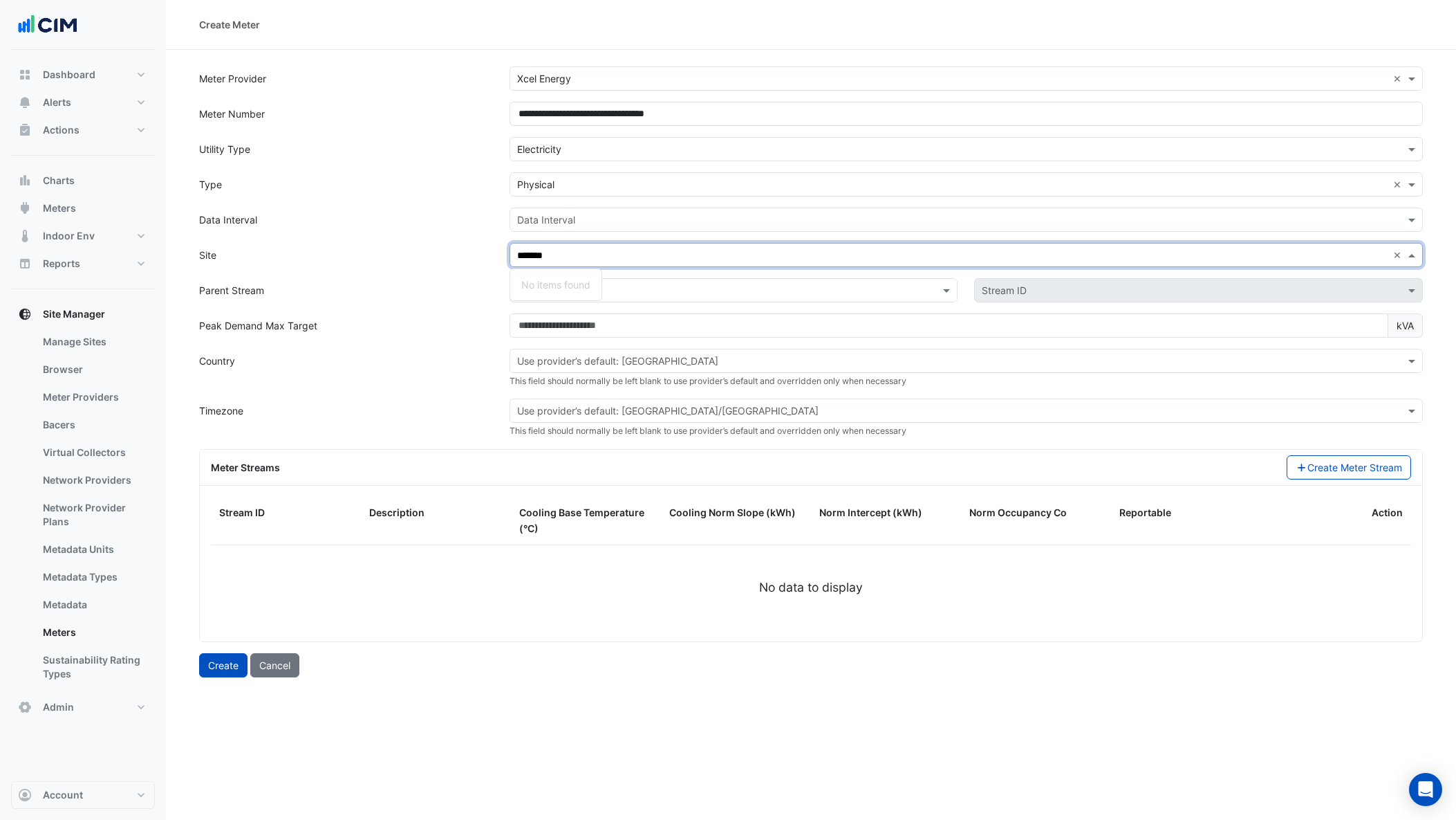
type input "******"
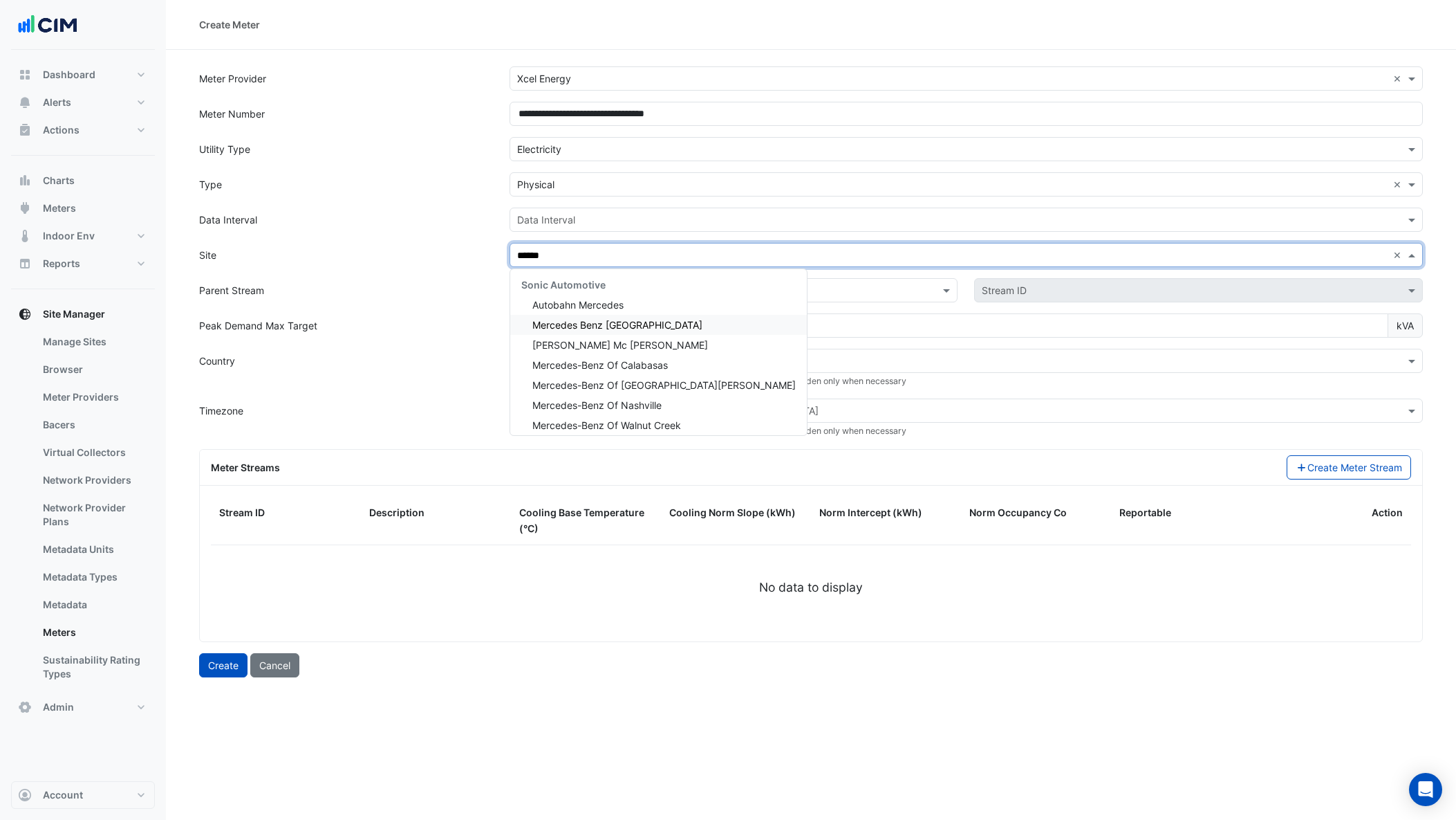
click at [596, 323] on span "Mercedes Benz [GEOGRAPHIC_DATA]" at bounding box center [617, 325] width 170 height 12
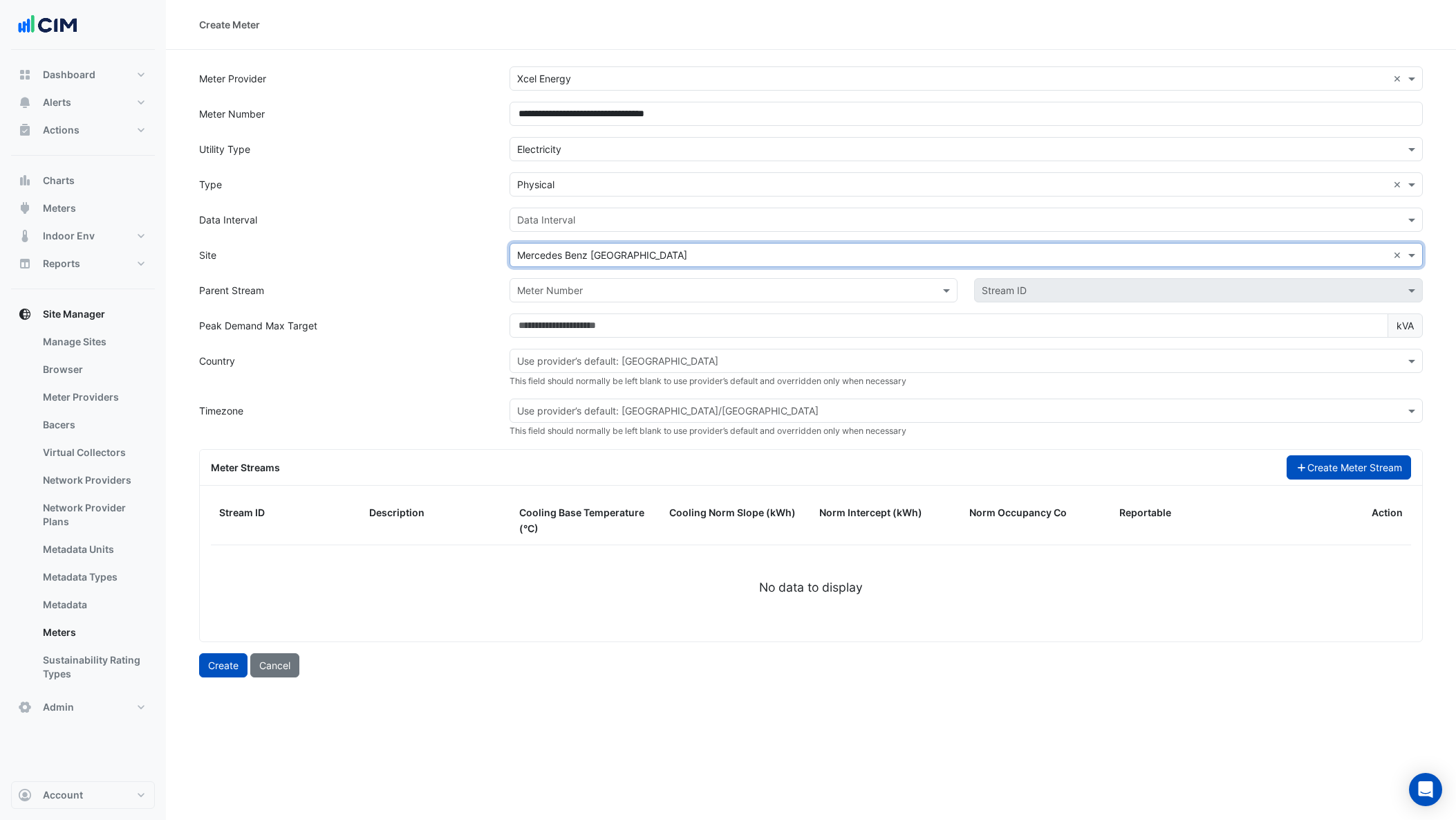
click at [1328, 472] on button "Create Meter Stream" at bounding box center [1349, 467] width 125 height 24
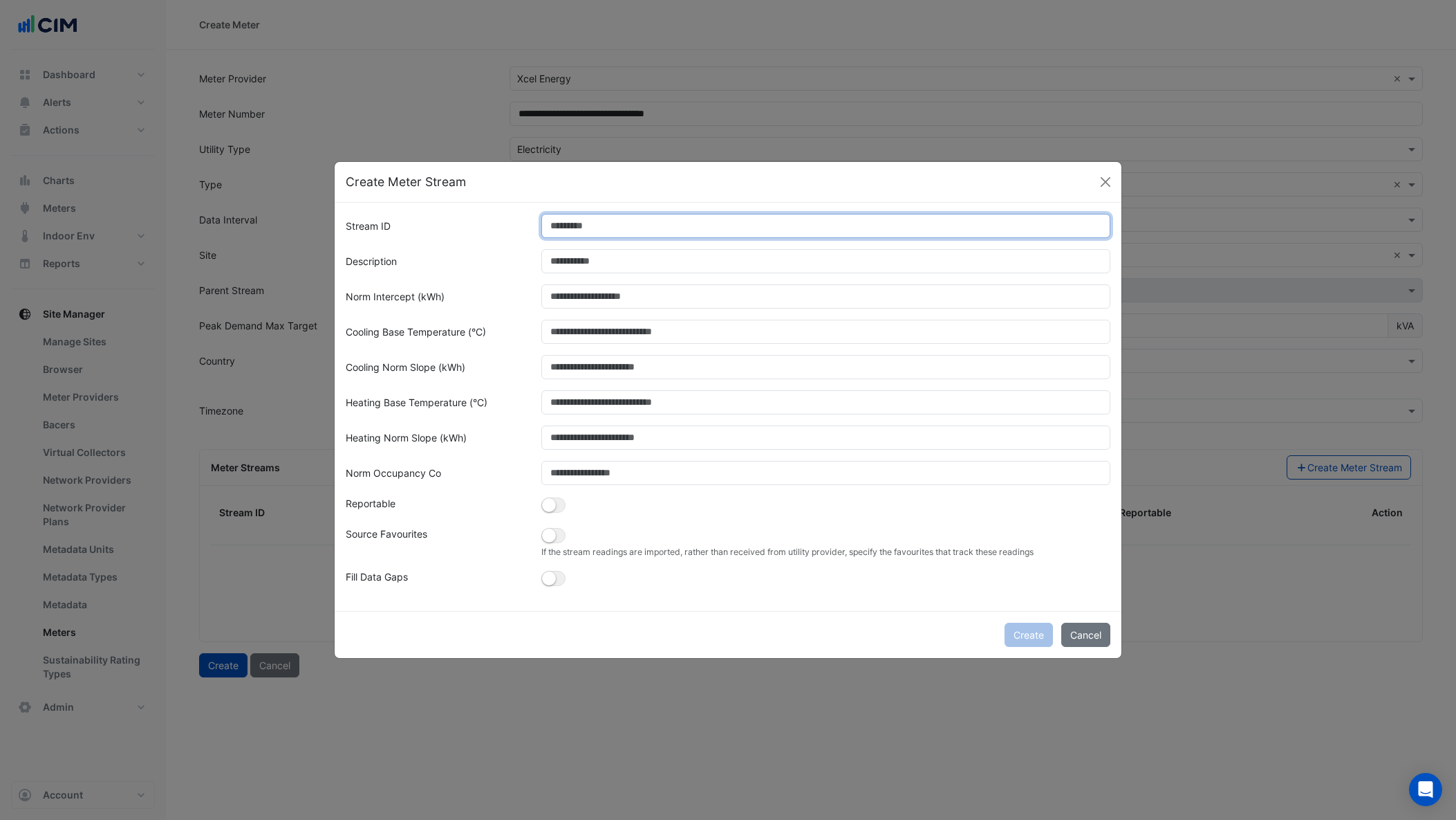
click at [618, 222] on input "Stream ID" at bounding box center [827, 226] width 570 height 24
type input "*"
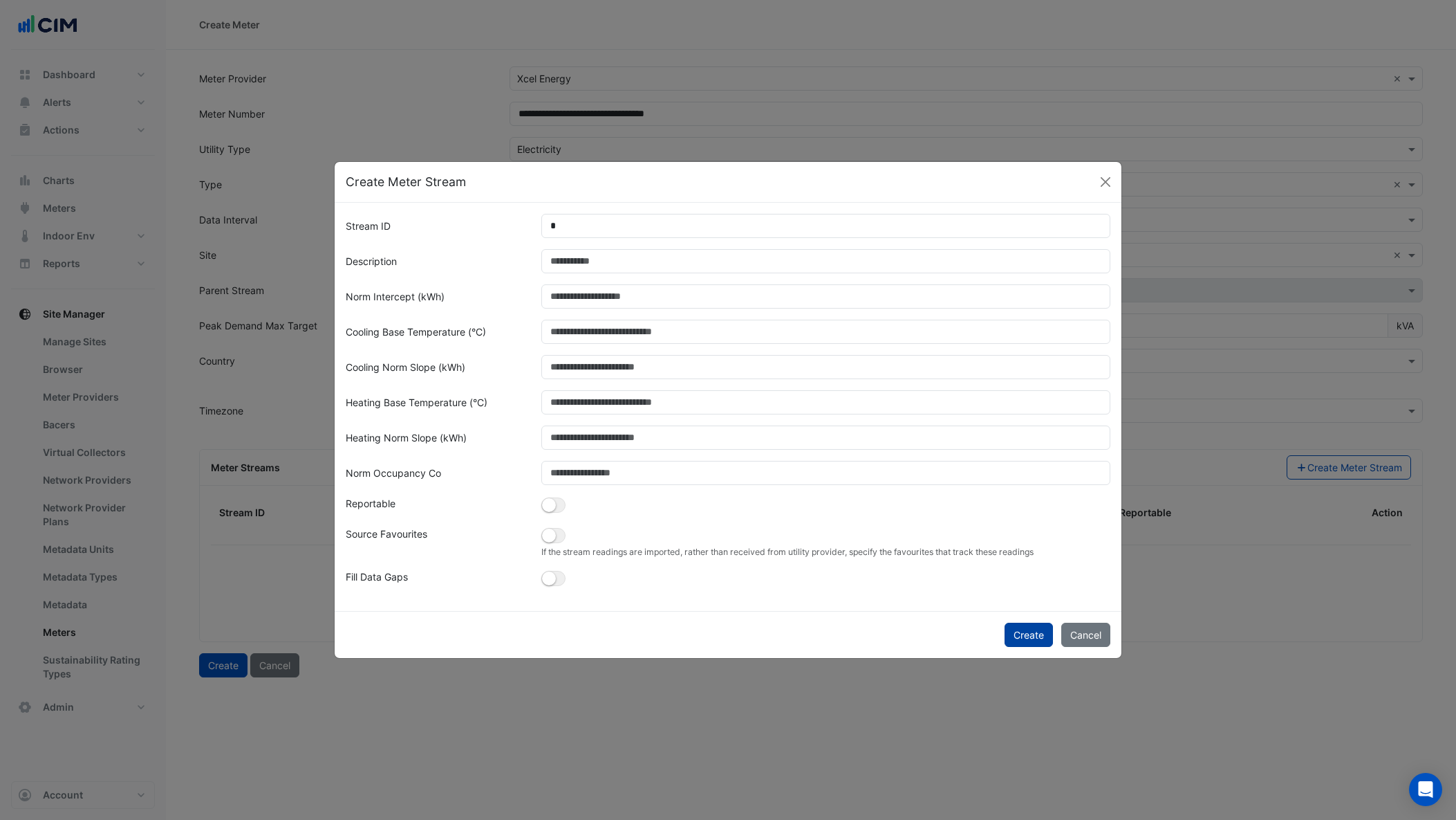
click at [1027, 637] on button "Create" at bounding box center [1029, 635] width 49 height 24
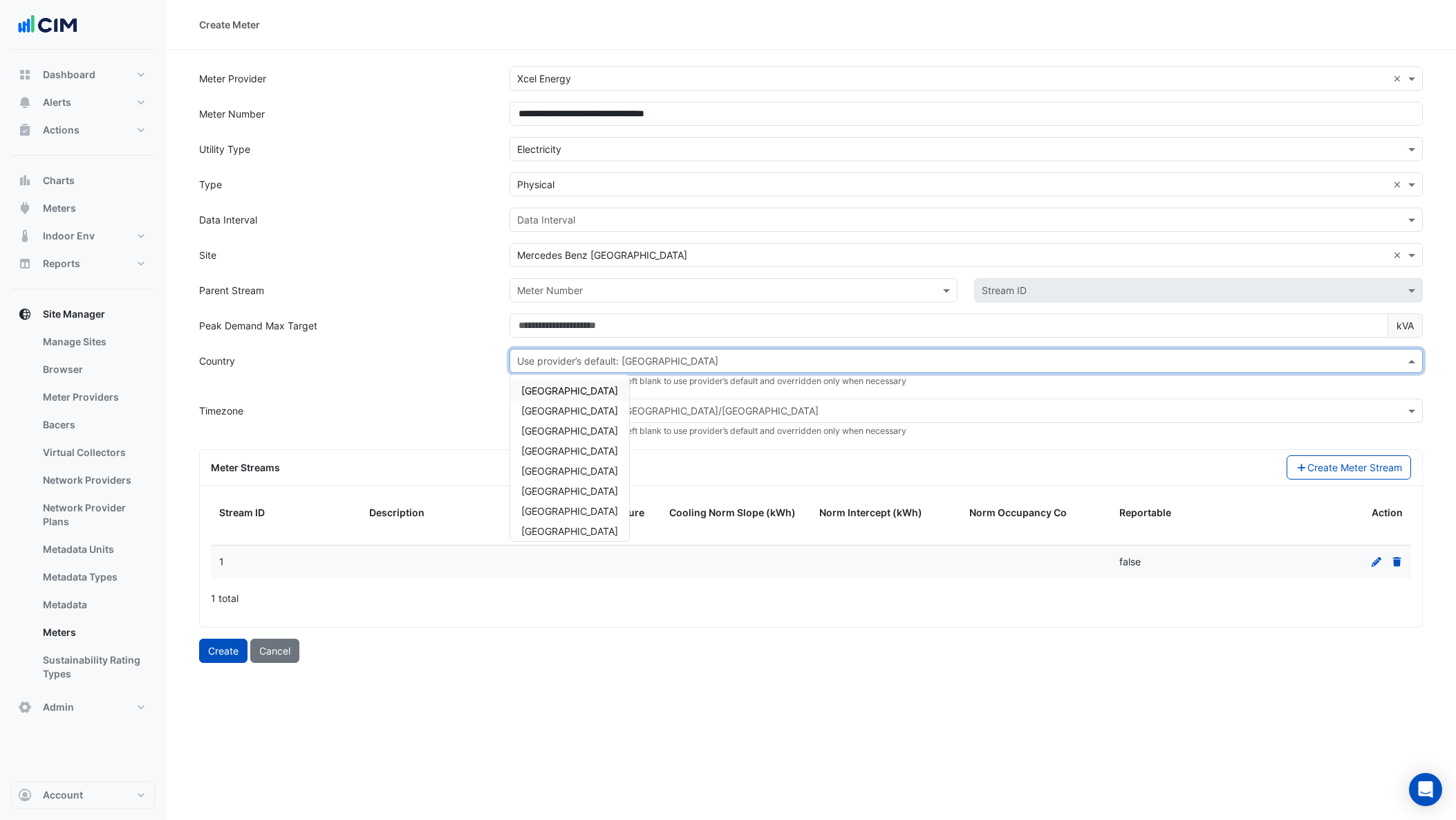
click at [626, 367] on div "Use provider’s default: Australia" at bounding box center [618, 360] width 201 height 15
click at [555, 525] on div "USA" at bounding box center [570, 525] width 119 height 20
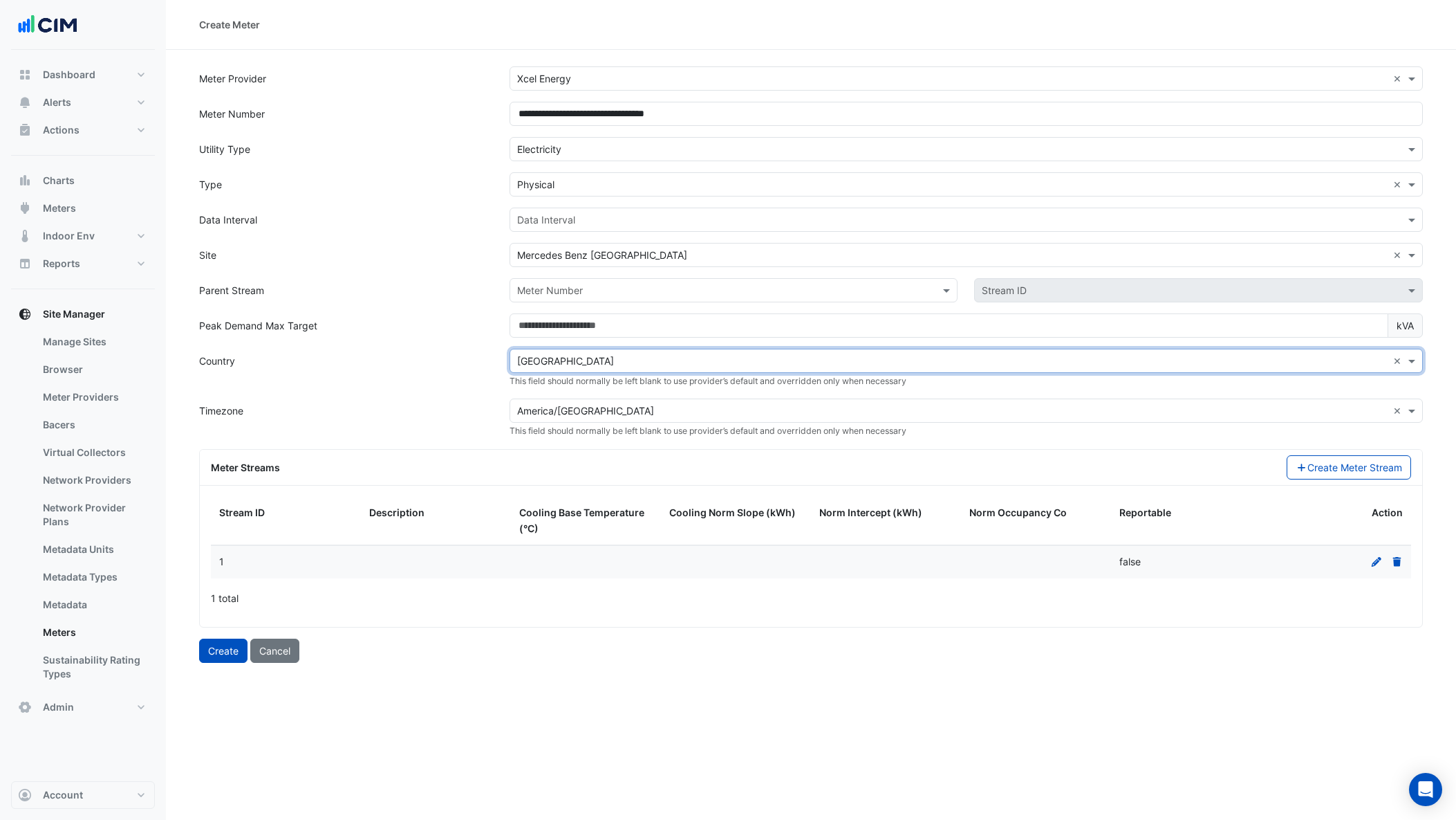
click at [608, 413] on input "text" at bounding box center [952, 411] width 871 height 15
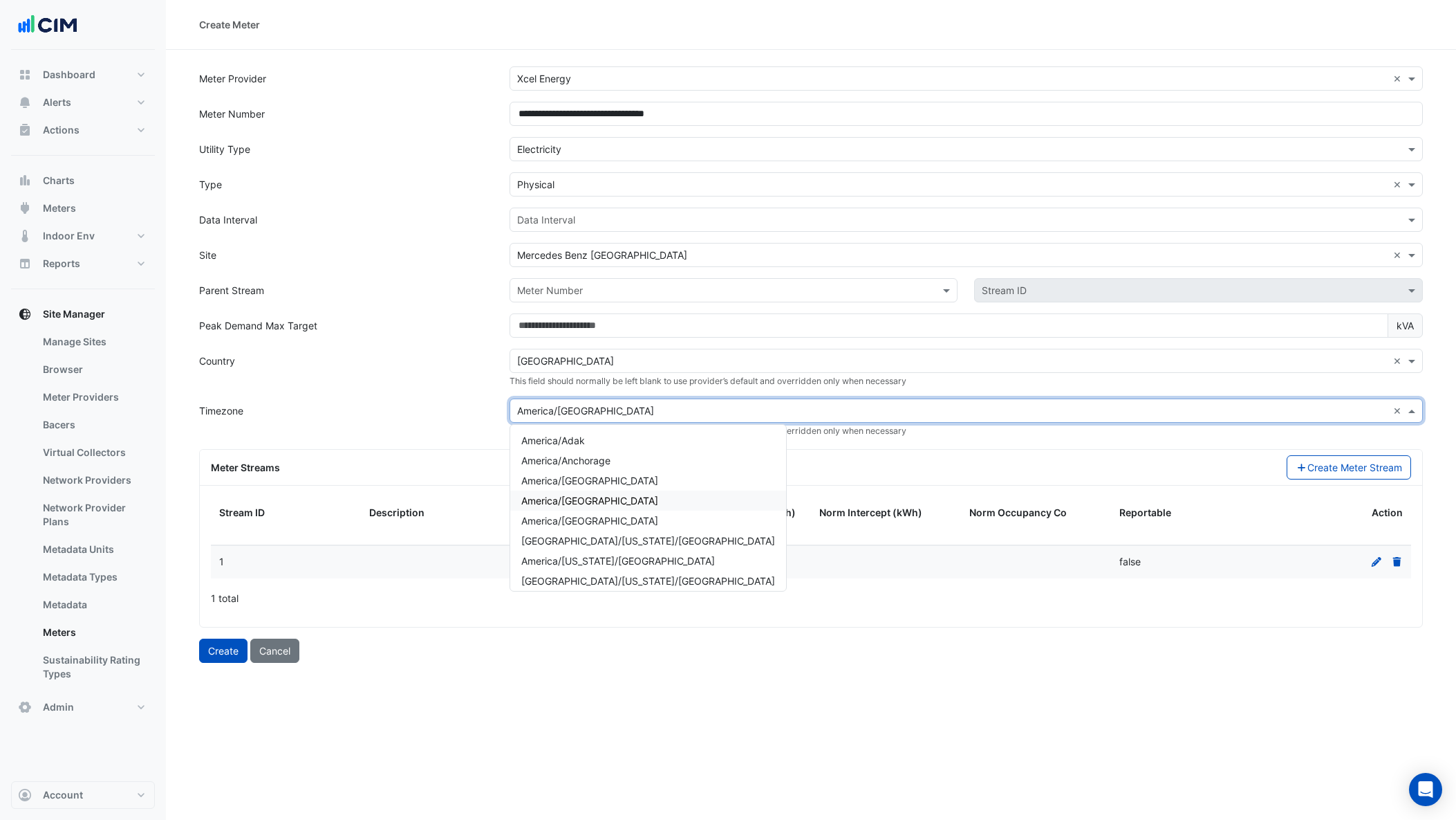
click at [578, 501] on span "America/Denver" at bounding box center [590, 500] width 137 height 12
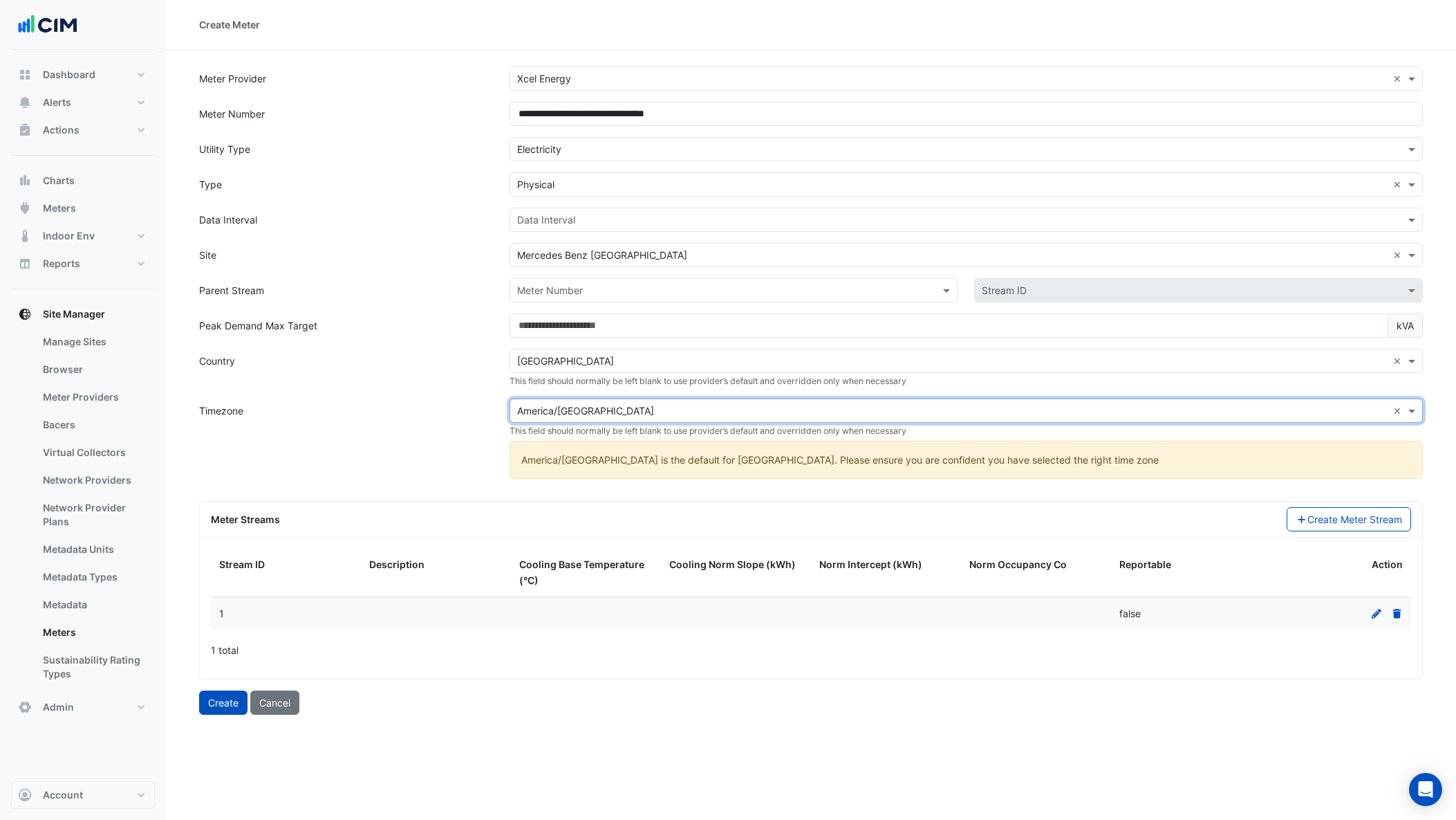
click at [623, 516] on div "Meter Streams" at bounding box center [740, 519] width 1076 height 15
click at [219, 703] on button "Create" at bounding box center [223, 703] width 49 height 24
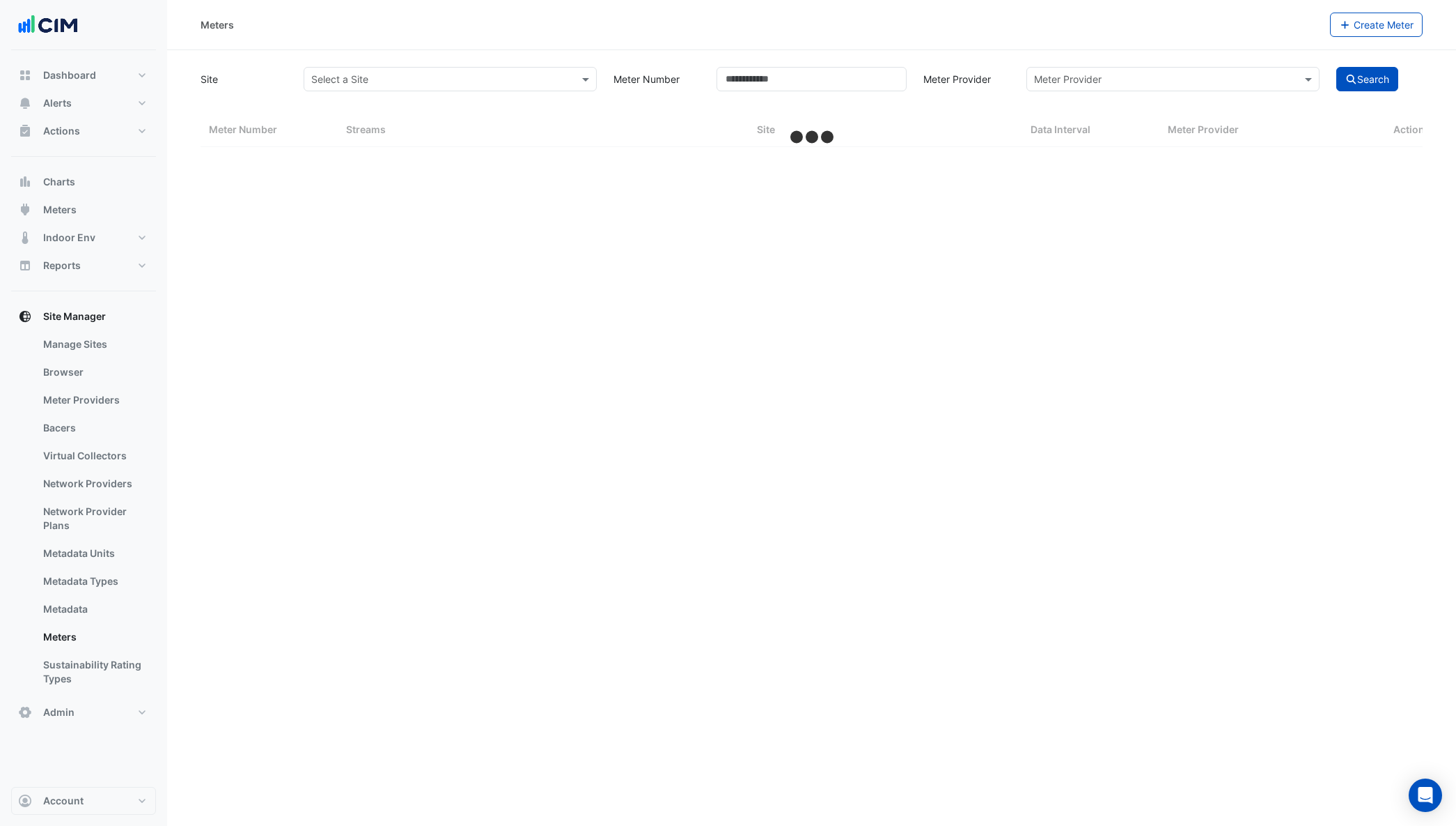
select select "***"
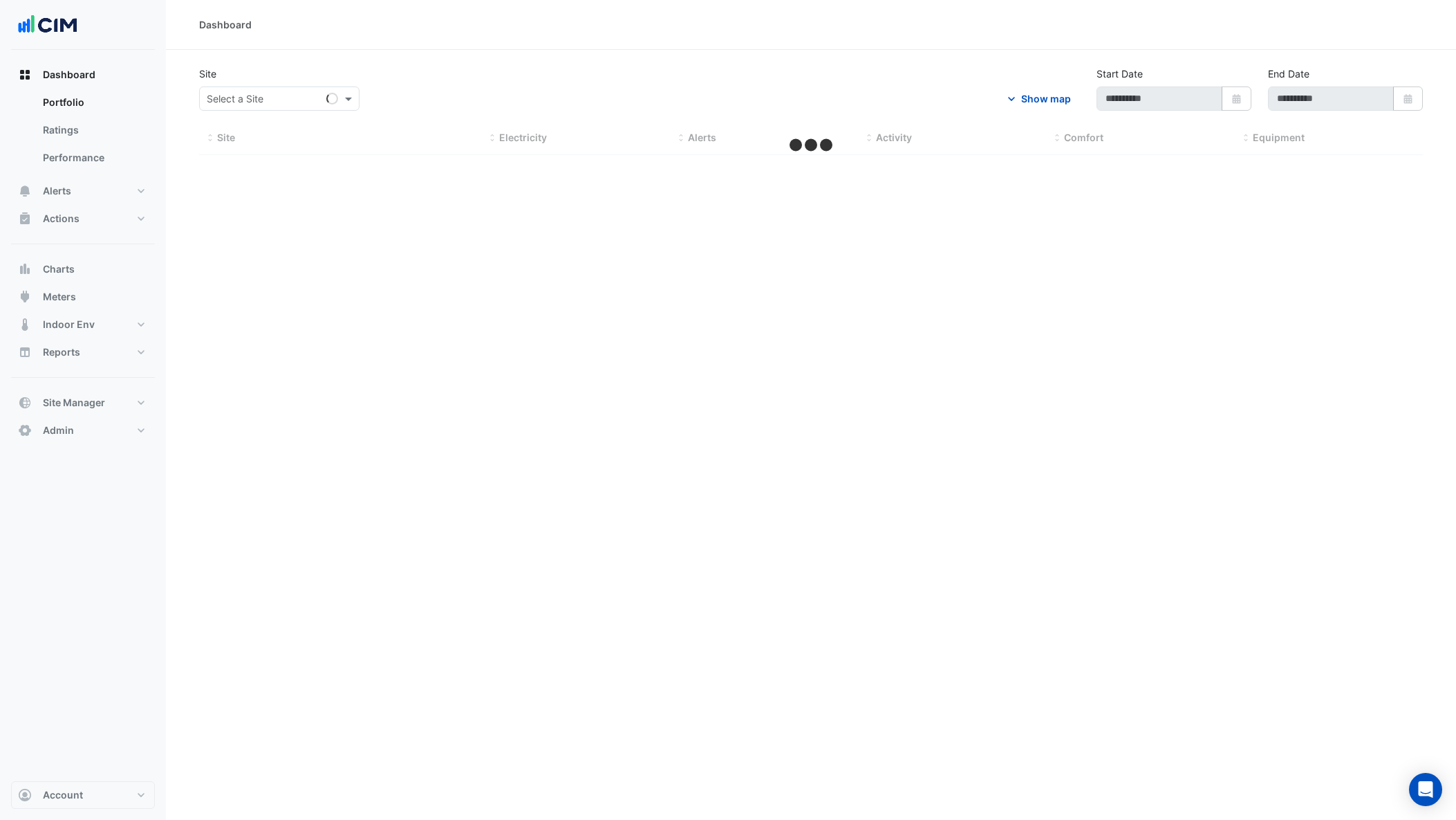
select select "***"
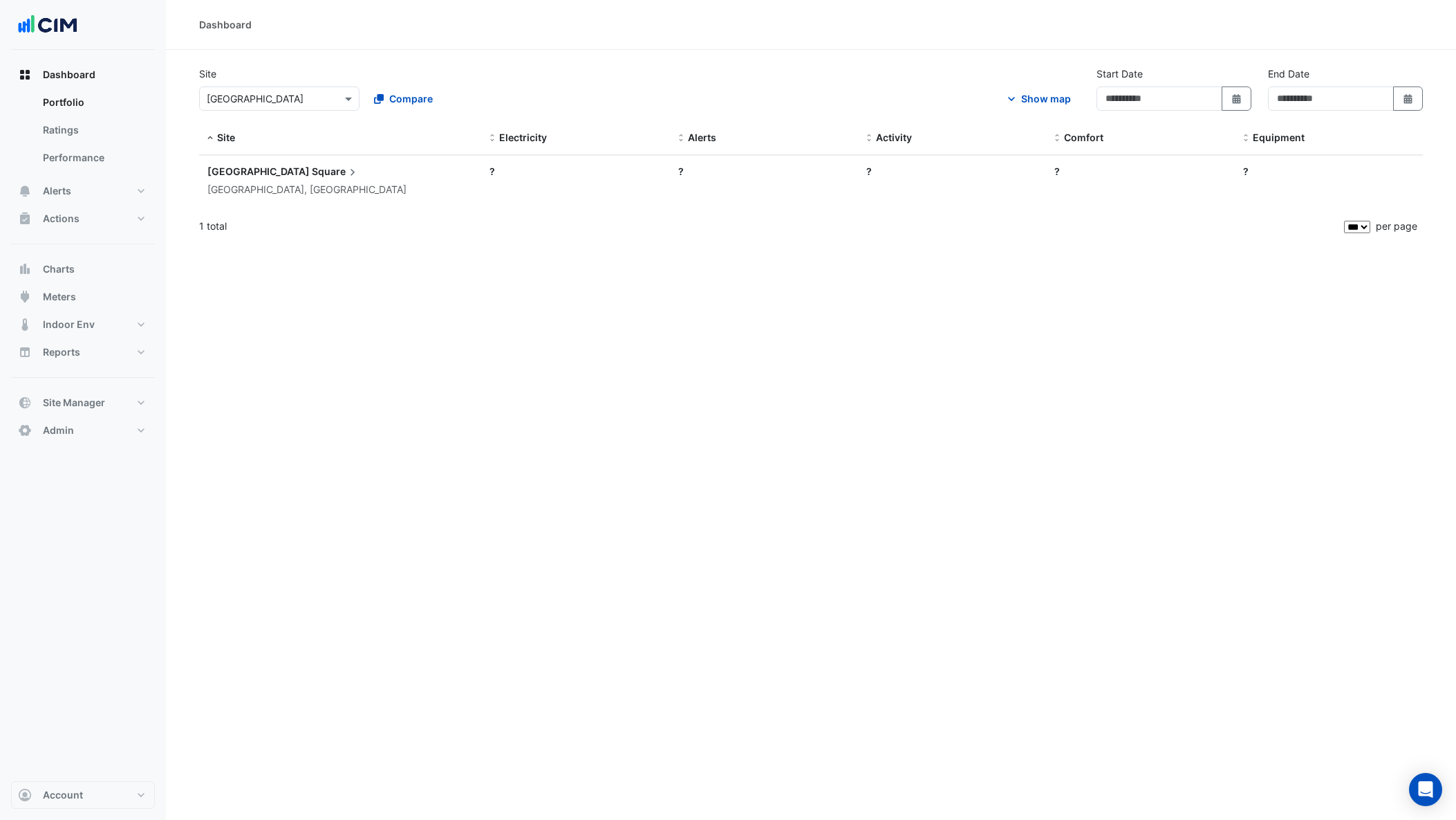
type input "**********"
click at [62, 288] on button "Meters" at bounding box center [83, 297] width 144 height 28
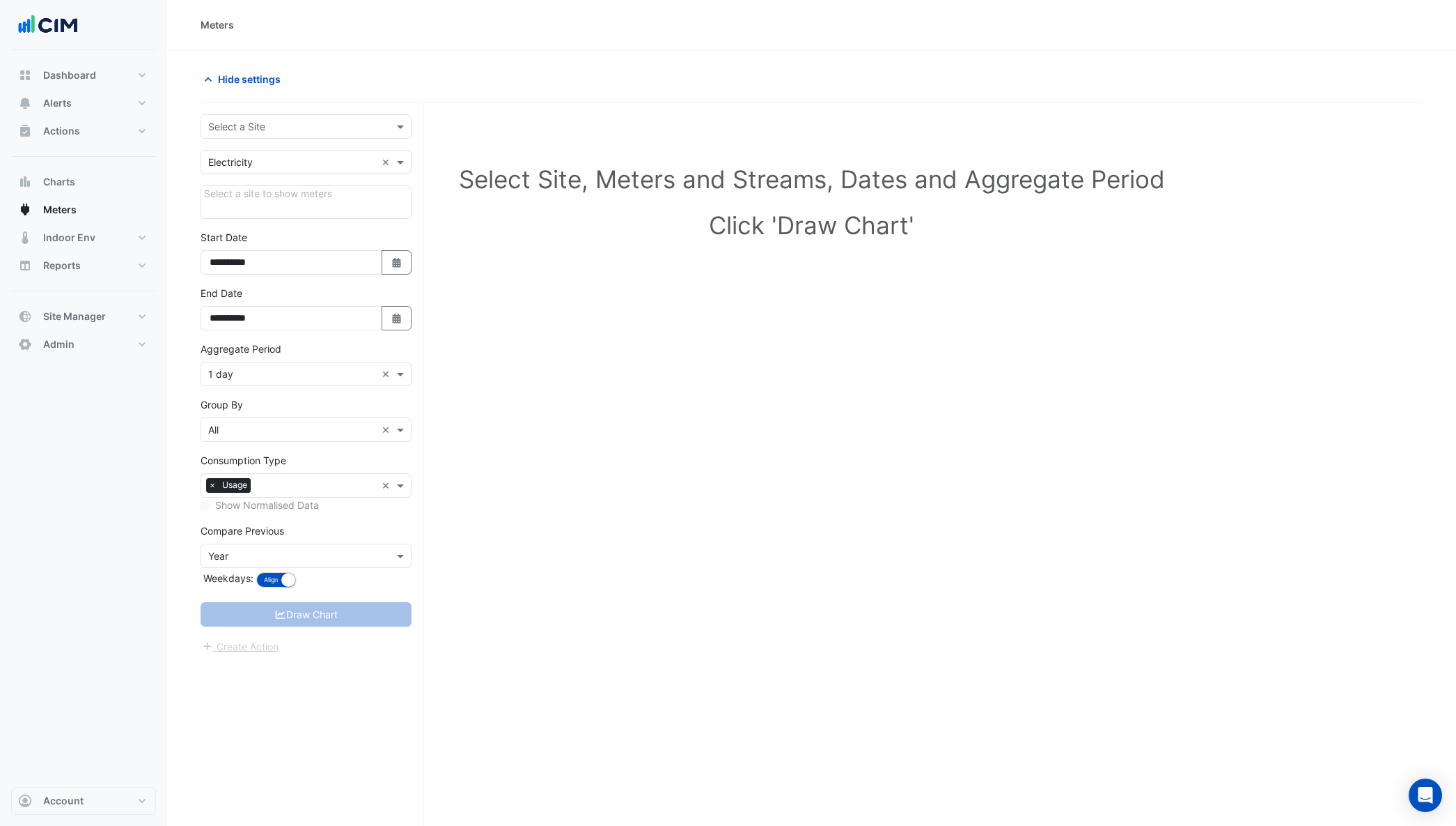
drag, startPoint x: 279, startPoint y: 121, endPoint x: 285, endPoint y: 129, distance: 10.0
click at [279, 121] on input "text" at bounding box center [292, 127] width 168 height 15
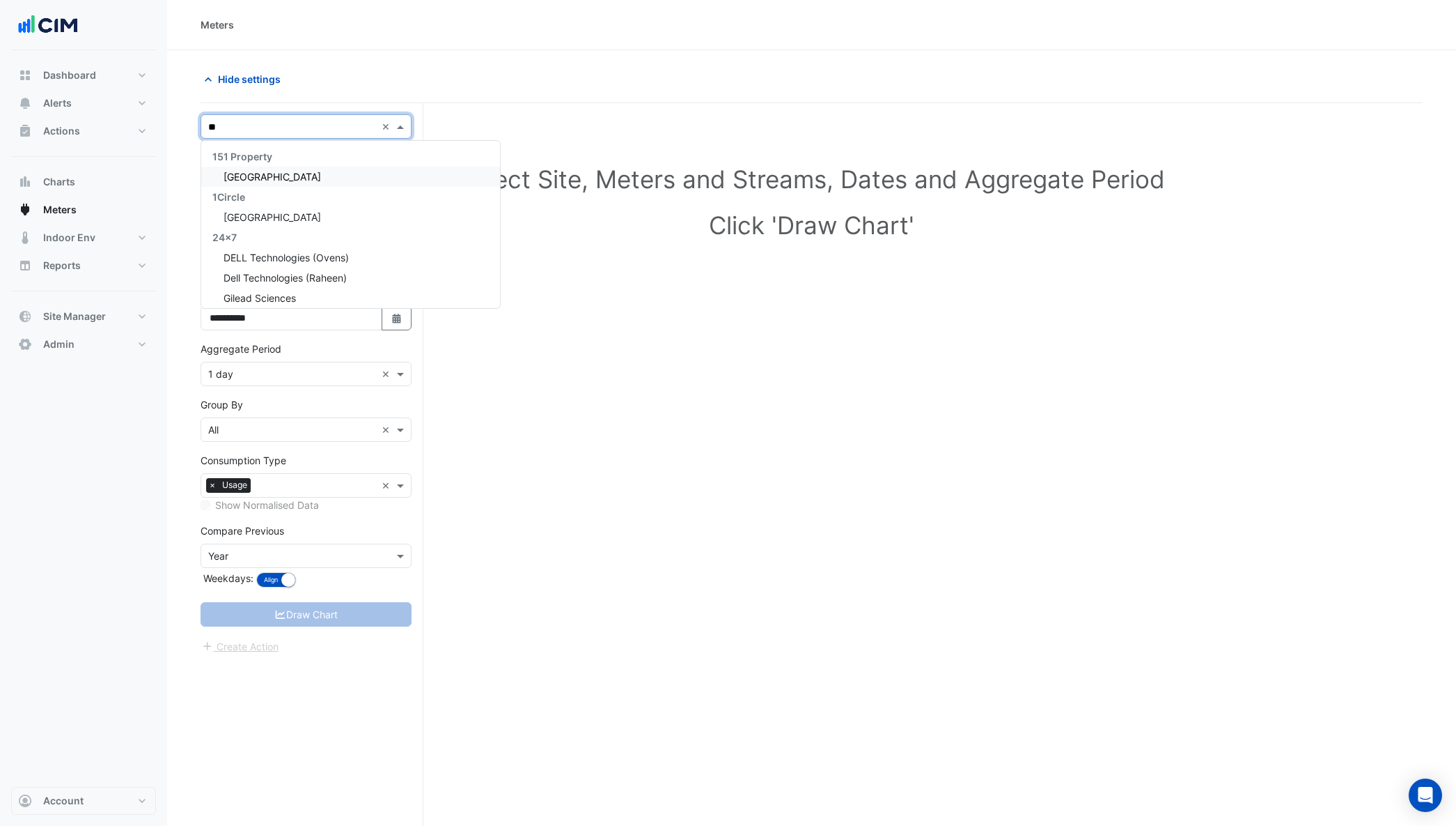
type input "*"
type input "*********"
click at [292, 204] on div "Grand Junction VW" at bounding box center [306, 196] width 210 height 20
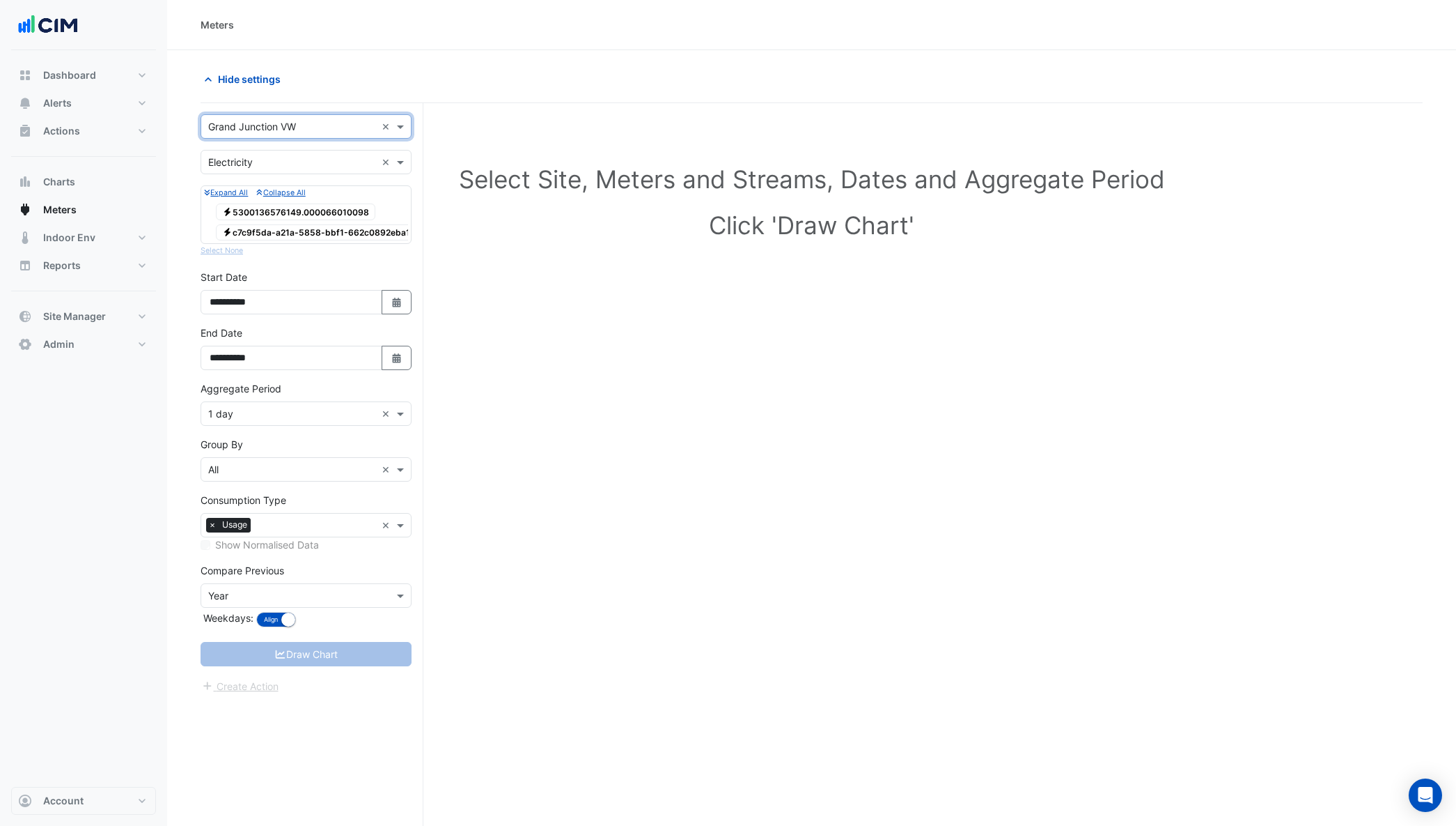
click at [303, 234] on span "Electricity c7c9f5da-a21a-5858-bbf1-662c0892eba1" at bounding box center [316, 232] width 200 height 17
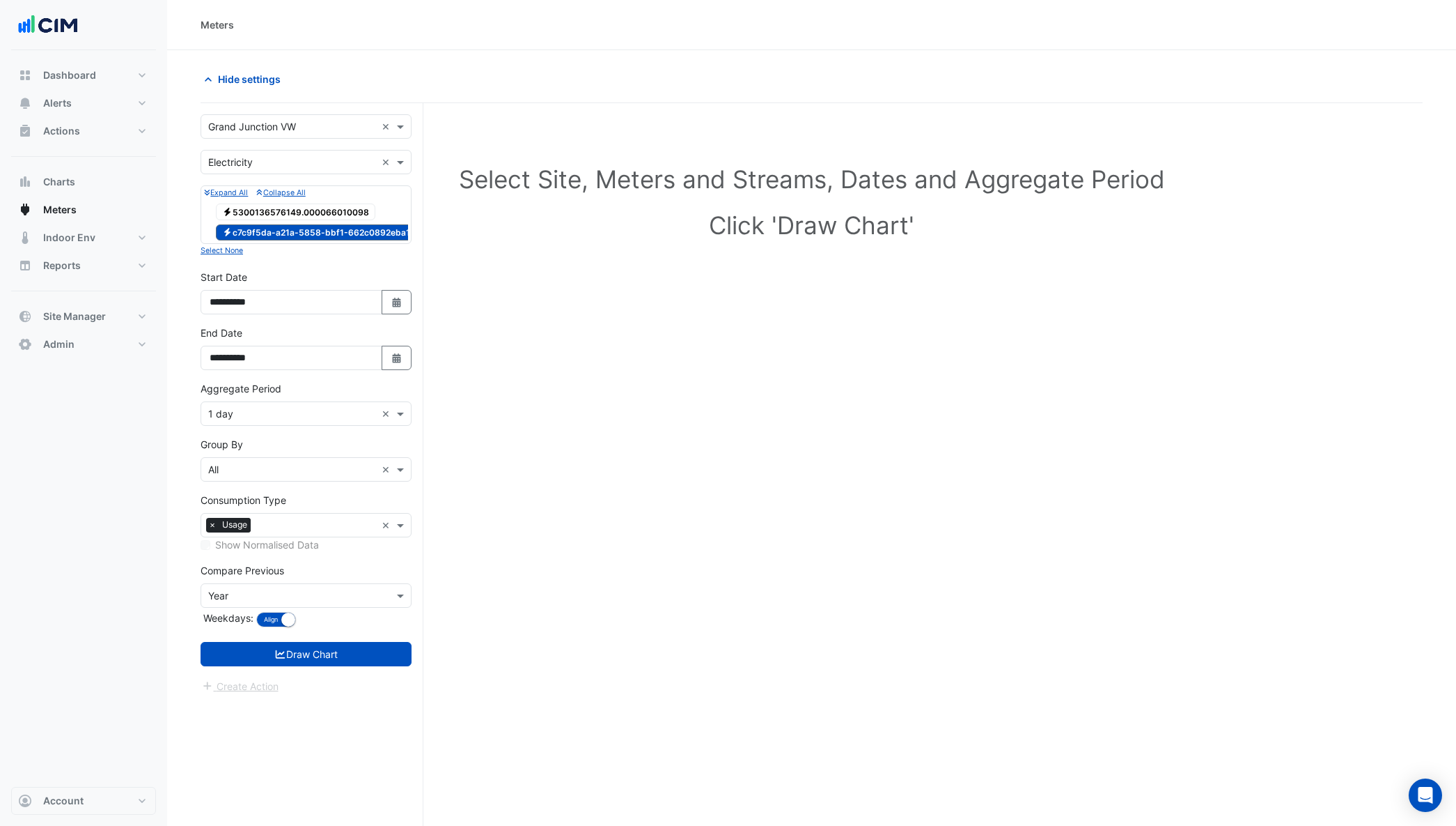
click at [288, 206] on span "Electricity 5300136576149.000066010098" at bounding box center [296, 212] width 159 height 17
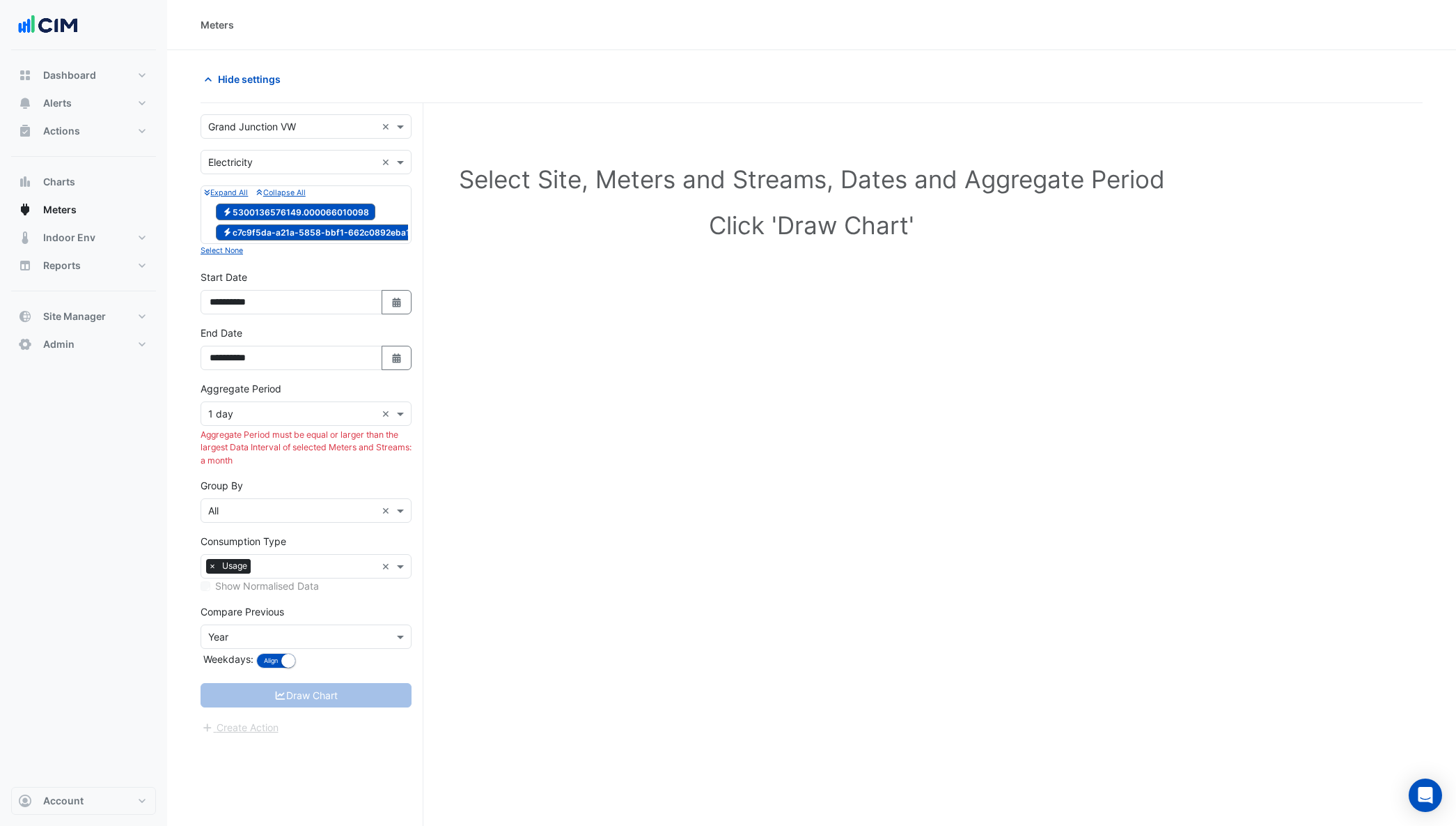
click at [281, 224] on span "Electricity c7c9f5da-a21a-5858-bbf1-662c0892eba1" at bounding box center [316, 232] width 200 height 17
click at [273, 212] on span "Electricity 5300136576149.000066010098" at bounding box center [296, 212] width 159 height 17
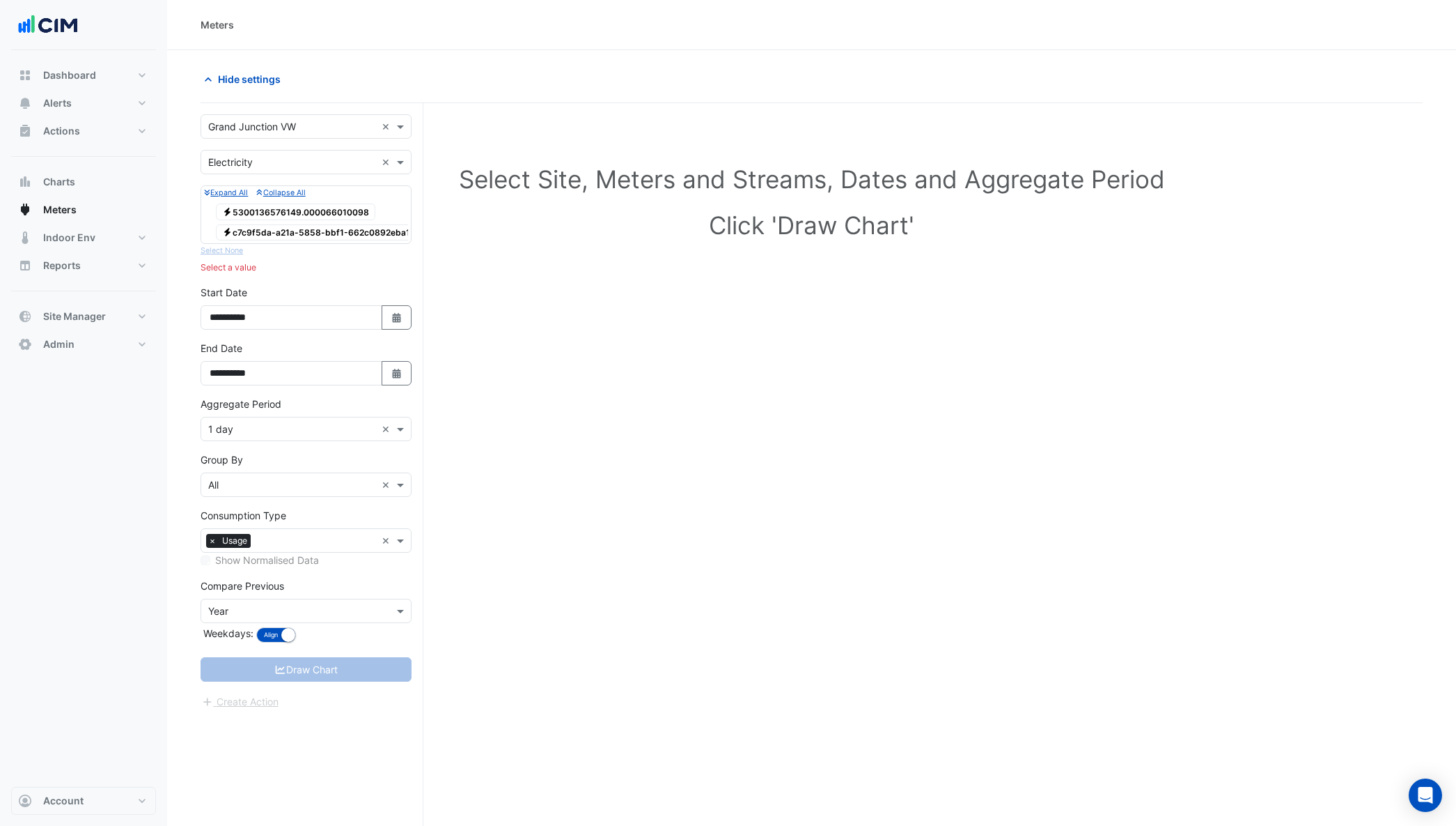
click at [266, 228] on span "Electricity c7c9f5da-a21a-5858-bbf1-662c0892eba1" at bounding box center [316, 232] width 200 height 17
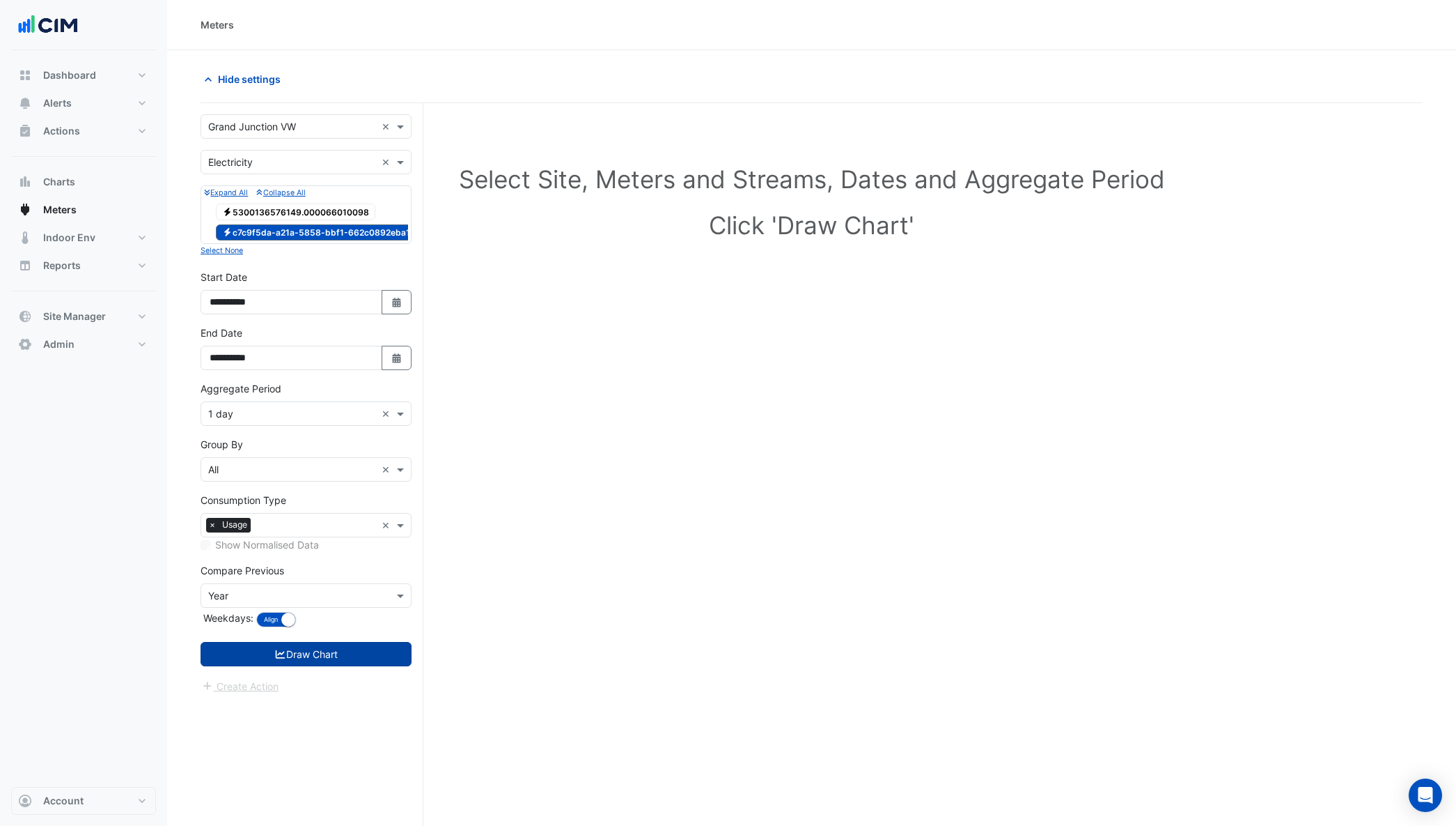
click at [299, 666] on button "Draw Chart" at bounding box center [305, 654] width 211 height 24
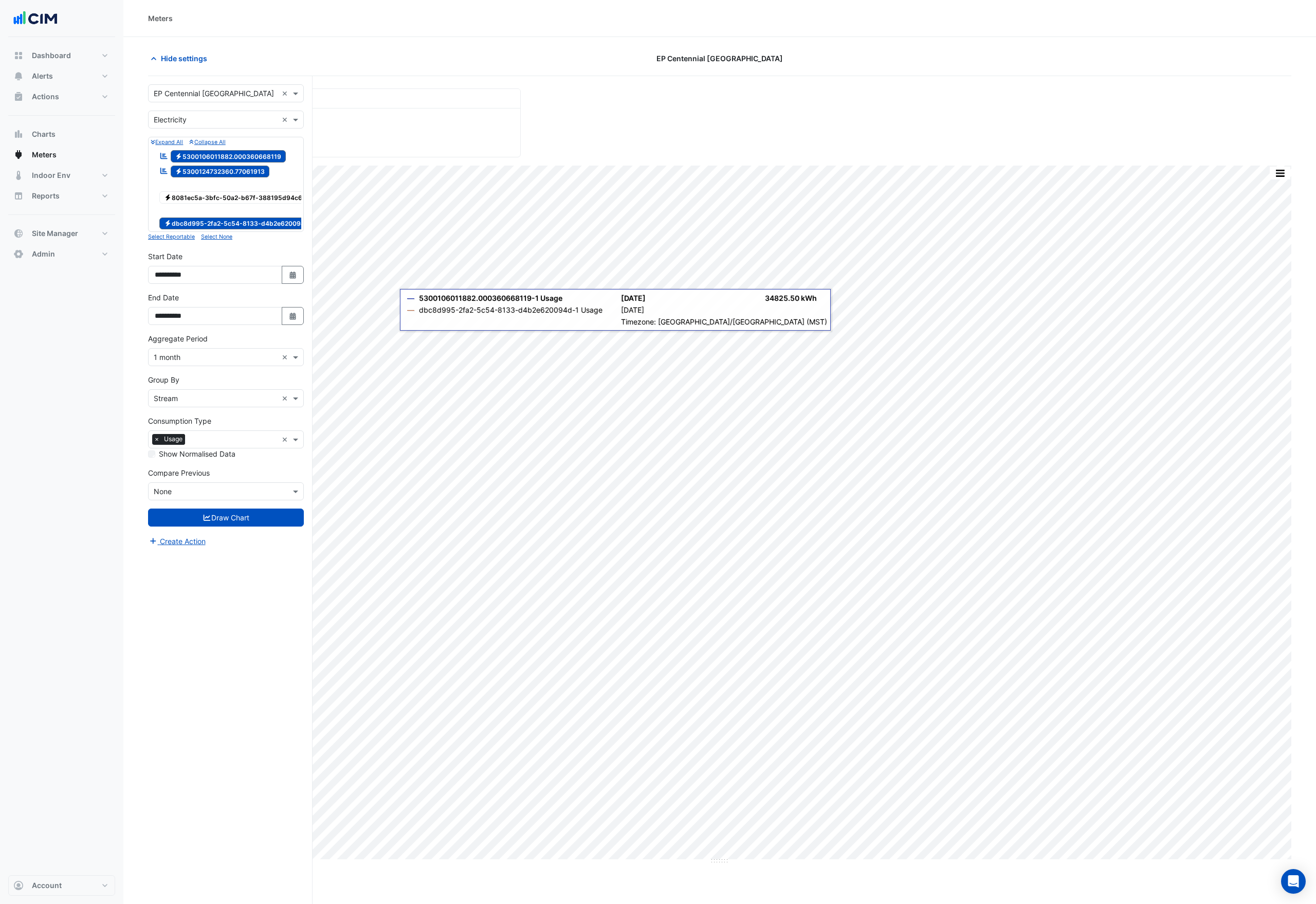
click at [220, 169] on span "Electricity 5300124732360.77061913" at bounding box center [220, 171] width 99 height 12
click at [227, 151] on span "Electricity 5300106011882.000360668119" at bounding box center [228, 156] width 116 height 12
click at [228, 158] on span "Electricity 5300106011882.000360668119" at bounding box center [228, 156] width 116 height 12
click at [228, 521] on button "Draw Chart" at bounding box center [225, 518] width 156 height 18
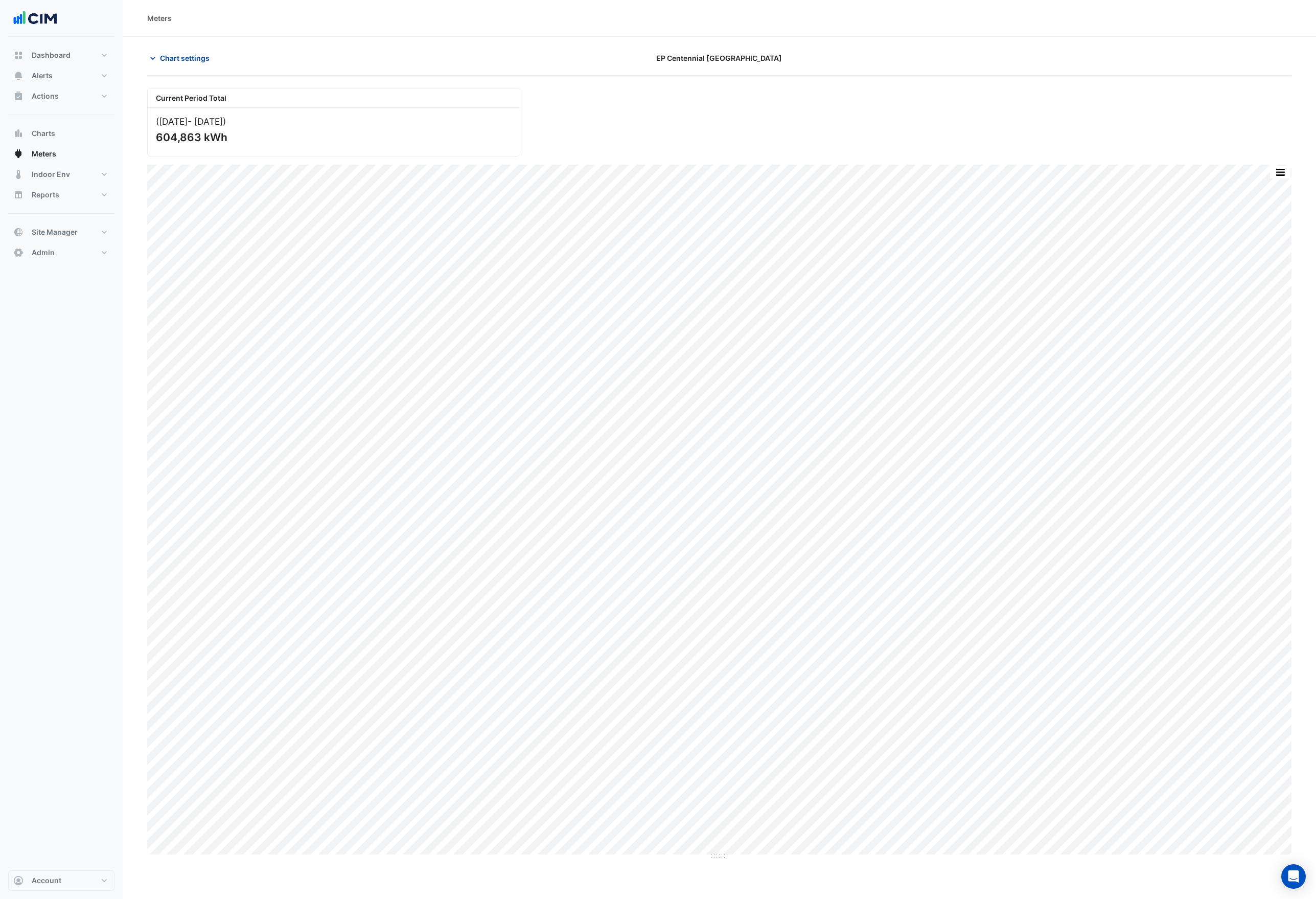
click at [198, 58] on span "Chart settings" at bounding box center [184, 58] width 49 height 11
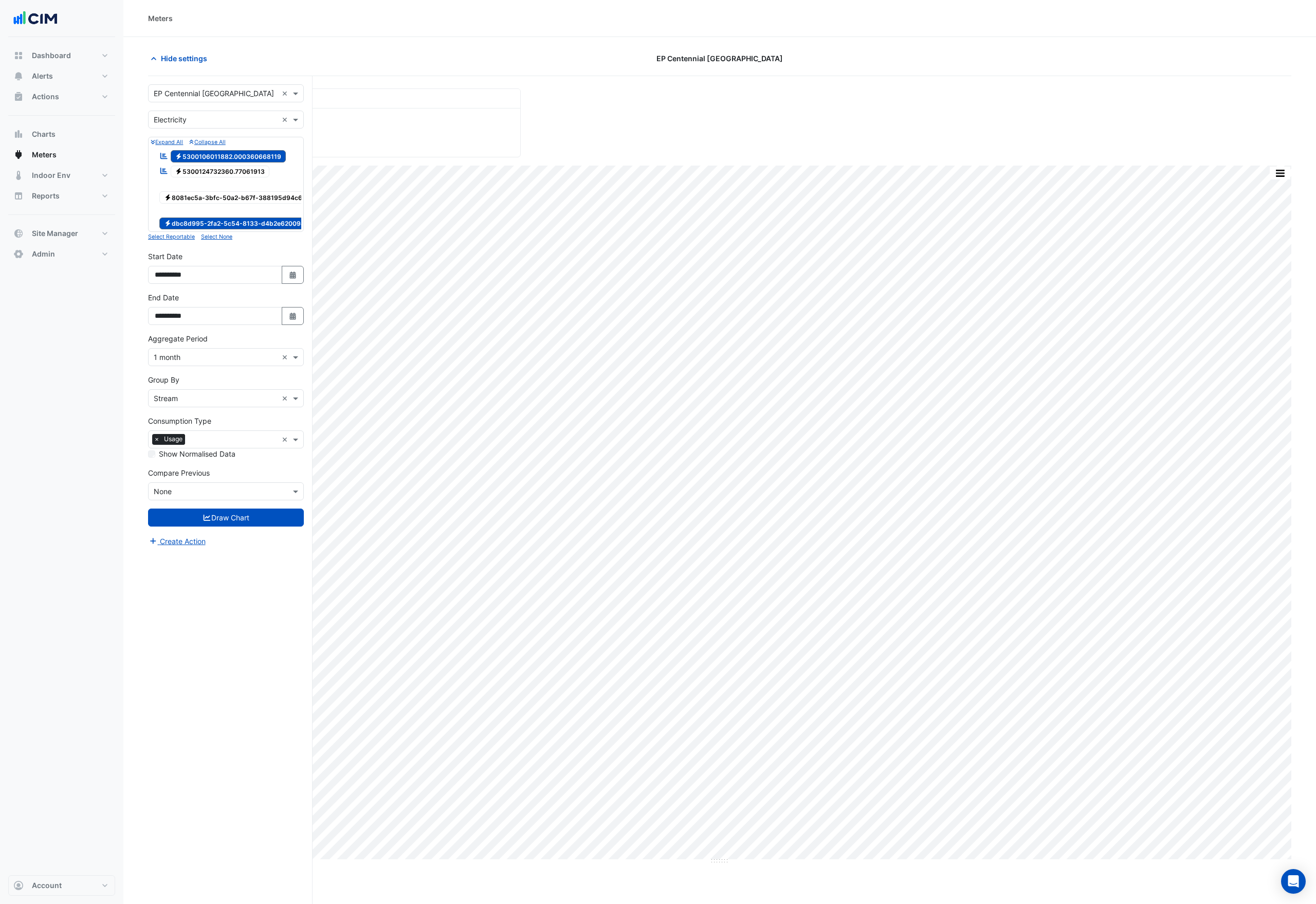
click at [227, 171] on span "Electricity 5300124732360.77061913" at bounding box center [220, 171] width 99 height 12
click at [238, 156] on span "Electricity 5300106011882.000360668119" at bounding box center [228, 156] width 116 height 12
click at [256, 526] on button "Draw Chart" at bounding box center [225, 518] width 156 height 18
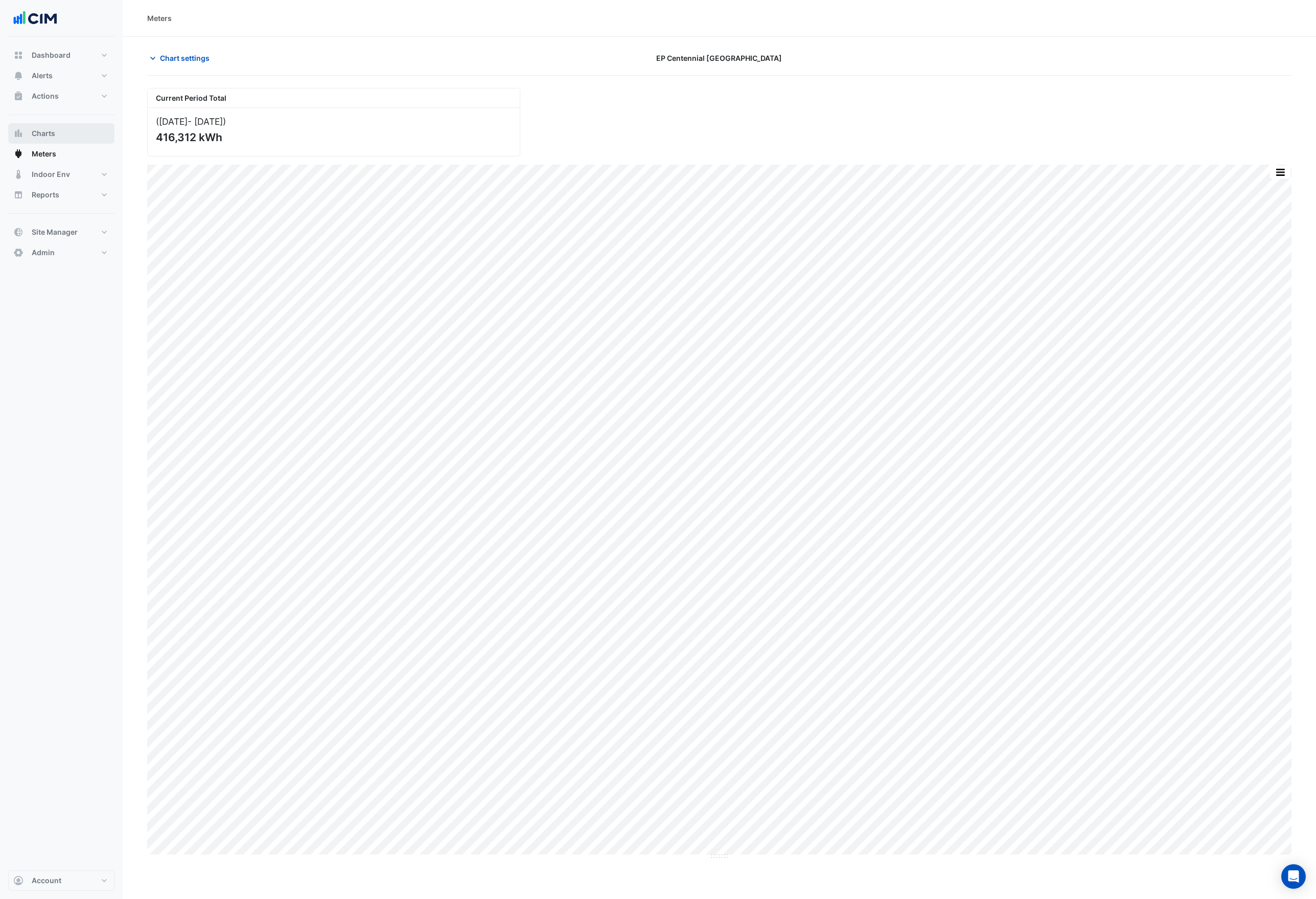
click at [61, 134] on button "Charts" at bounding box center [62, 134] width 107 height 21
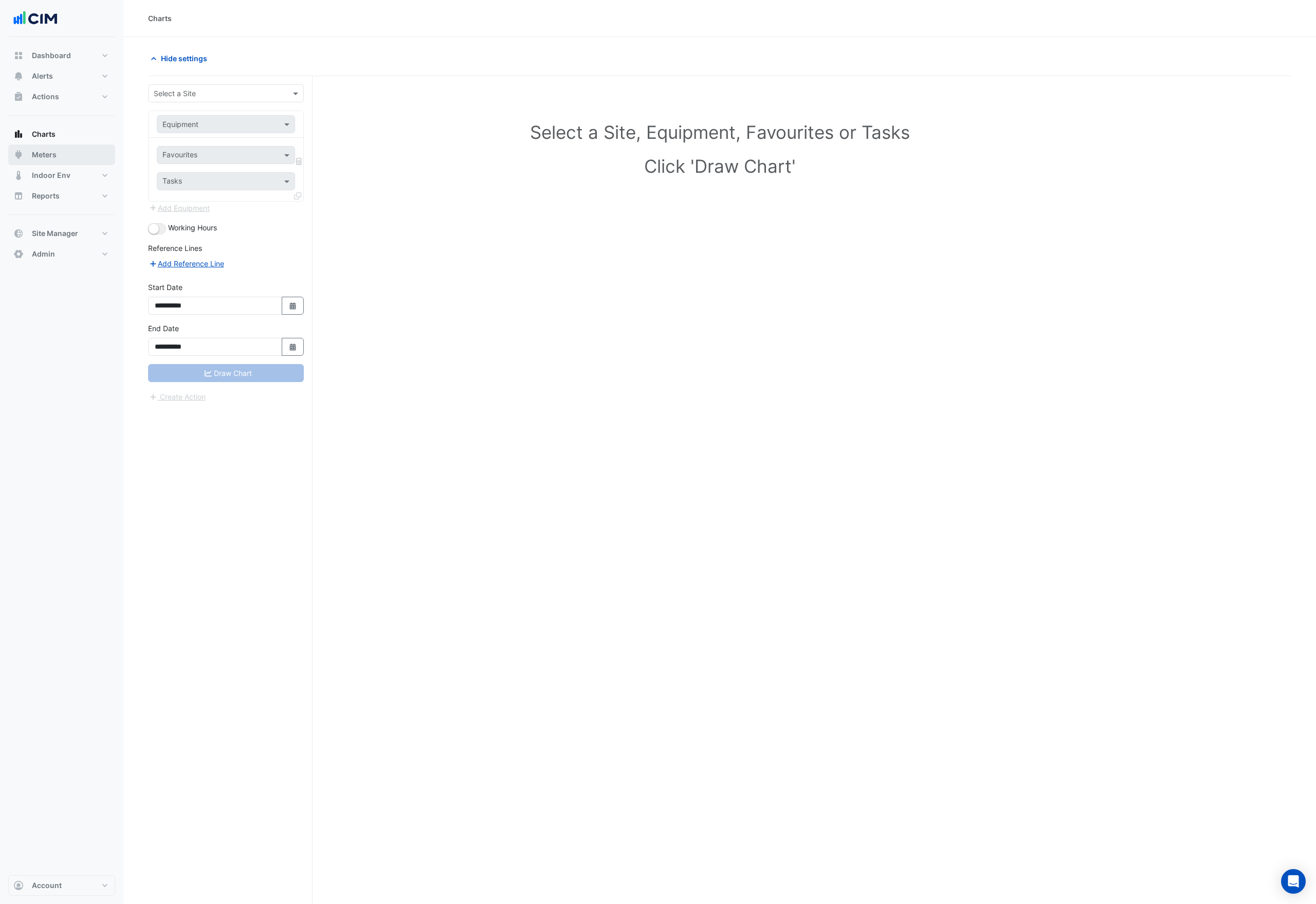
click at [55, 145] on button "Meters" at bounding box center [62, 155] width 107 height 21
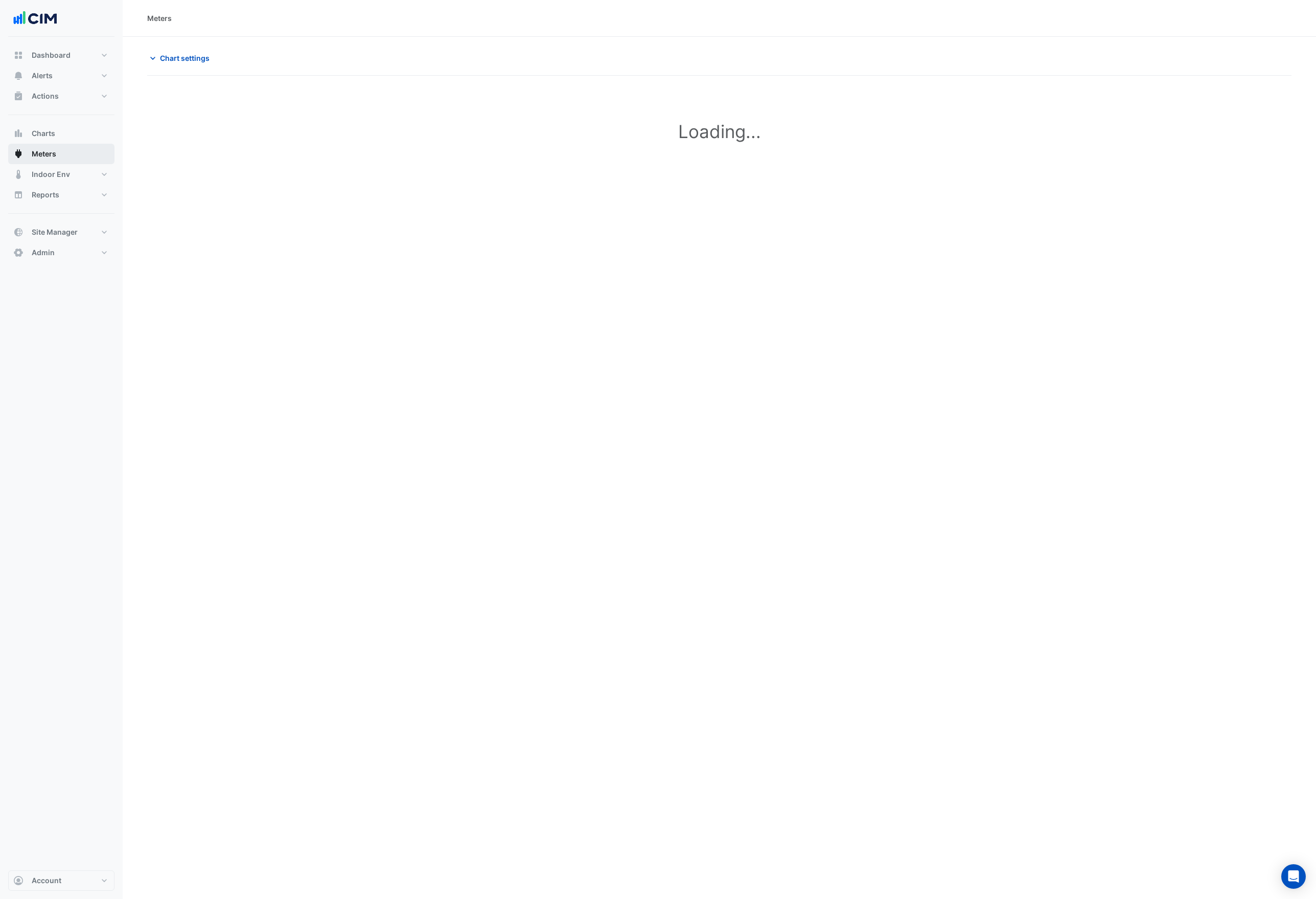
type input "**********"
click at [184, 53] on span "Chart settings" at bounding box center [184, 58] width 49 height 11
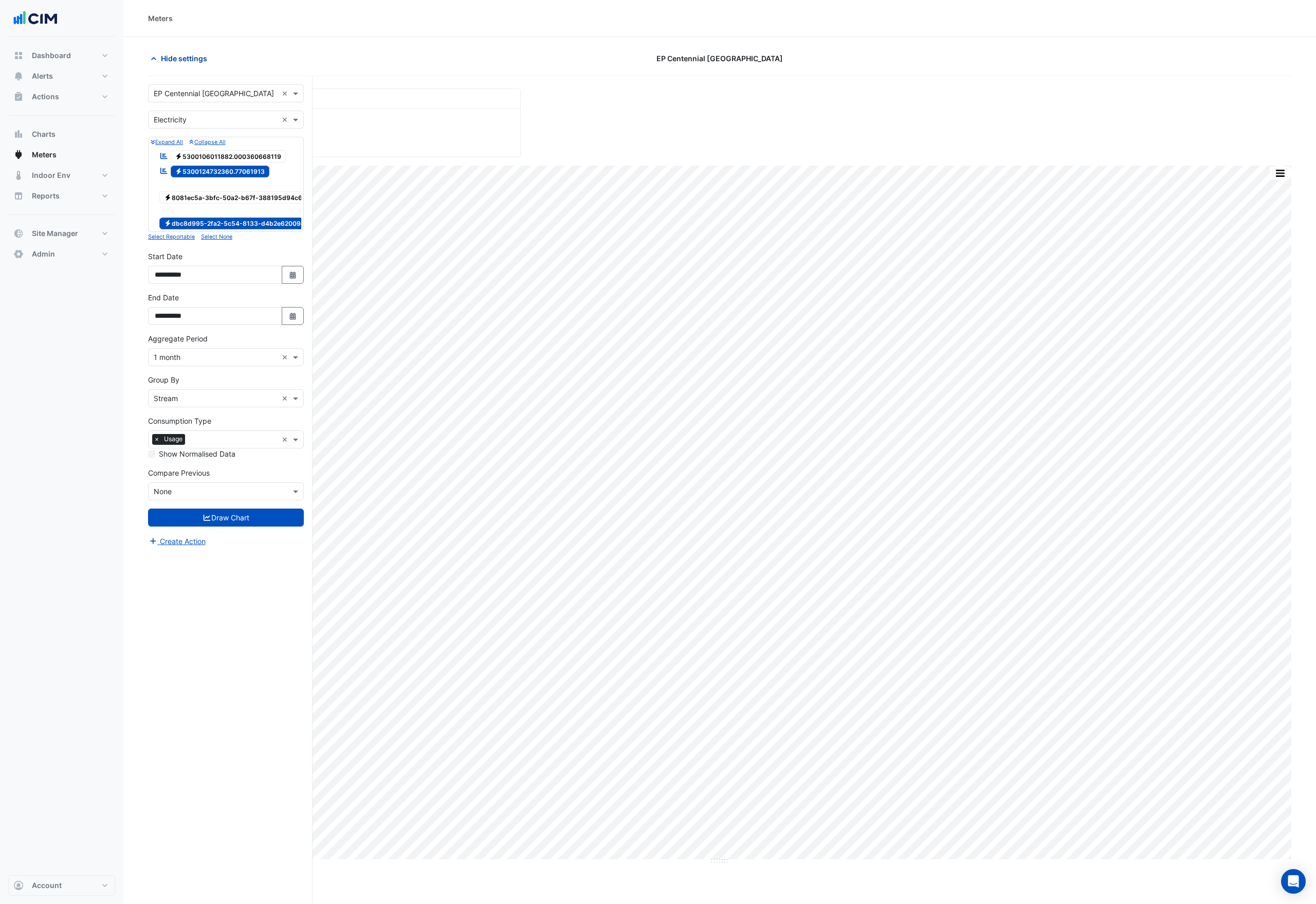
click at [185, 54] on span "Hide settings" at bounding box center [184, 58] width 46 height 11
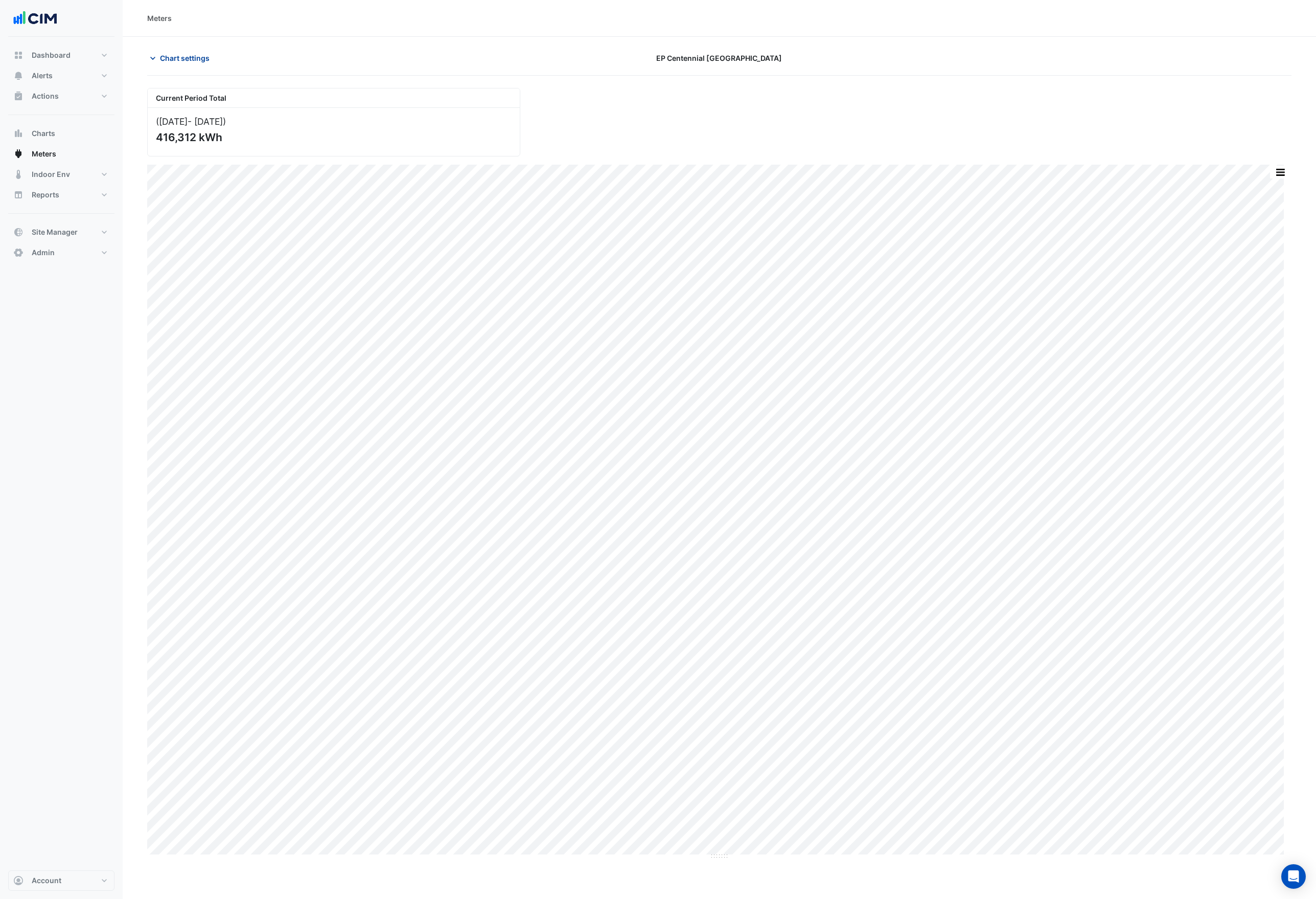
click at [184, 54] on span "Chart settings" at bounding box center [184, 58] width 49 height 11
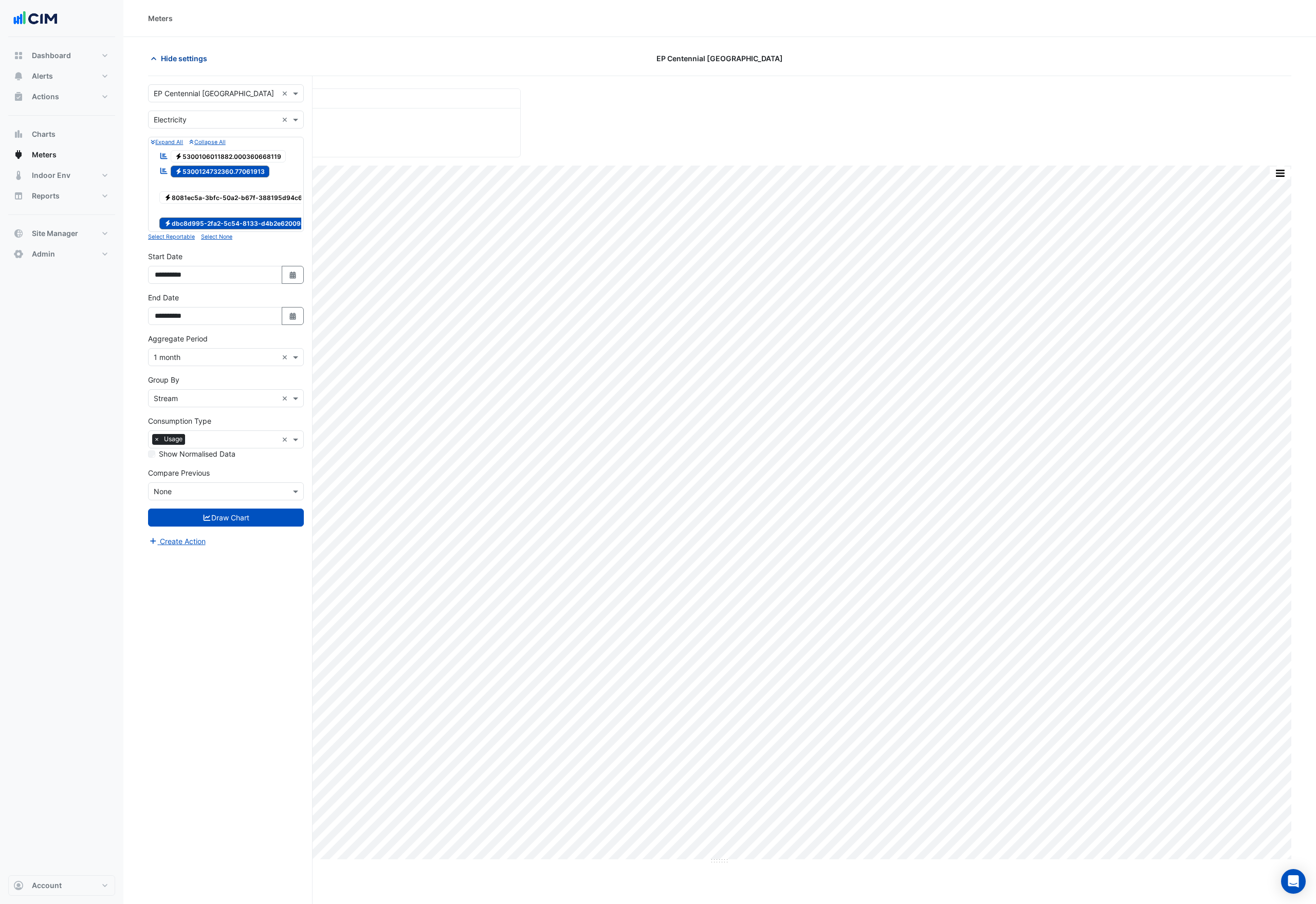
click at [185, 54] on span "Hide settings" at bounding box center [184, 58] width 46 height 11
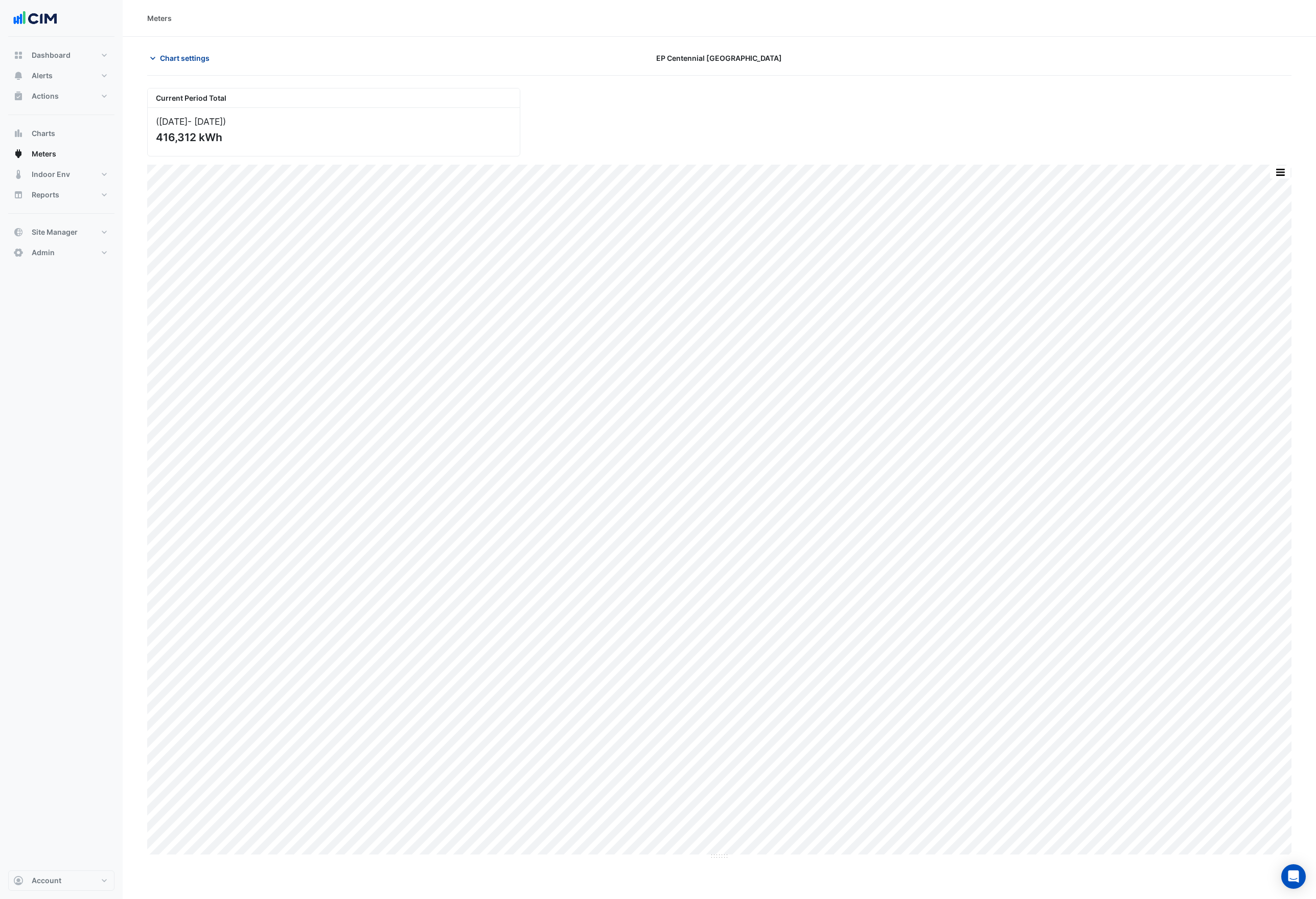
click at [191, 57] on span "Chart settings" at bounding box center [184, 58] width 49 height 11
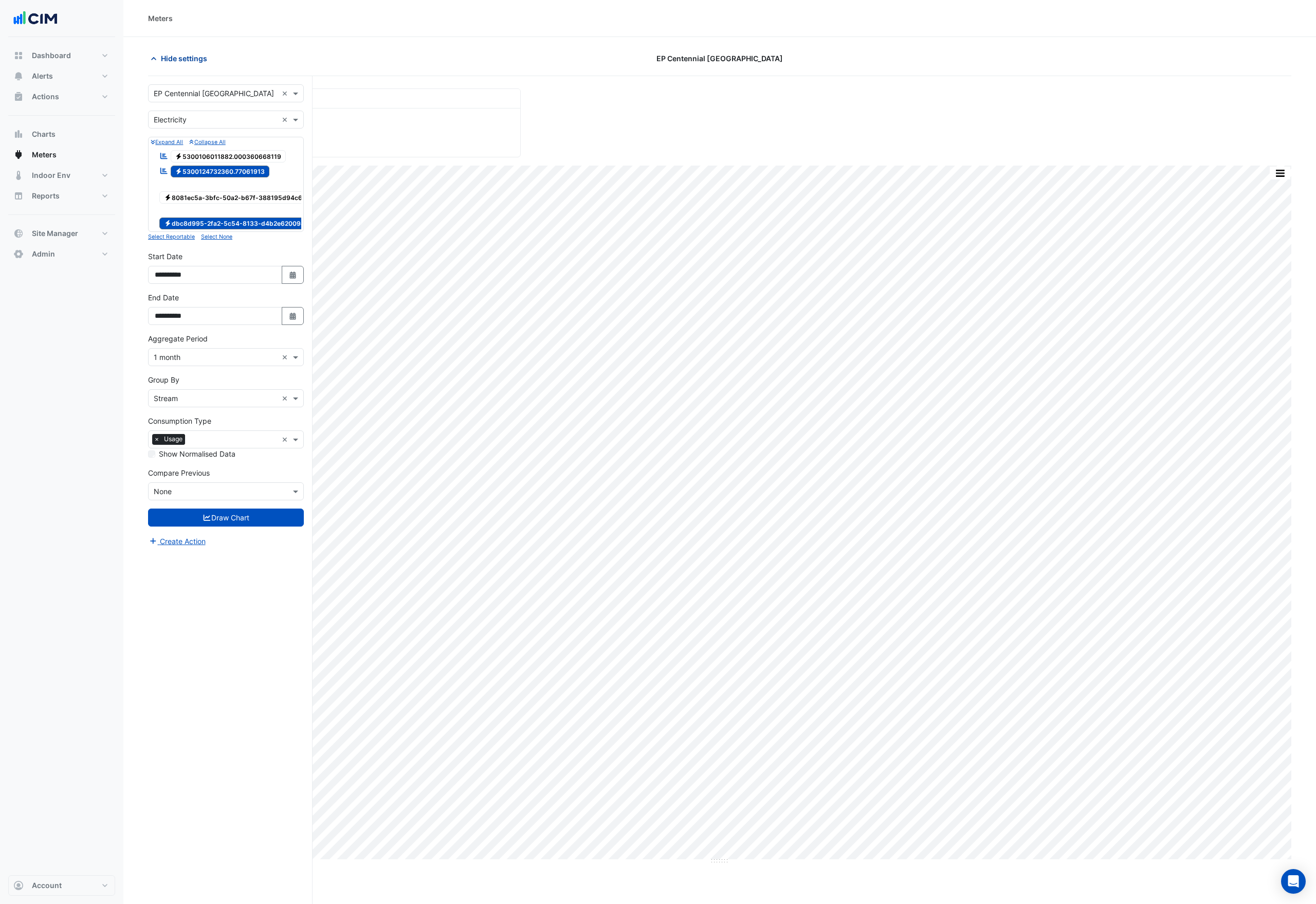
click at [192, 57] on span "Hide settings" at bounding box center [184, 58] width 46 height 11
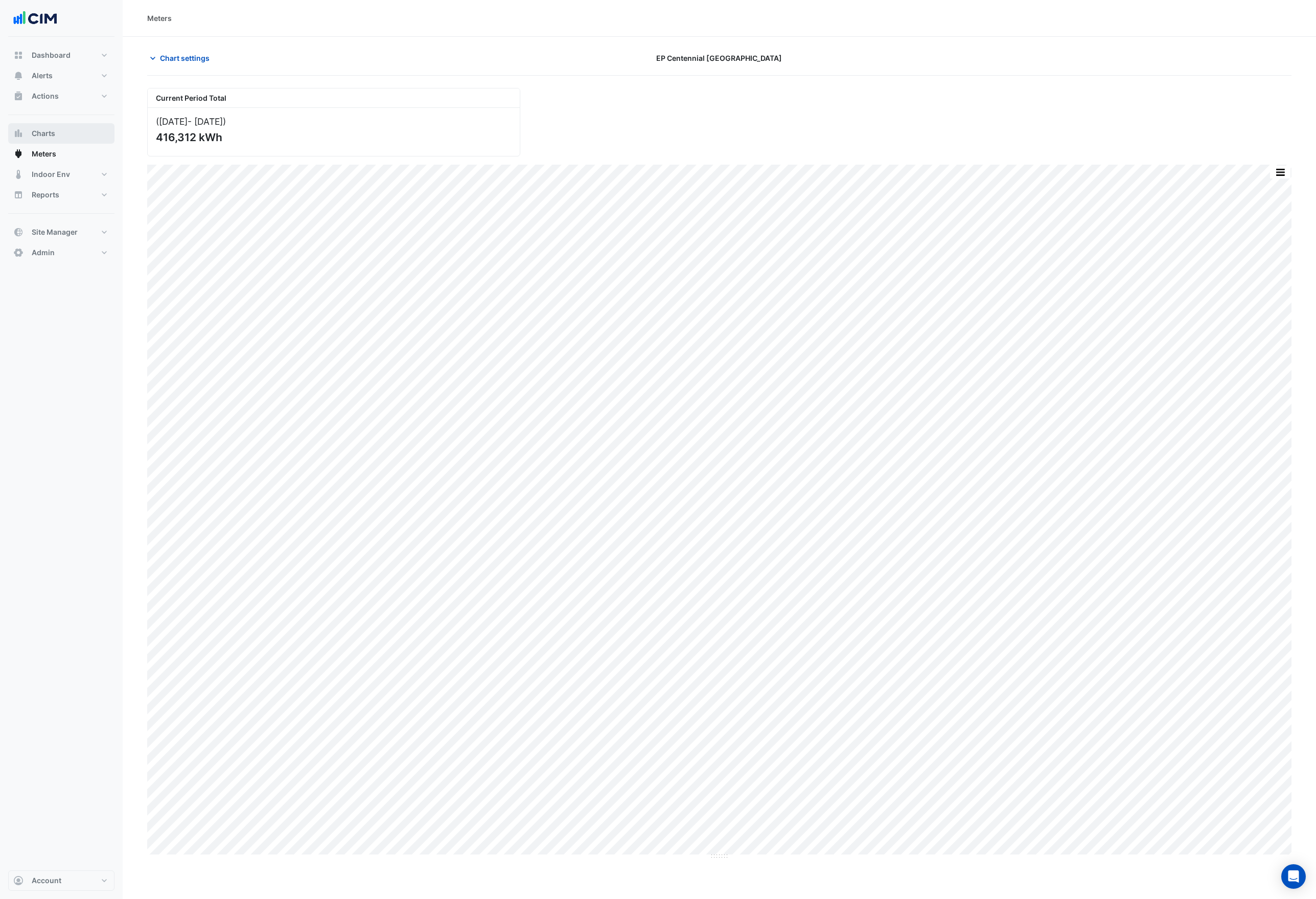
click at [41, 134] on span "Charts" at bounding box center [43, 134] width 24 height 10
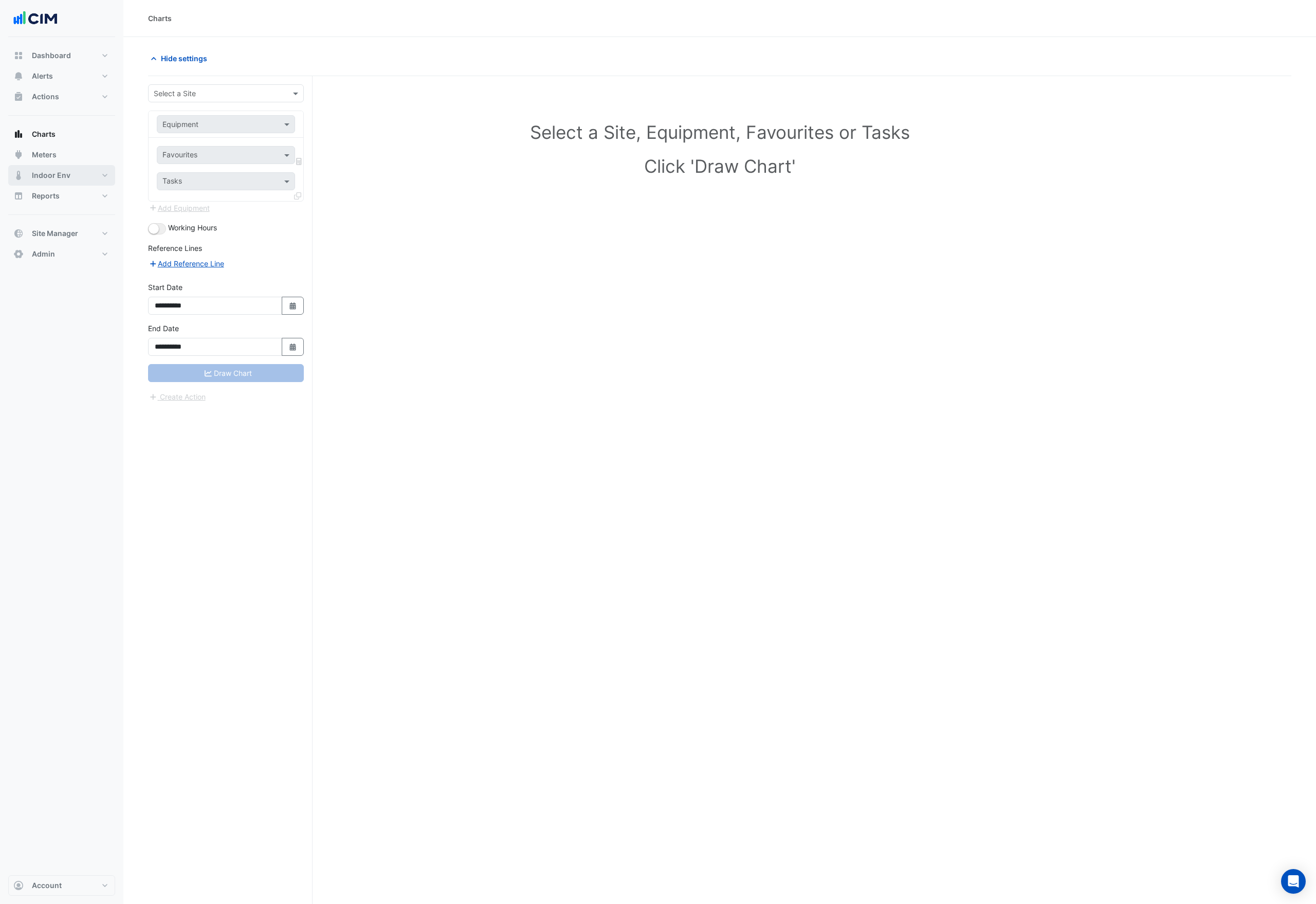
click at [44, 180] on span "Indoor Env" at bounding box center [51, 176] width 39 height 10
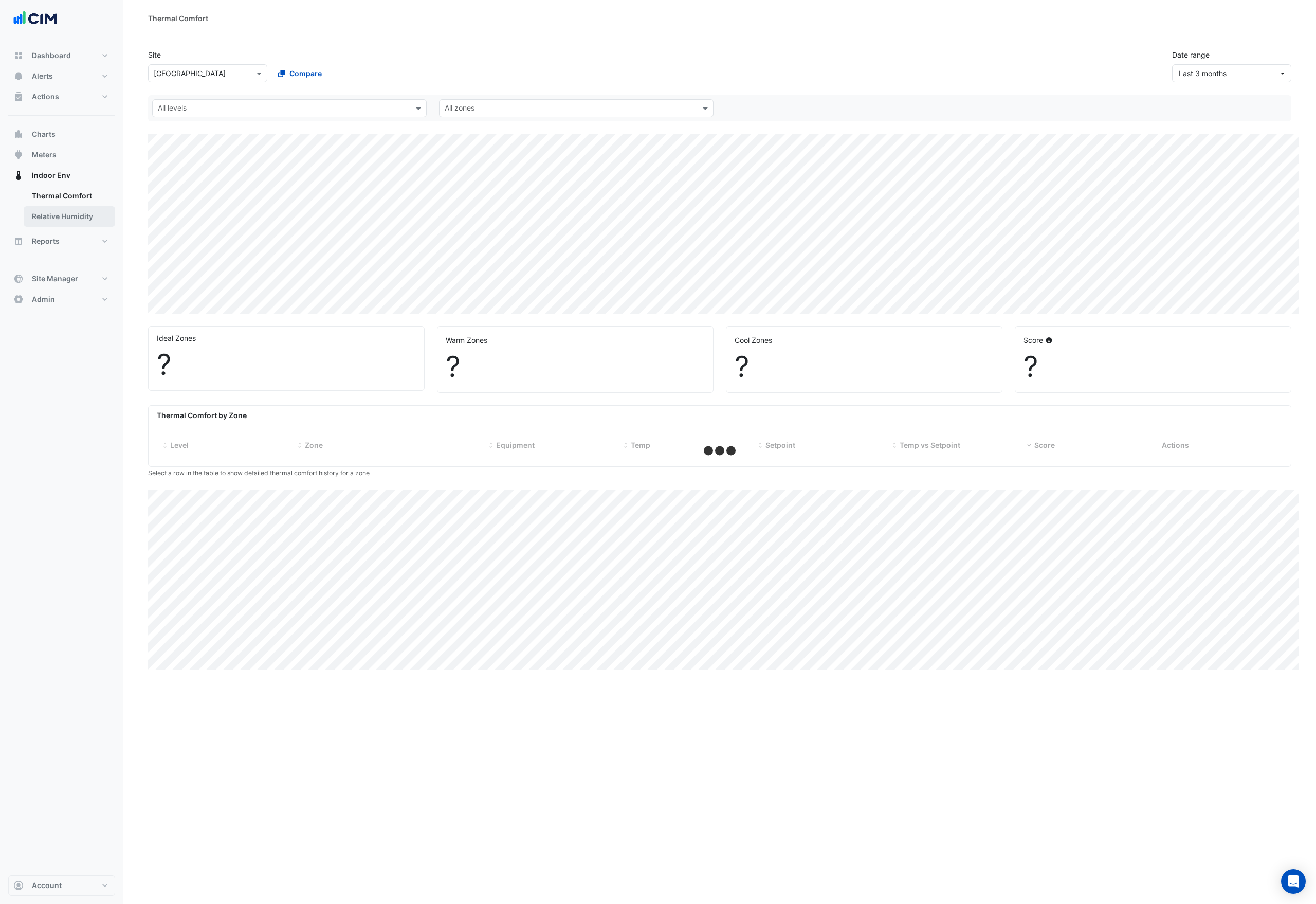
select select "***"
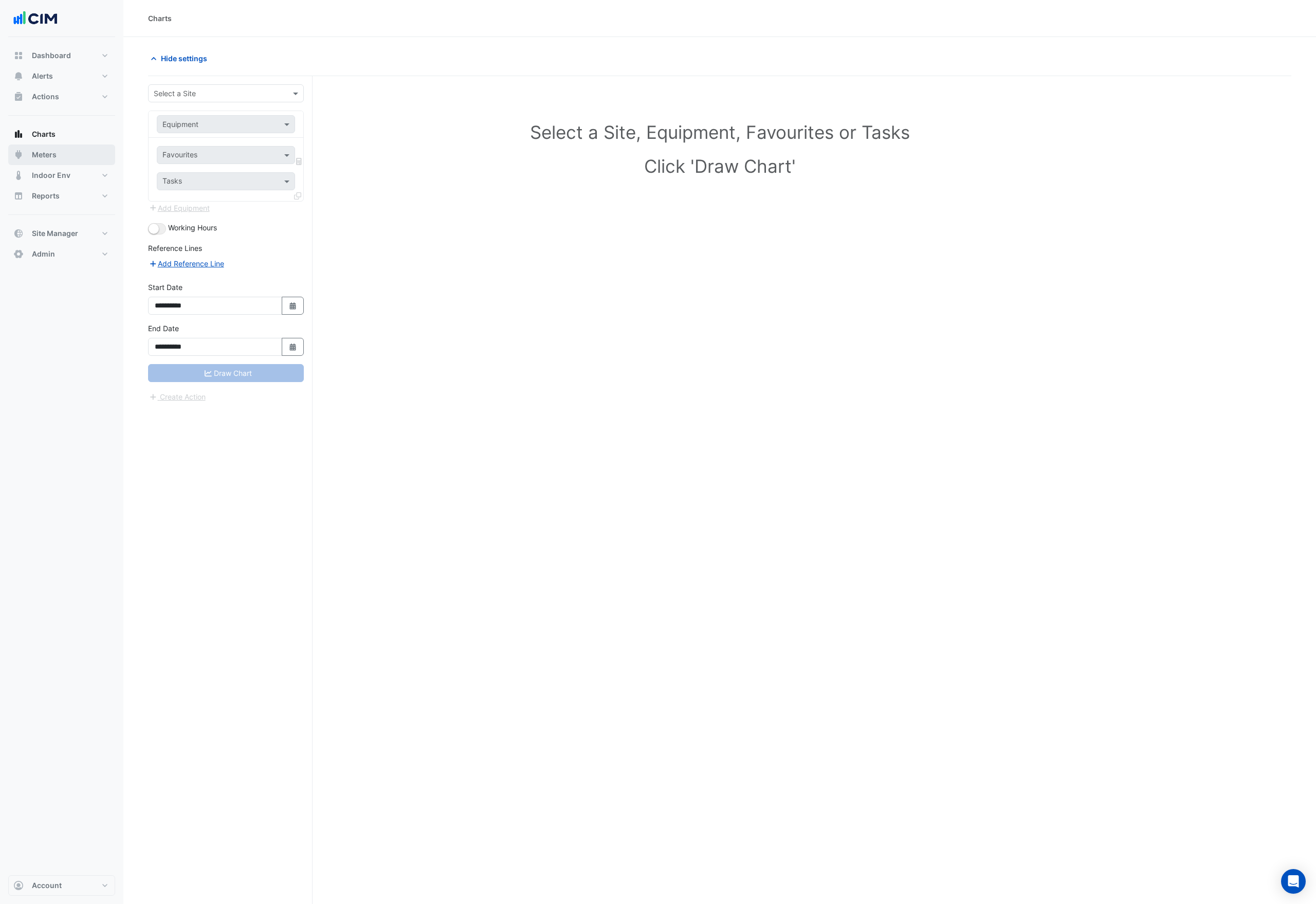
click at [54, 154] on span "Meters" at bounding box center [44, 155] width 25 height 10
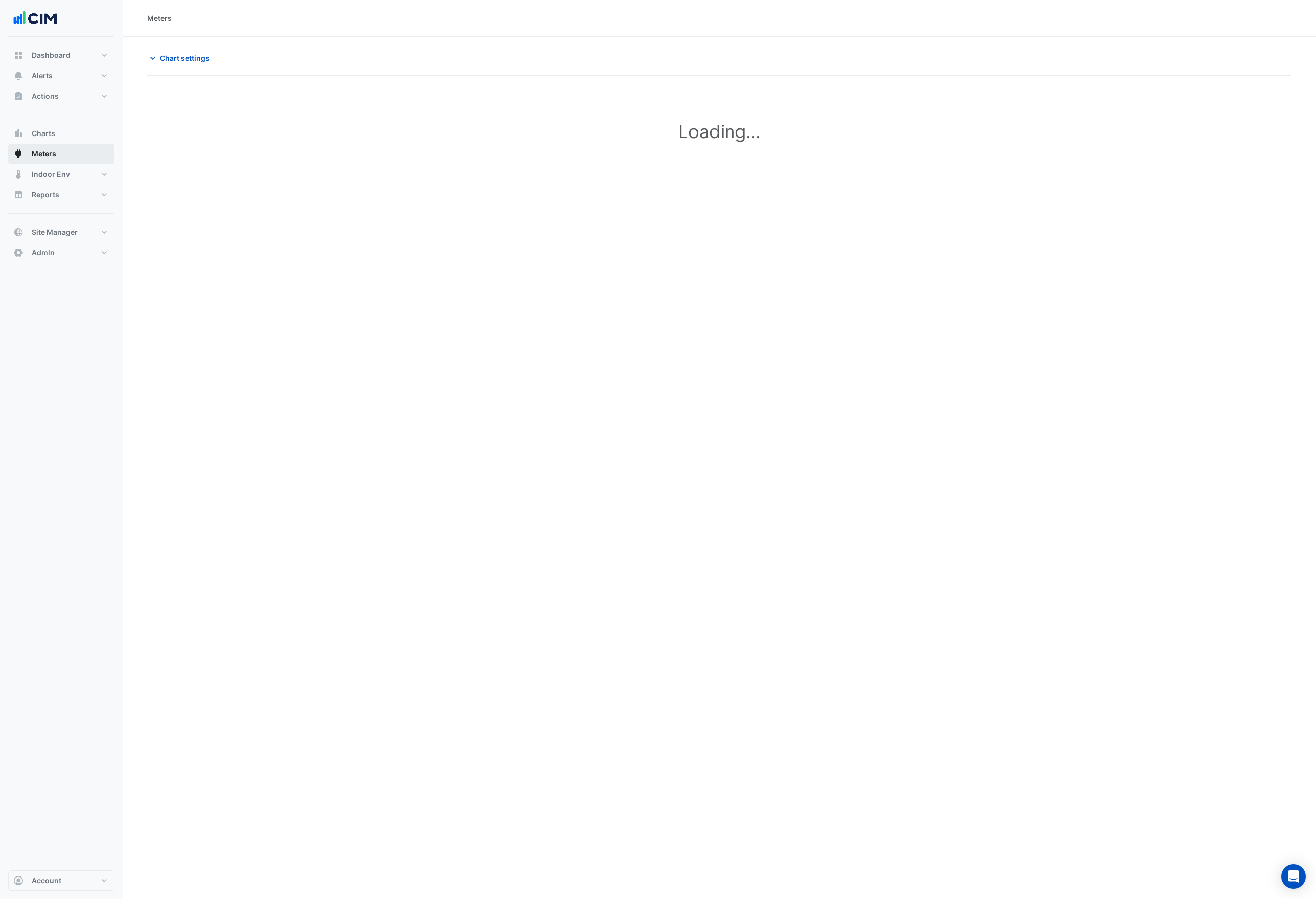
type input "**********"
click at [189, 63] on span "Chart settings" at bounding box center [184, 58] width 49 height 11
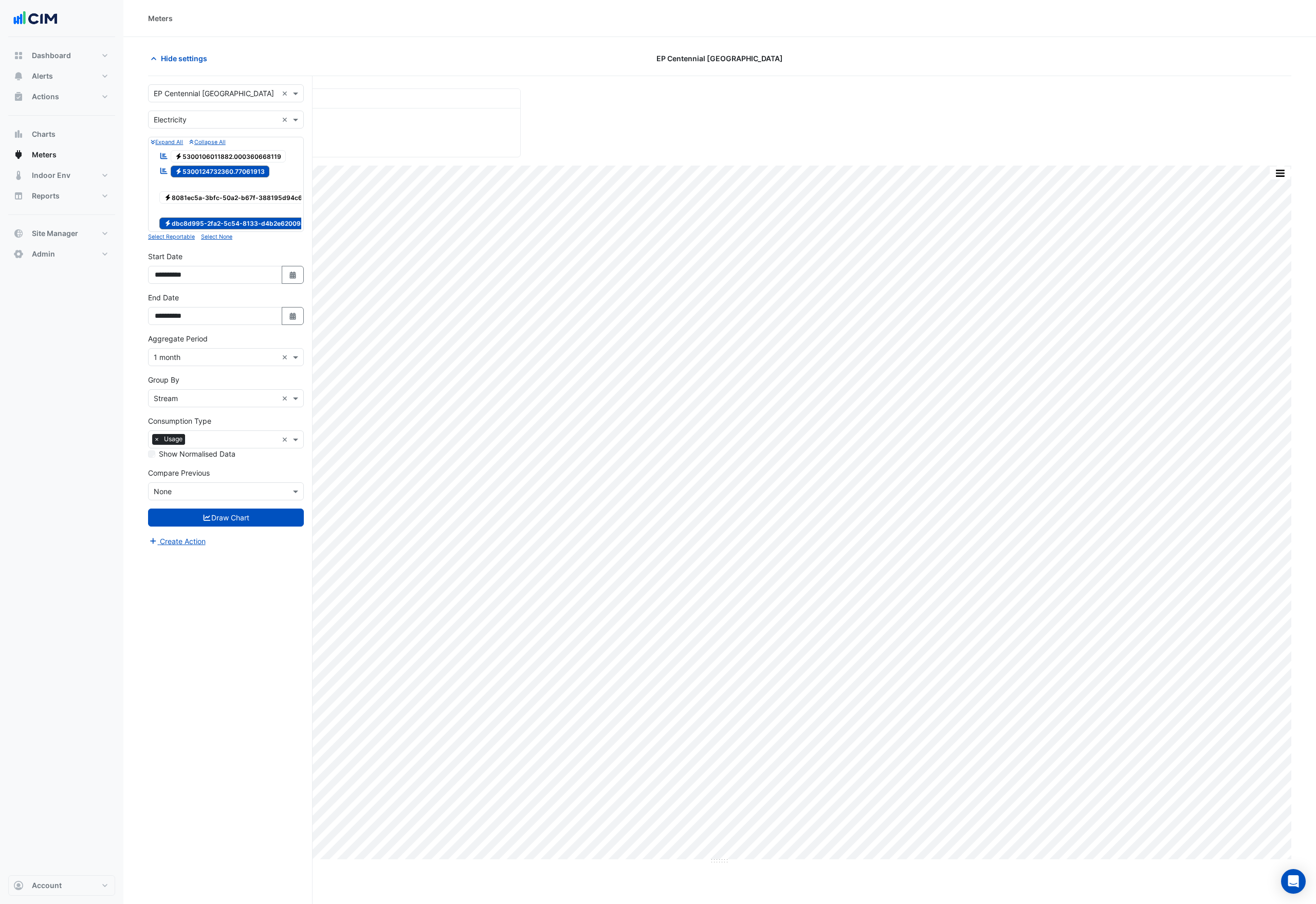
click at [218, 156] on span "Electricity 5300106011882.000360668119" at bounding box center [228, 156] width 116 height 12
click at [239, 526] on button "Draw Chart" at bounding box center [225, 518] width 156 height 18
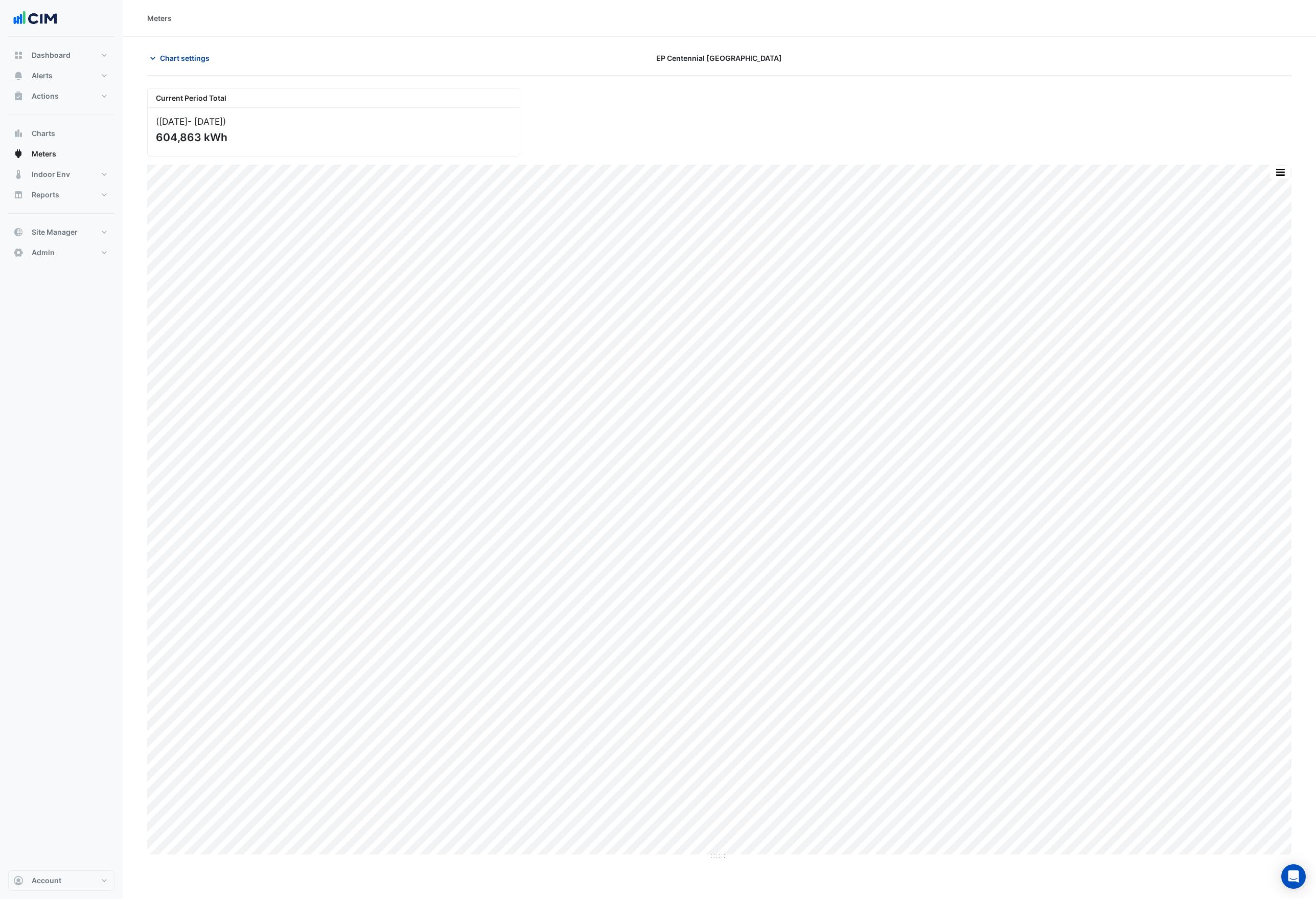
click at [209, 54] on span "Chart settings" at bounding box center [184, 58] width 49 height 11
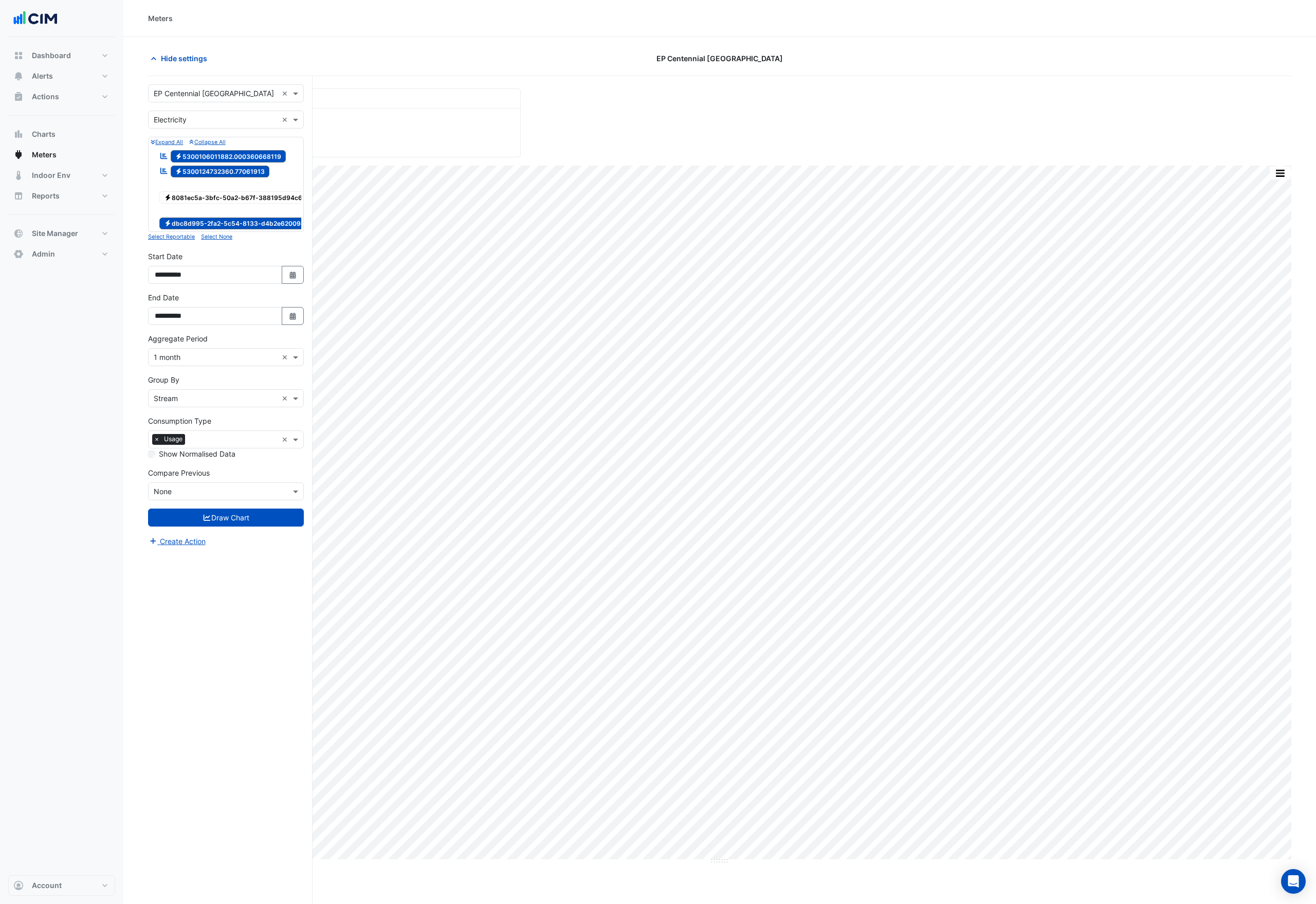
click at [203, 97] on input "text" at bounding box center [216, 94] width 124 height 11
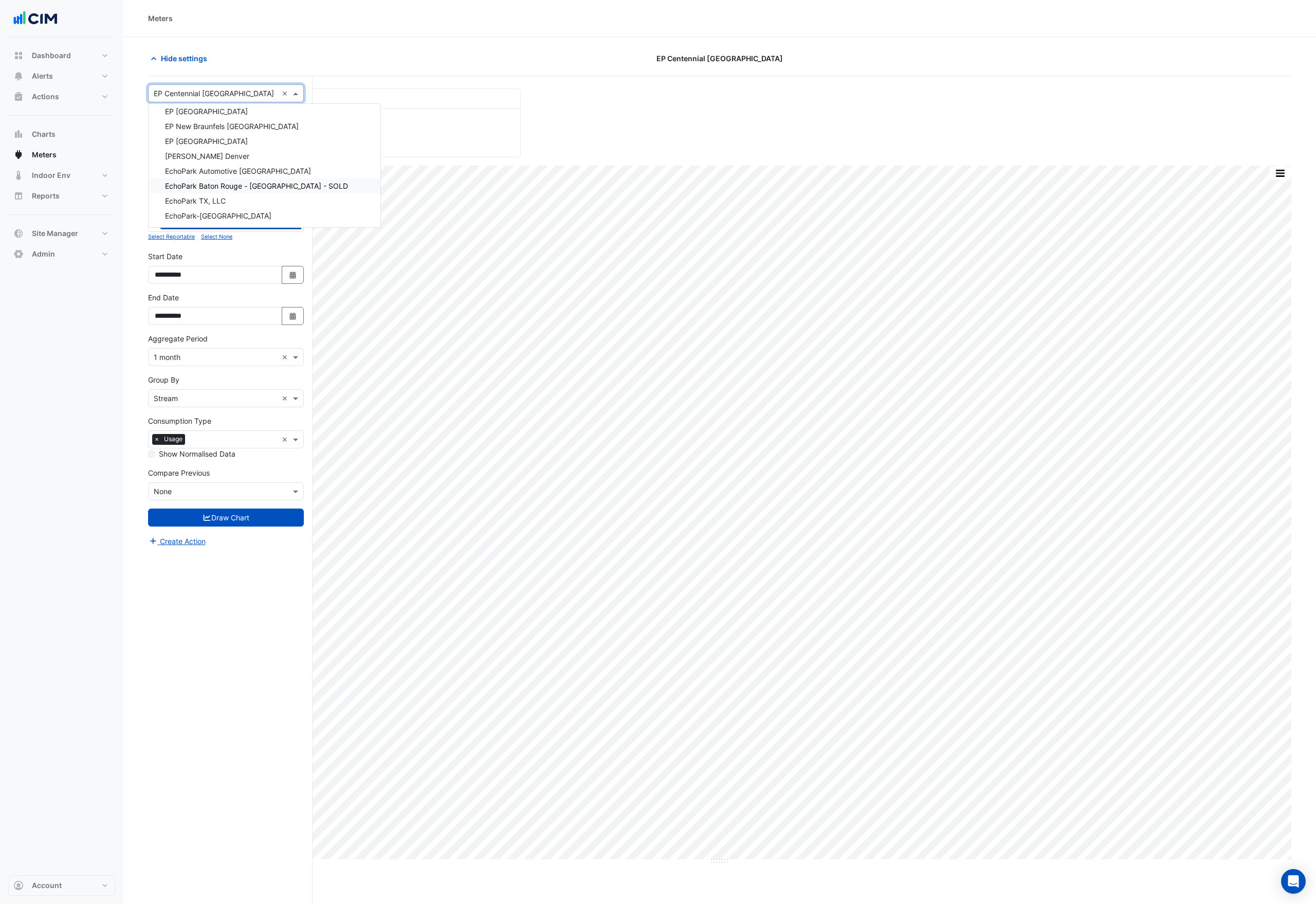
scroll to position [15305, 0]
click at [216, 154] on span "[PERSON_NAME] Denver" at bounding box center [207, 154] width 85 height 9
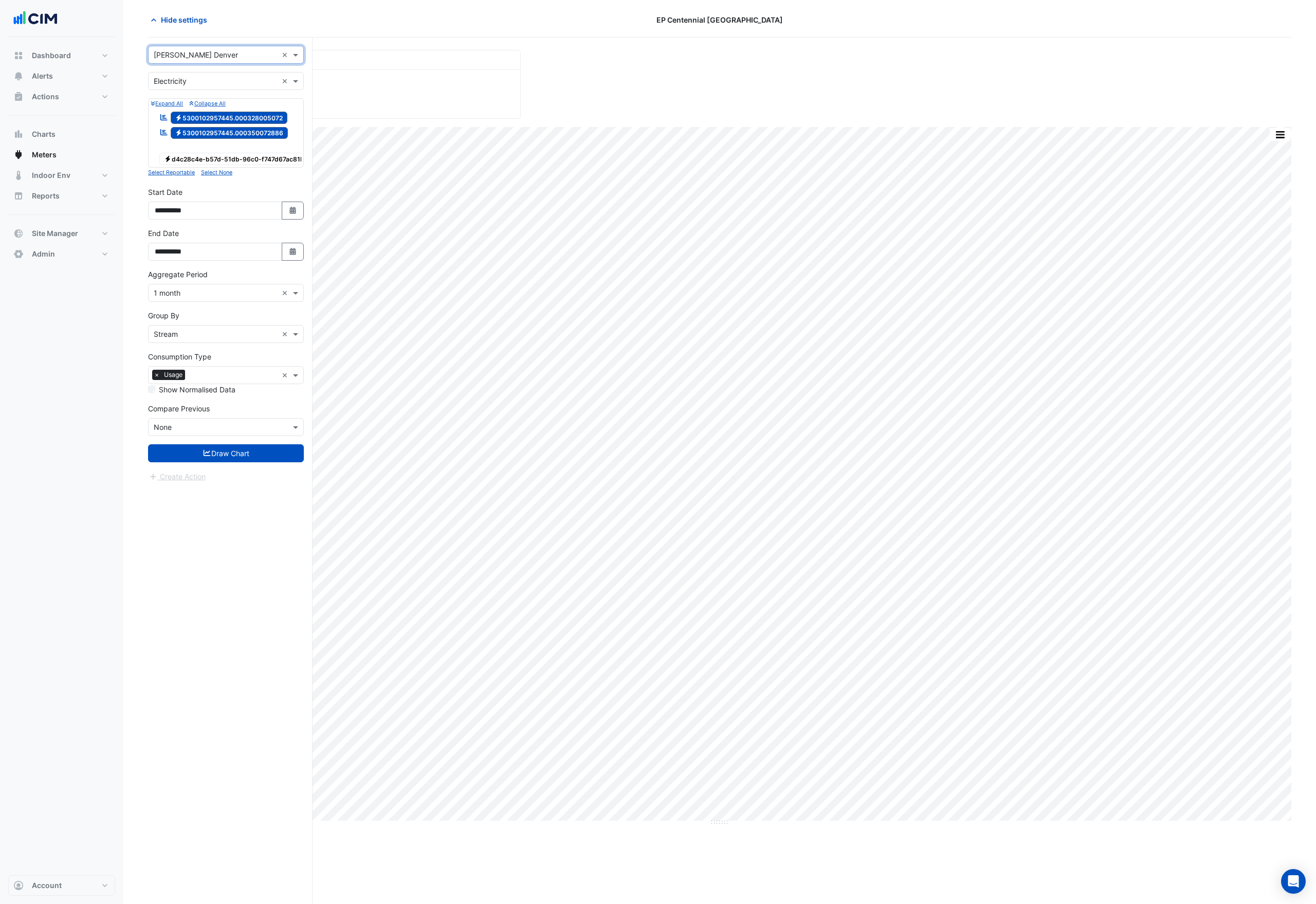
scroll to position [39, 0]
click at [218, 153] on span "Electricity d4c28c4e-b57d-51db-96c0-f747d67ac81b" at bounding box center [234, 158] width 150 height 12
click at [239, 460] on button "Draw Chart" at bounding box center [225, 453] width 156 height 18
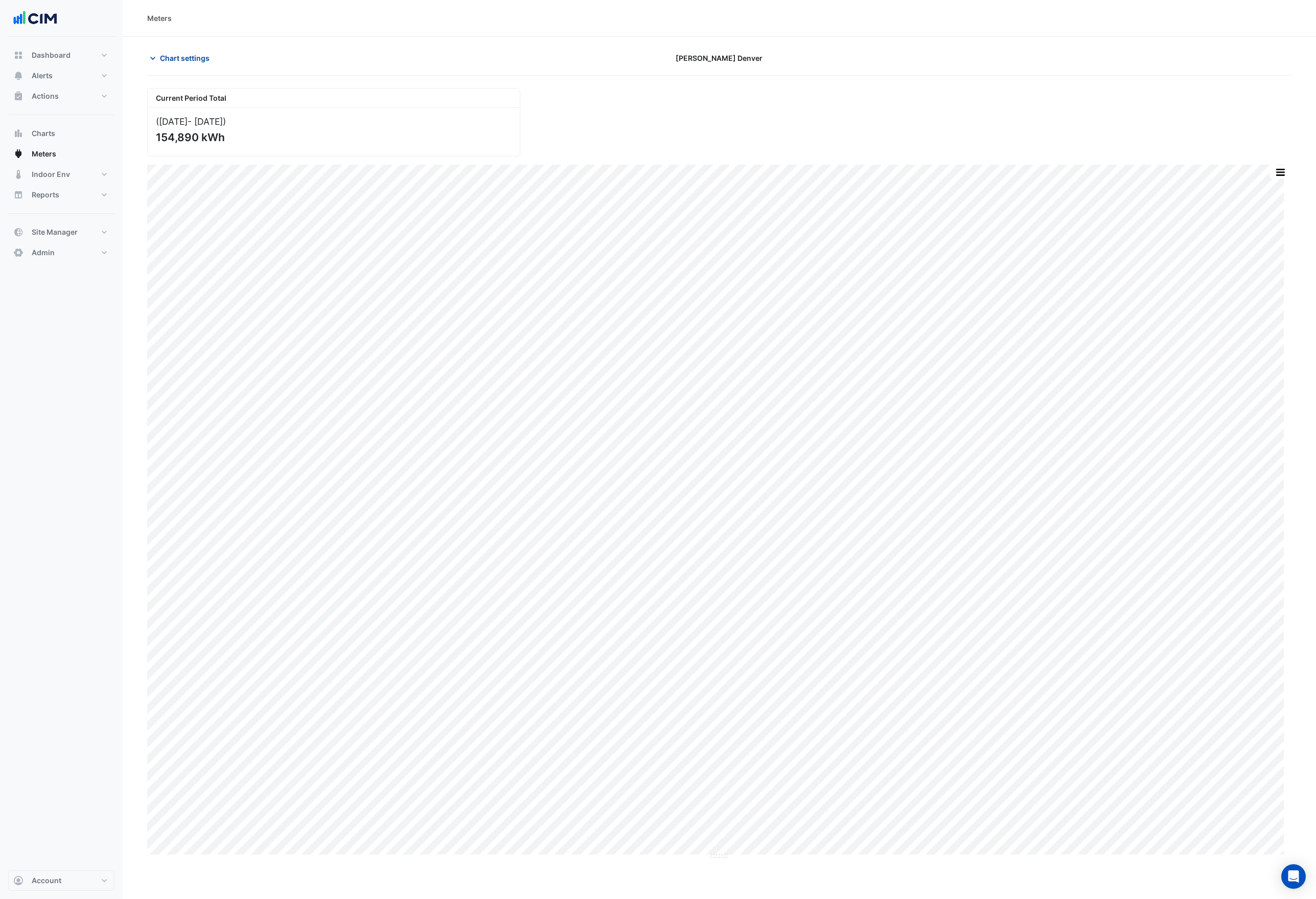
click at [183, 59] on span "Chart settings" at bounding box center [184, 58] width 49 height 11
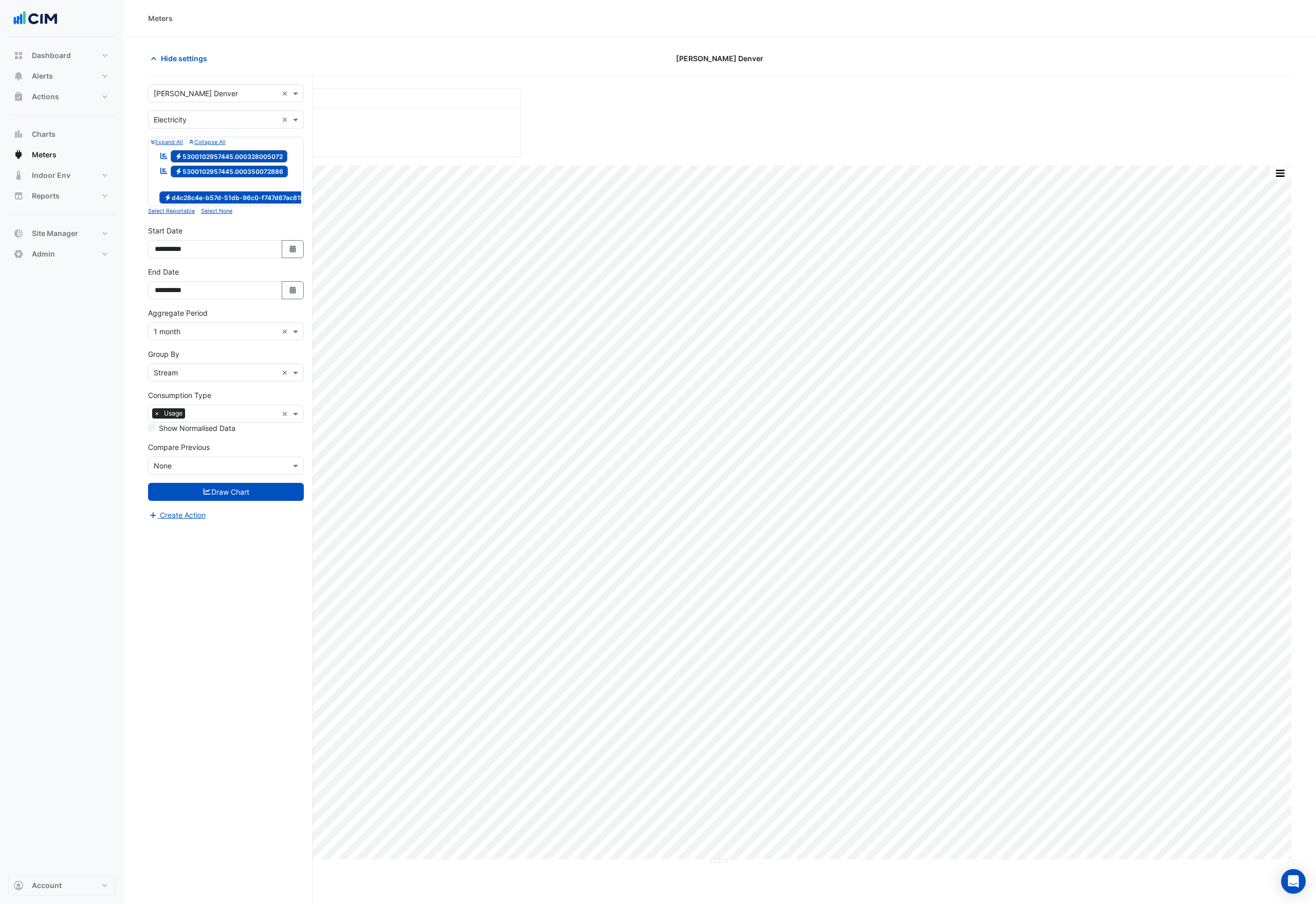
click at [210, 173] on span "Electricity 5300102957445.000350072886" at bounding box center [229, 171] width 117 height 12
click at [249, 499] on button "Draw Chart" at bounding box center [225, 492] width 156 height 18
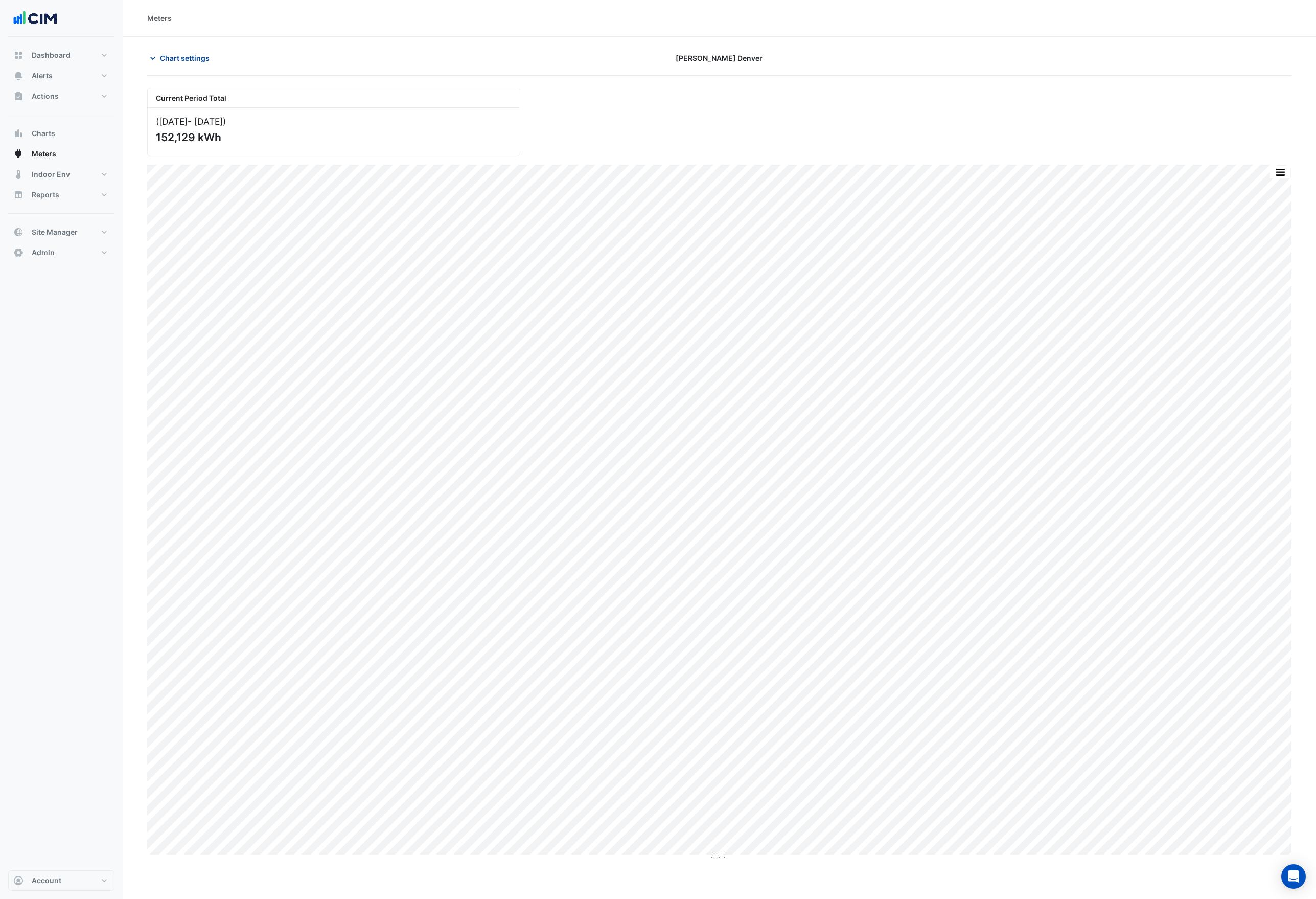
click at [184, 54] on span "Chart settings" at bounding box center [184, 58] width 49 height 11
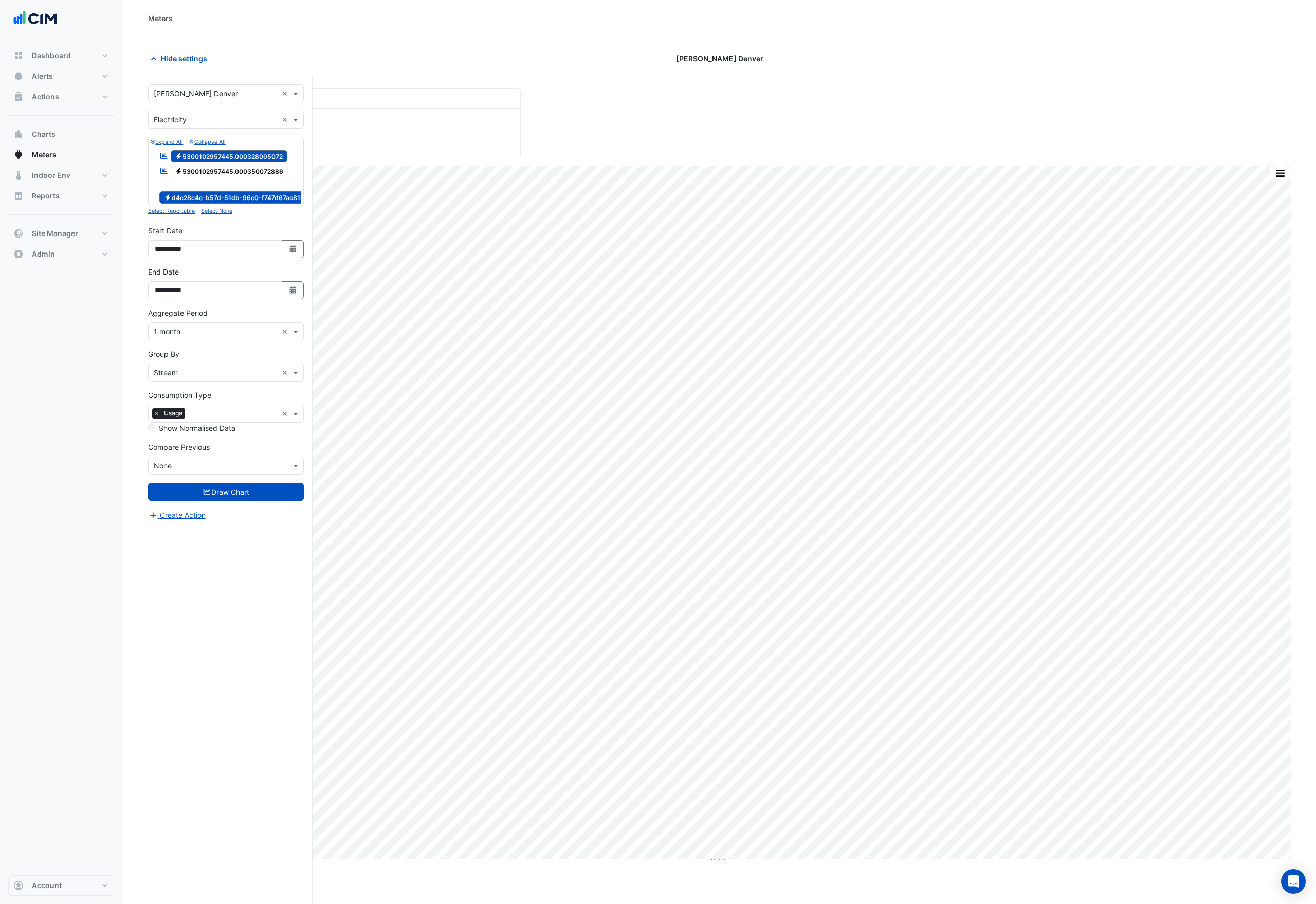
drag, startPoint x: 195, startPoint y: 173, endPoint x: 199, endPoint y: 167, distance: 7.2
click at [195, 172] on span "Electricity 5300102957445.000350072886" at bounding box center [229, 171] width 117 height 12
click at [201, 152] on span "Electricity 5300102957445.000328005072" at bounding box center [229, 156] width 117 height 12
click at [238, 498] on button "Draw Chart" at bounding box center [225, 492] width 156 height 18
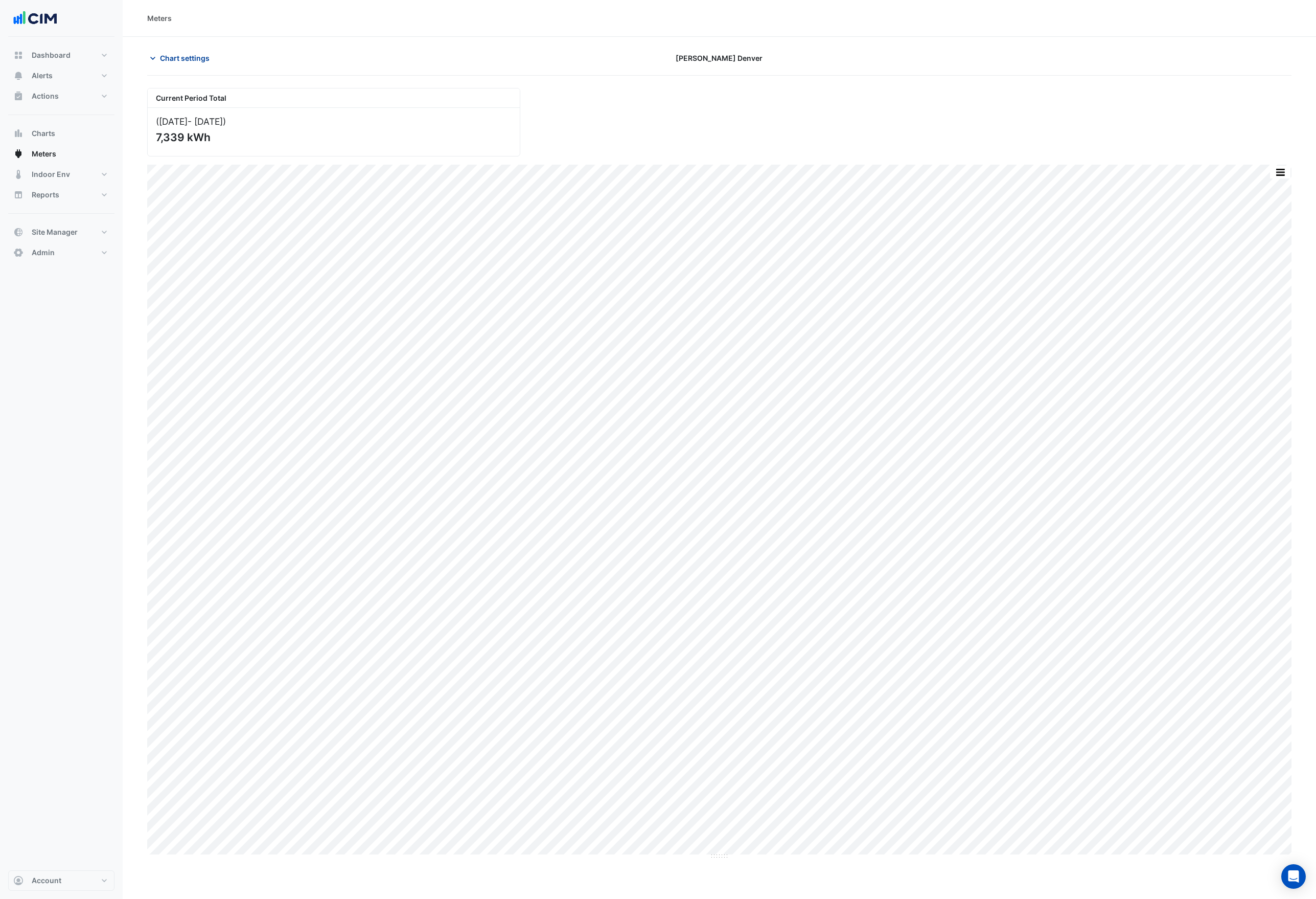
click at [183, 60] on span "Chart settings" at bounding box center [184, 58] width 49 height 11
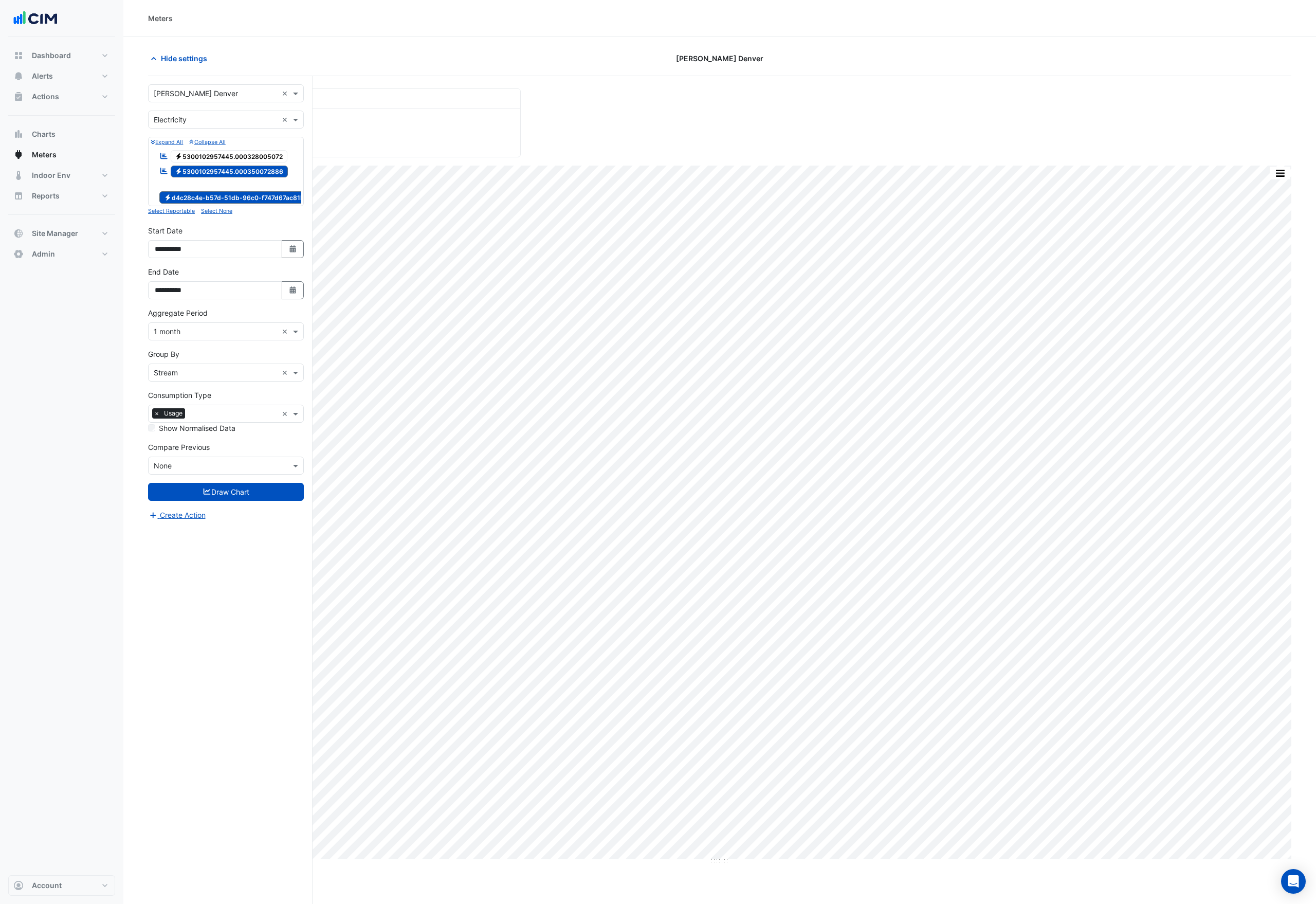
click at [210, 151] on span "Electricity 5300102957445.000328005072" at bounding box center [229, 156] width 117 height 12
click at [254, 498] on button "Draw Chart" at bounding box center [225, 492] width 156 height 18
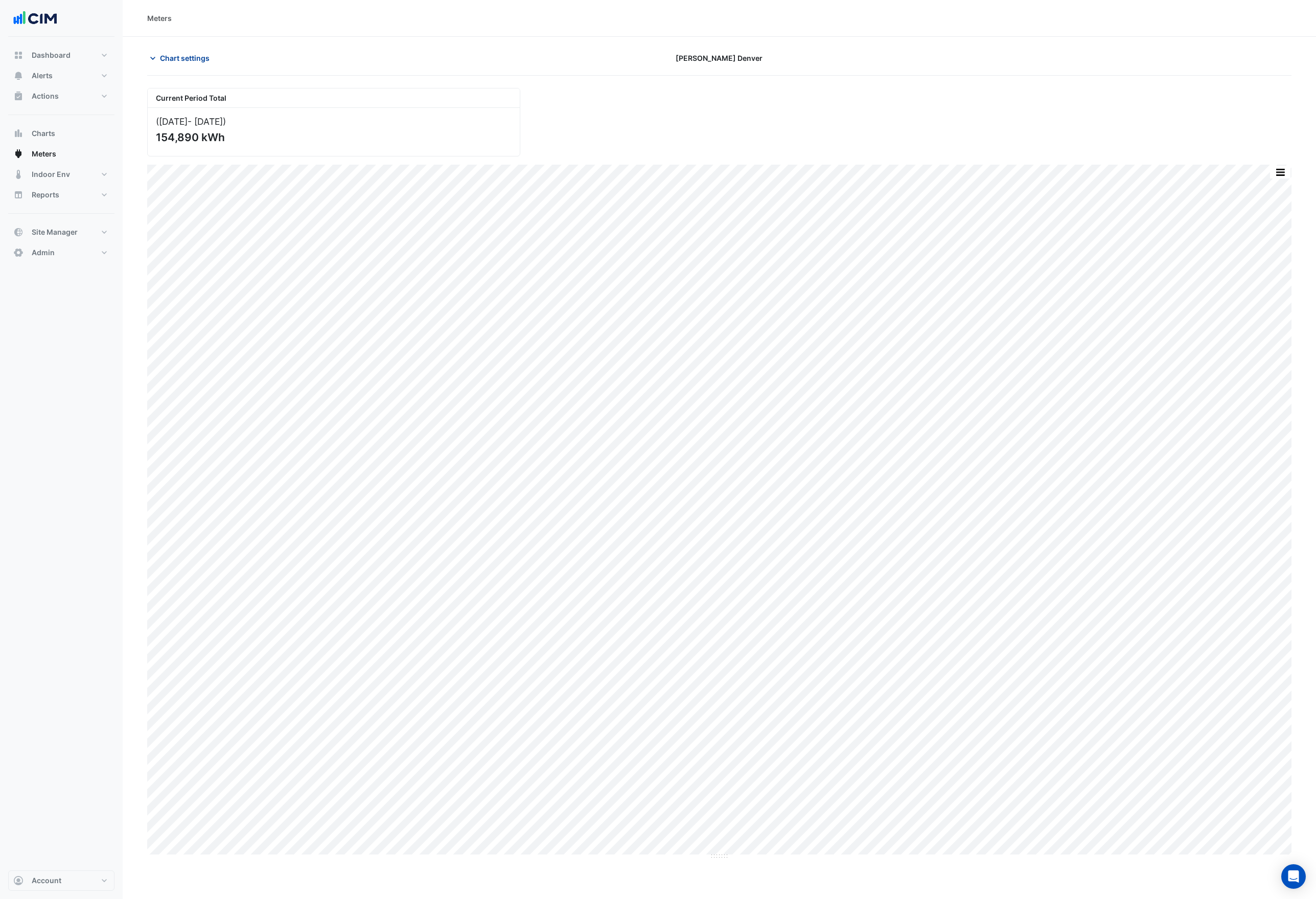
click at [187, 55] on span "Chart settings" at bounding box center [184, 58] width 49 height 11
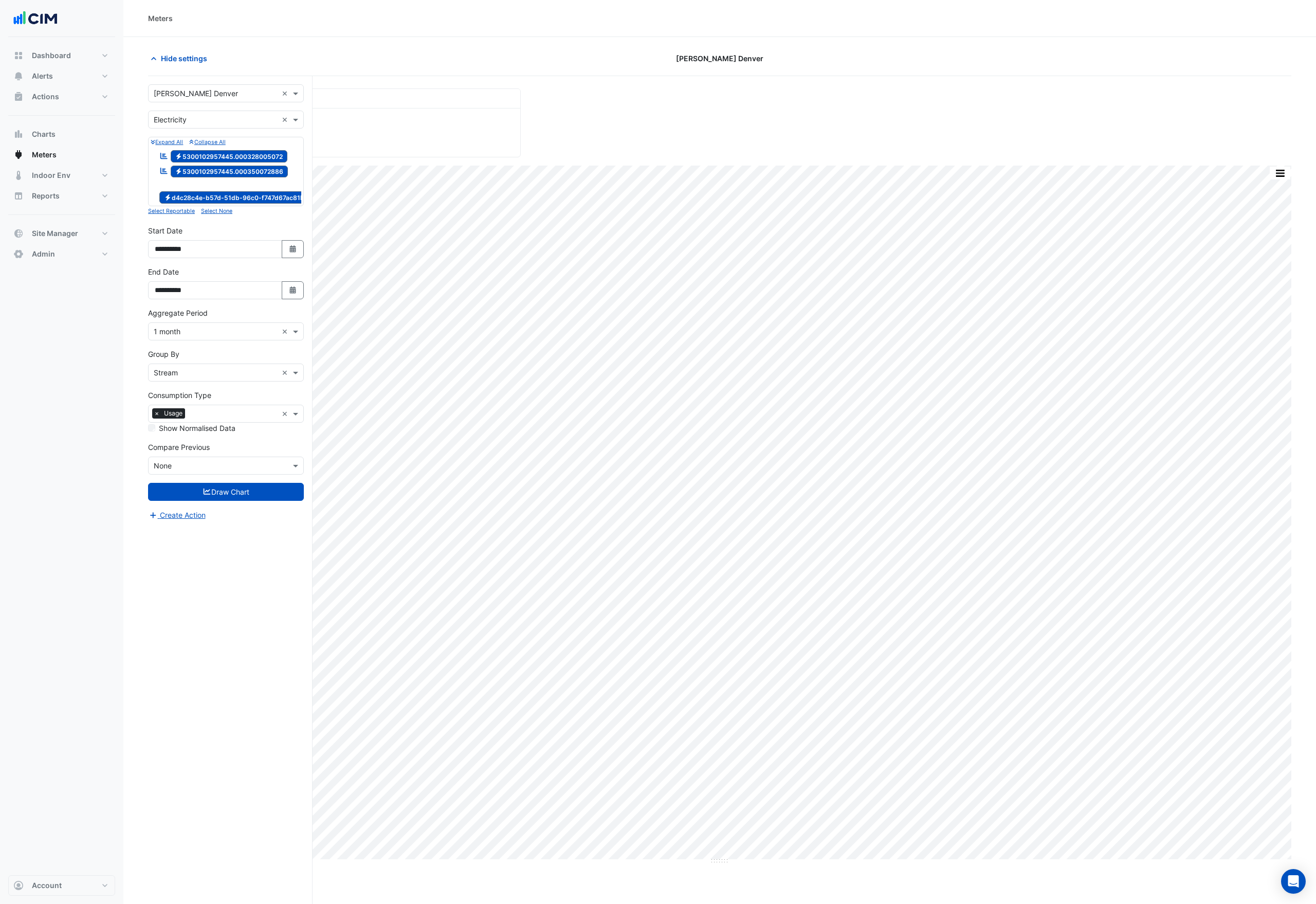
click at [214, 155] on span "Electricity 5300102957445.000328005072" at bounding box center [229, 156] width 117 height 12
click at [234, 496] on button "Draw Chart" at bounding box center [225, 492] width 156 height 18
